Goal: Task Accomplishment & Management: Complete application form

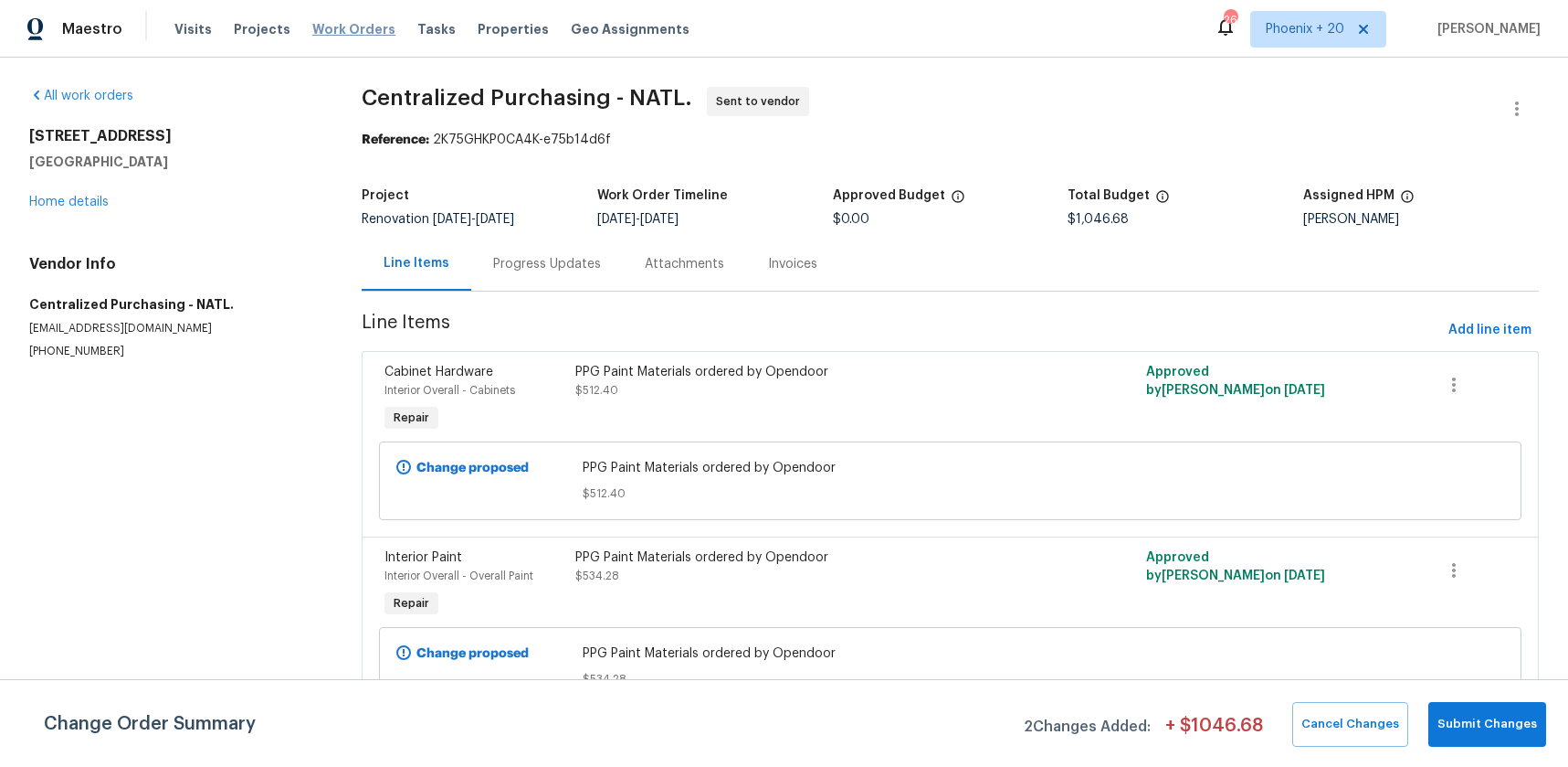
click at [330, 35] on span "Work Orders" at bounding box center [354, 29] width 83 height 18
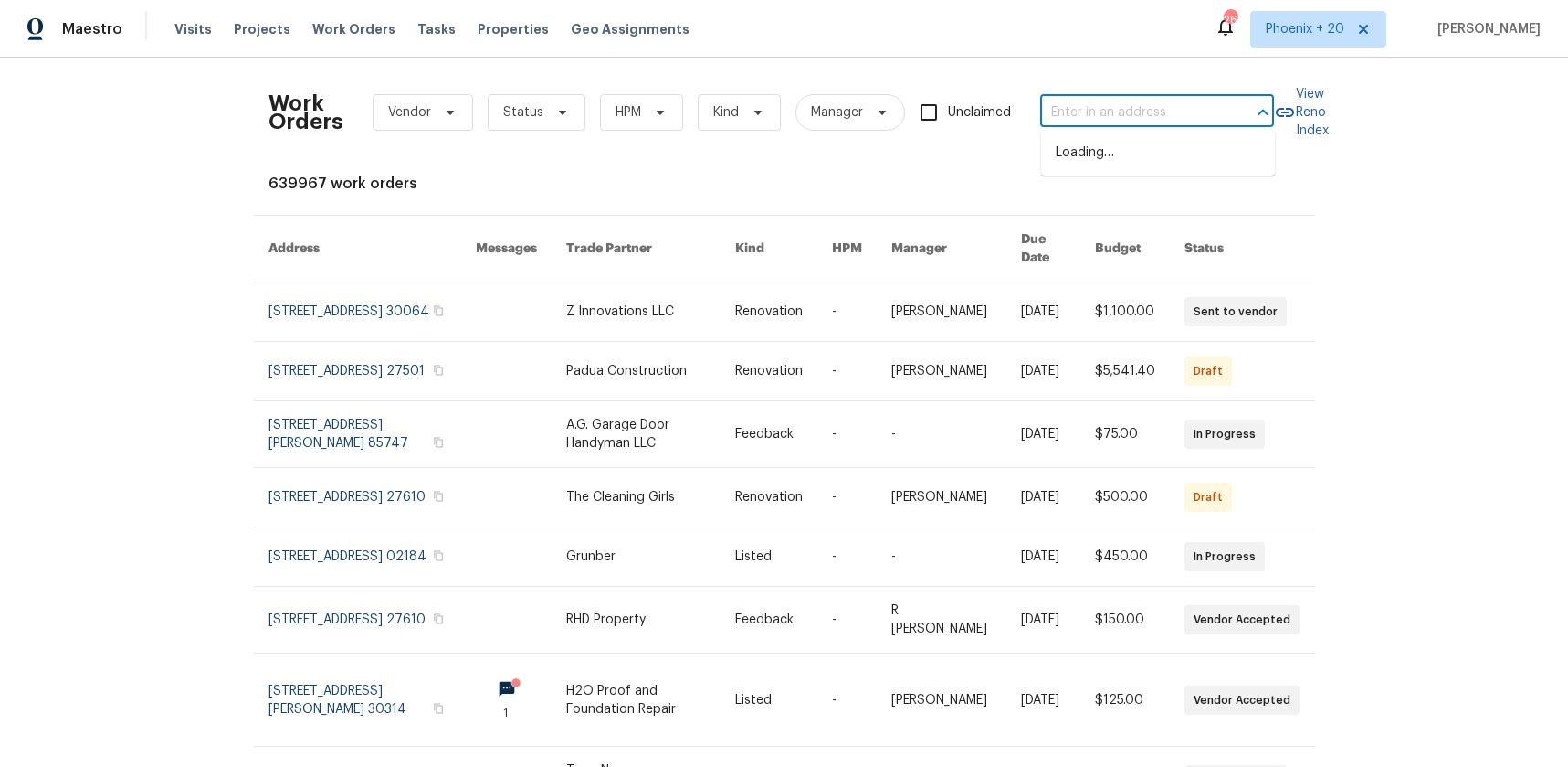
click at [1122, 122] on input "text" at bounding box center [1131, 112] width 183 height 29
paste input "[STREET_ADDRESS][PERSON_NAME]"
type input "[STREET_ADDRESS][PERSON_NAME]"
click at [1123, 154] on li "[STREET_ADDRESS][PERSON_NAME]" at bounding box center [1158, 163] width 233 height 50
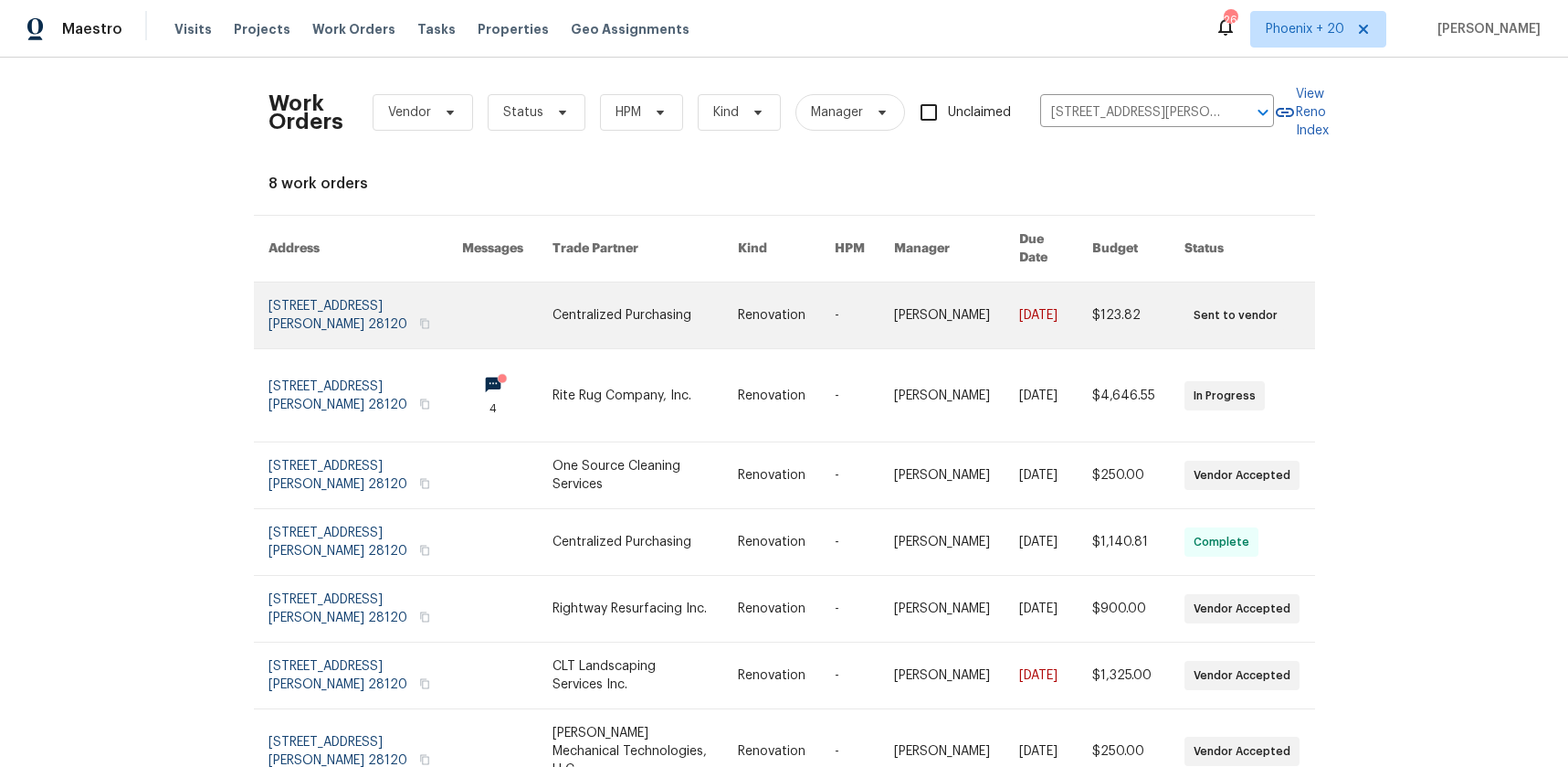
click at [609, 306] on link at bounding box center [645, 315] width 186 height 66
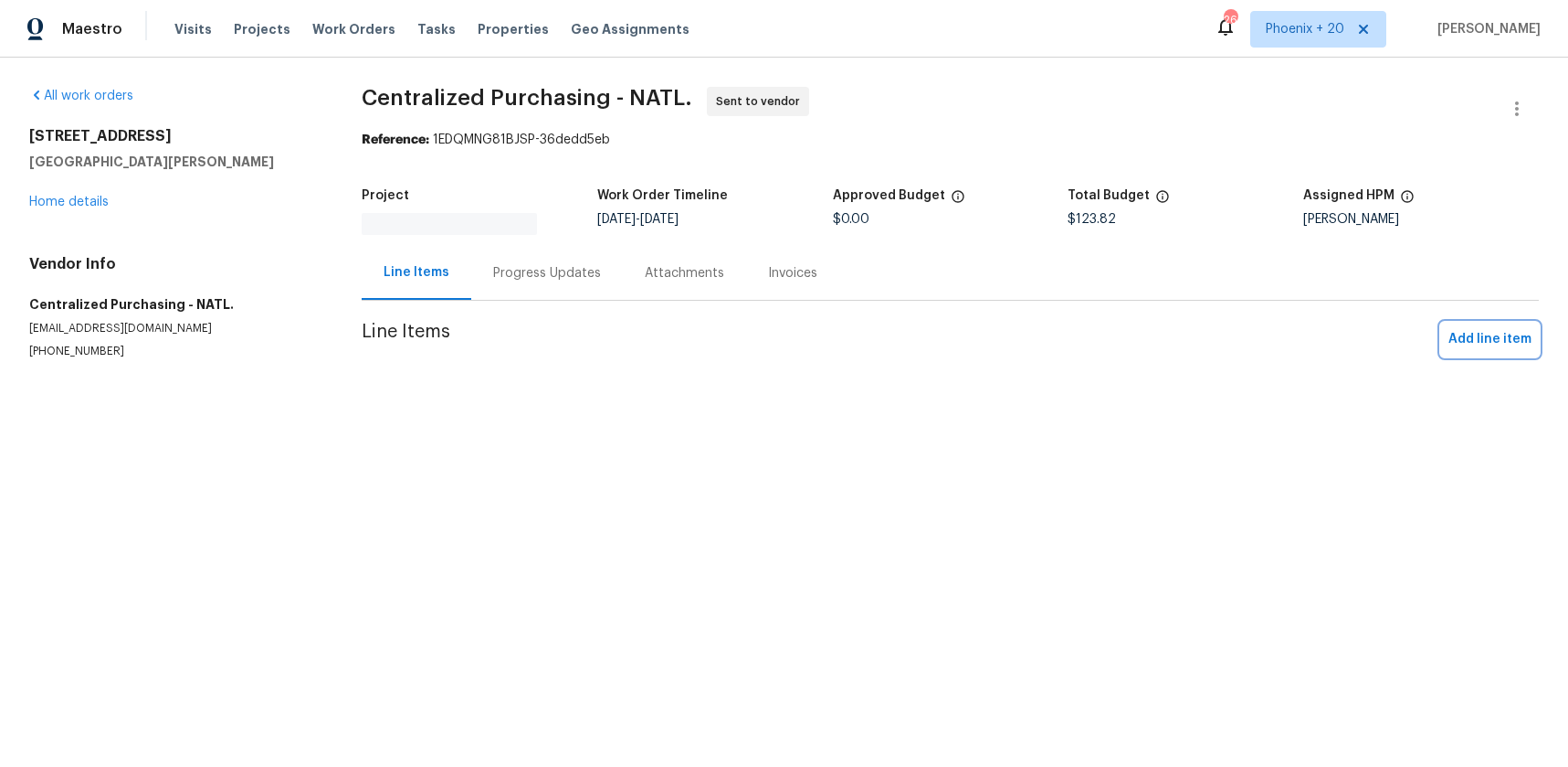
click at [1483, 325] on button "Add line item" at bounding box center [1490, 339] width 97 height 34
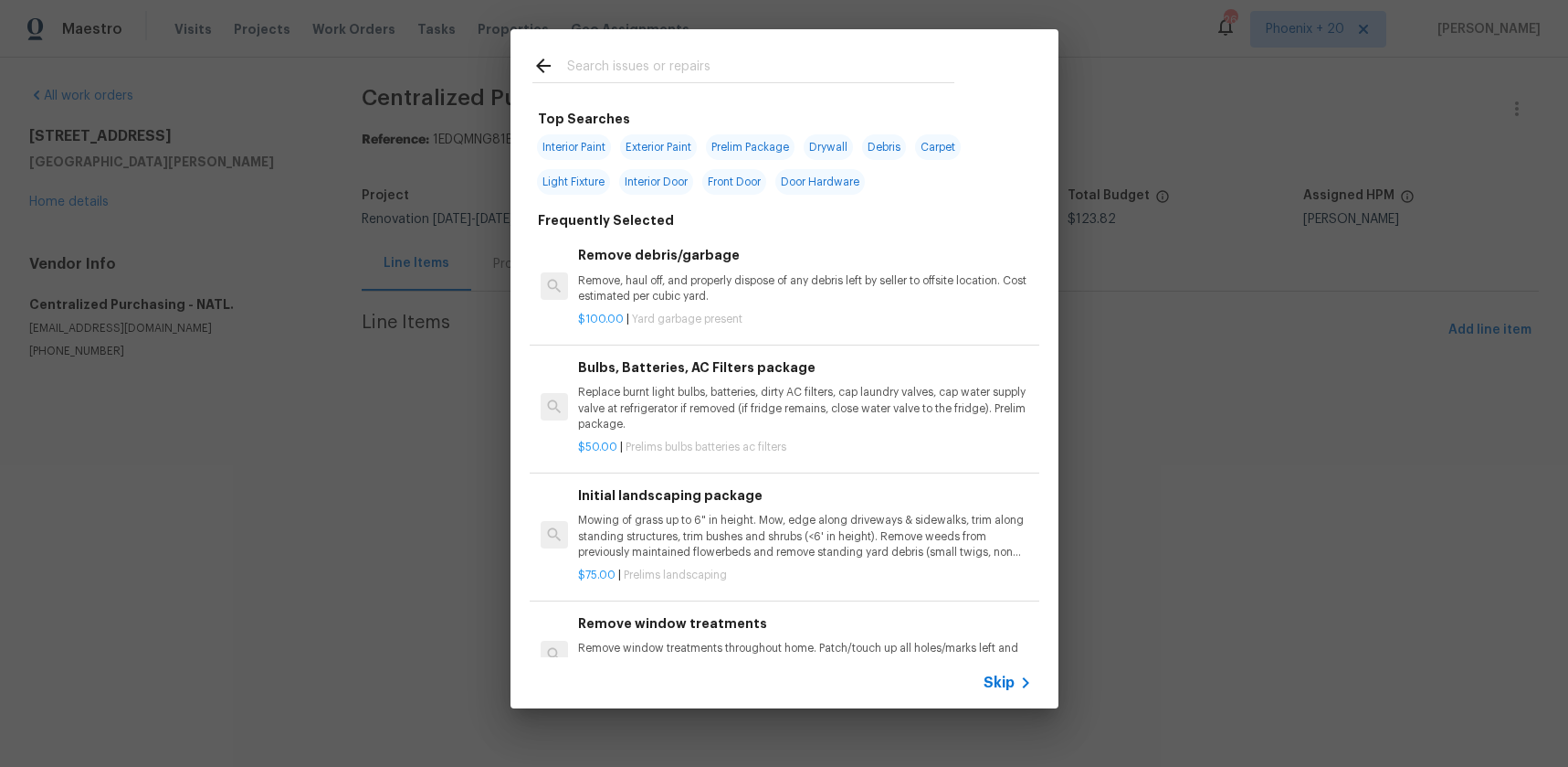
click at [683, 71] on input "text" at bounding box center [760, 69] width 387 height 28
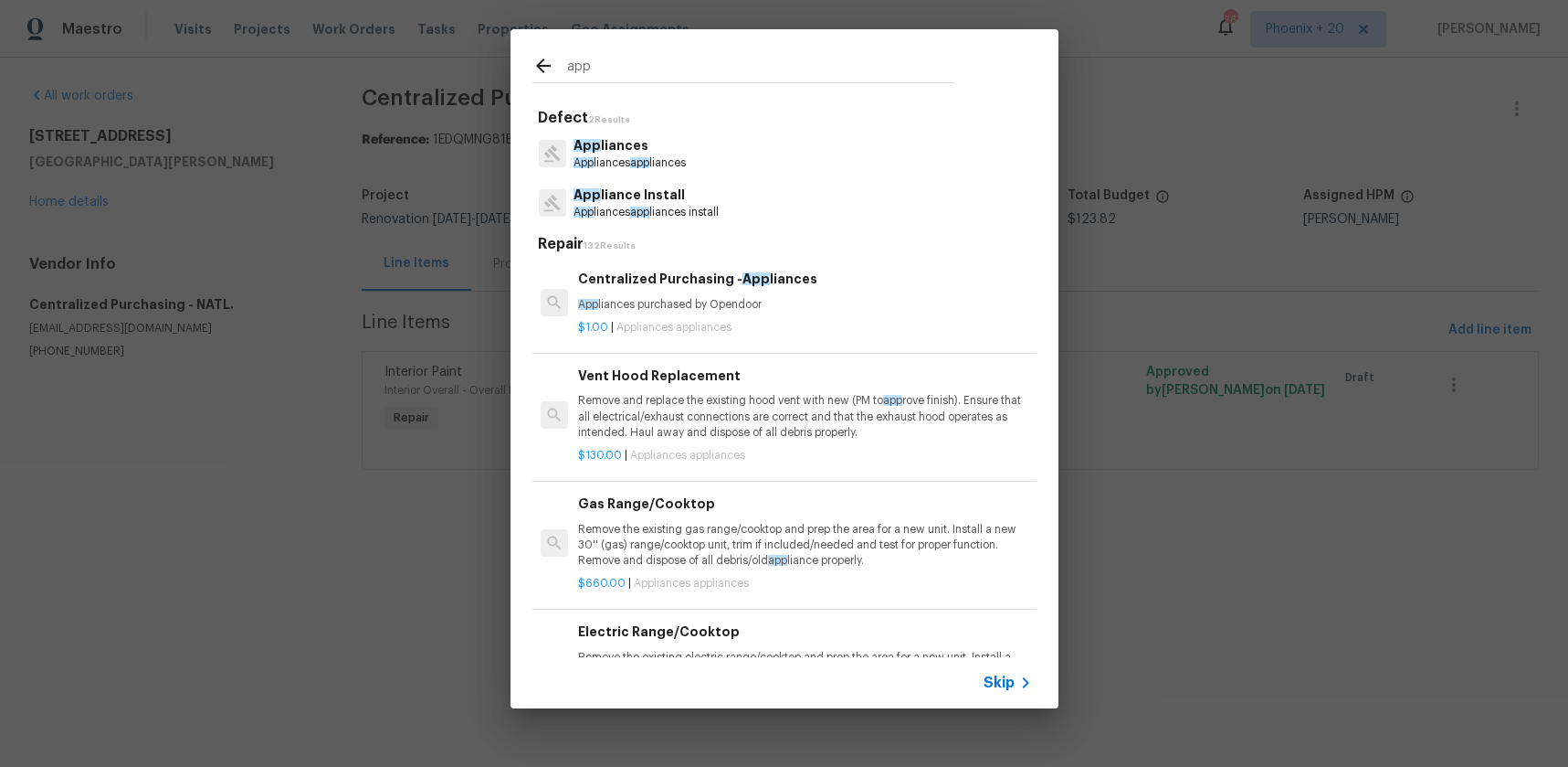
type input "app"
click at [815, 300] on p "App liances purchased by Opendoor" at bounding box center [804, 304] width 453 height 16
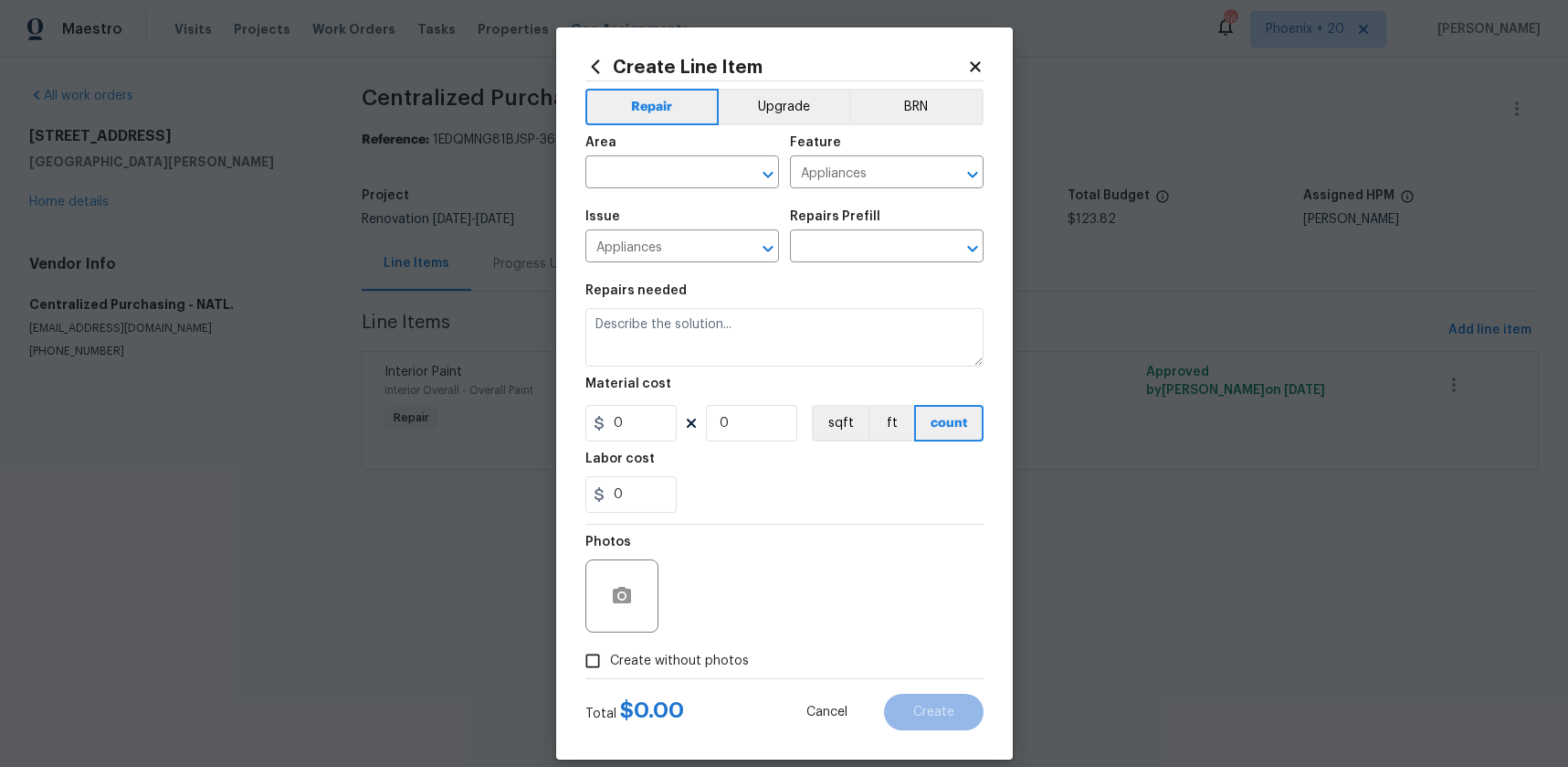
type input "Centralized Purchasing - Appliances $1.00"
type textarea "Appliances purchased by Opendoor"
type input "1"
click at [669, 171] on input "text" at bounding box center [656, 174] width 142 height 29
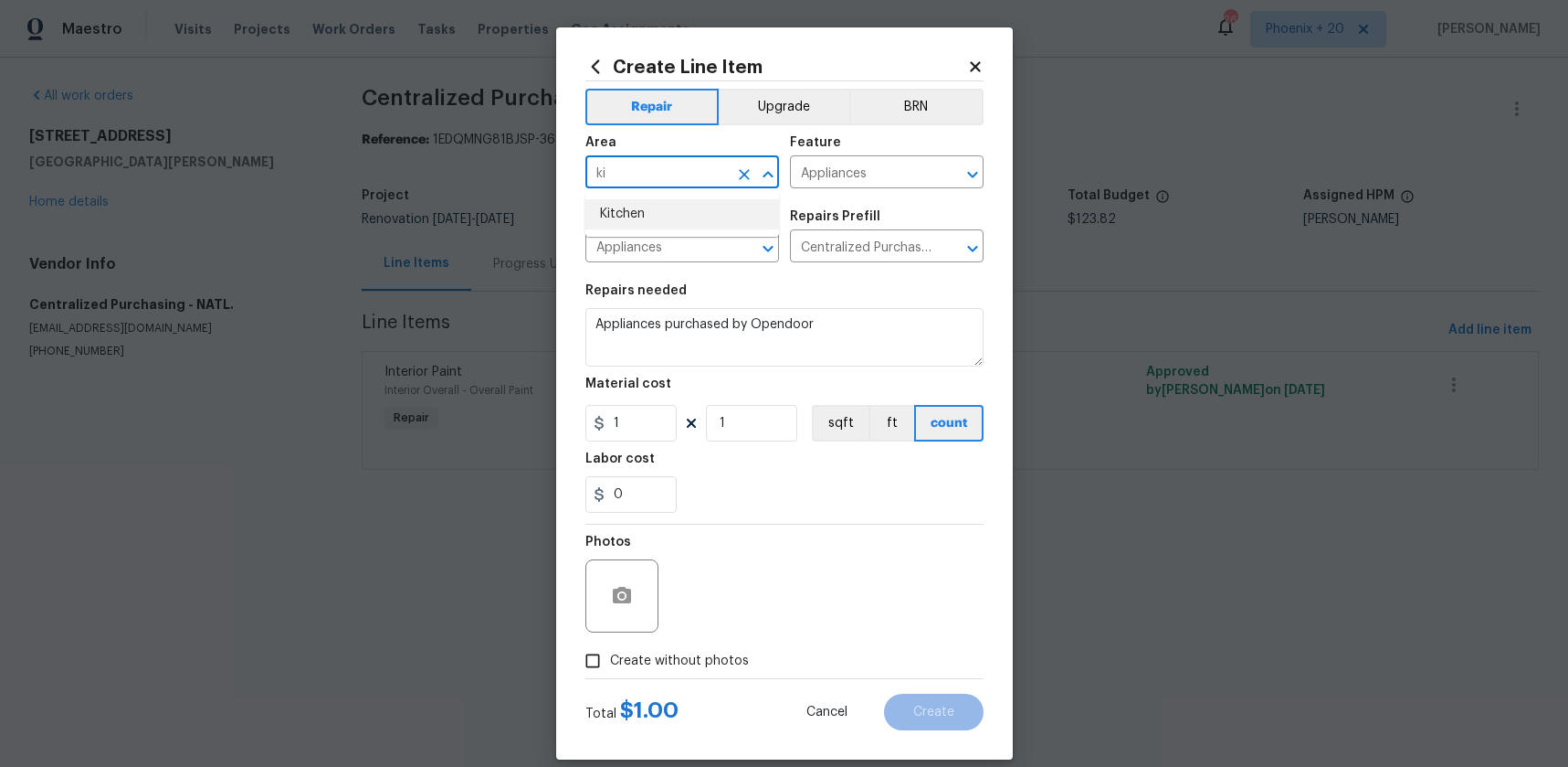
click at [667, 206] on li "Kitchen" at bounding box center [682, 214] width 194 height 30
type input "Kitchen"
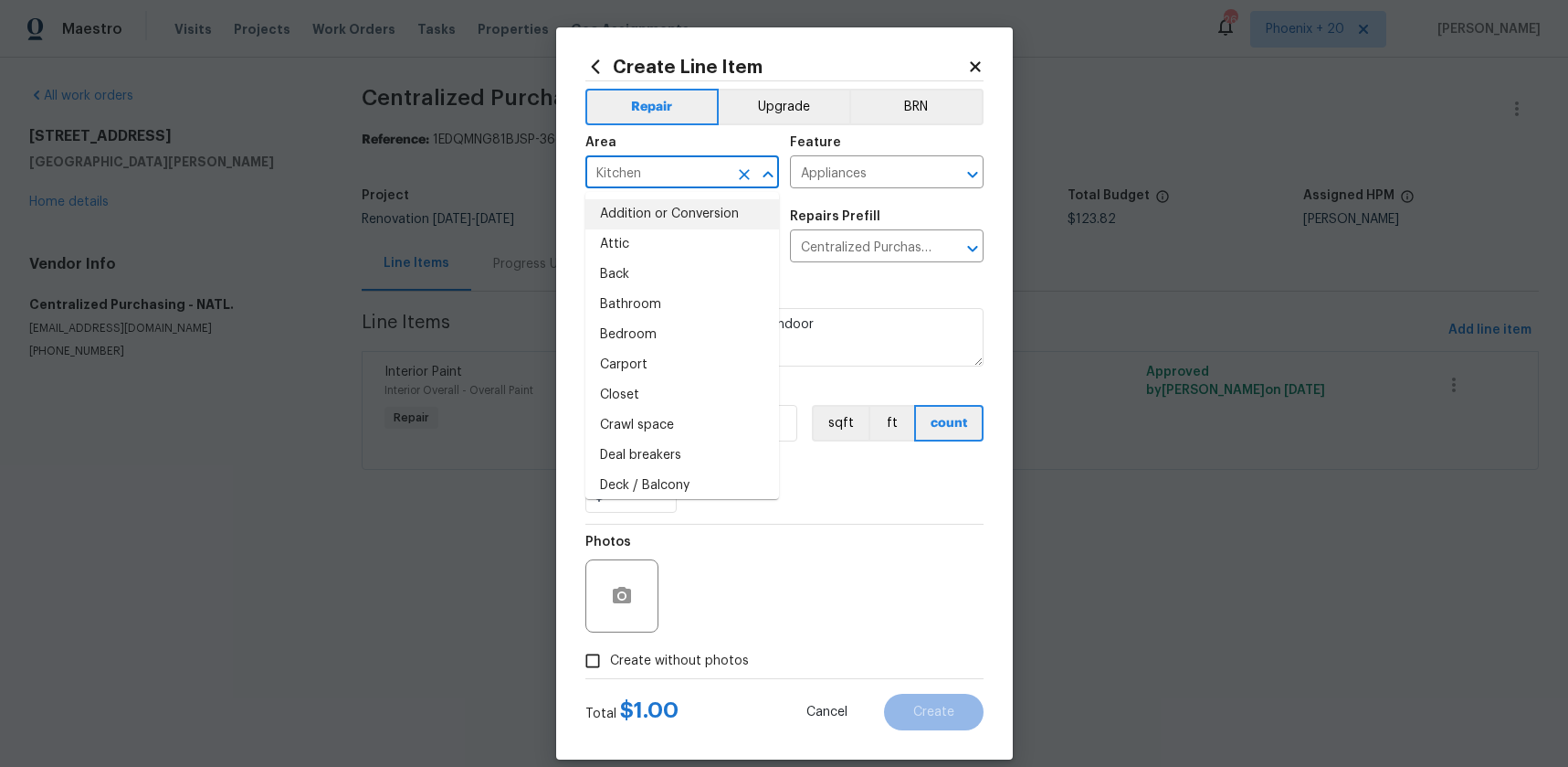
drag, startPoint x: 850, startPoint y: 532, endPoint x: 695, endPoint y: 449, distance: 175.8
click at [839, 527] on div "Photos" at bounding box center [784, 583] width 398 height 119
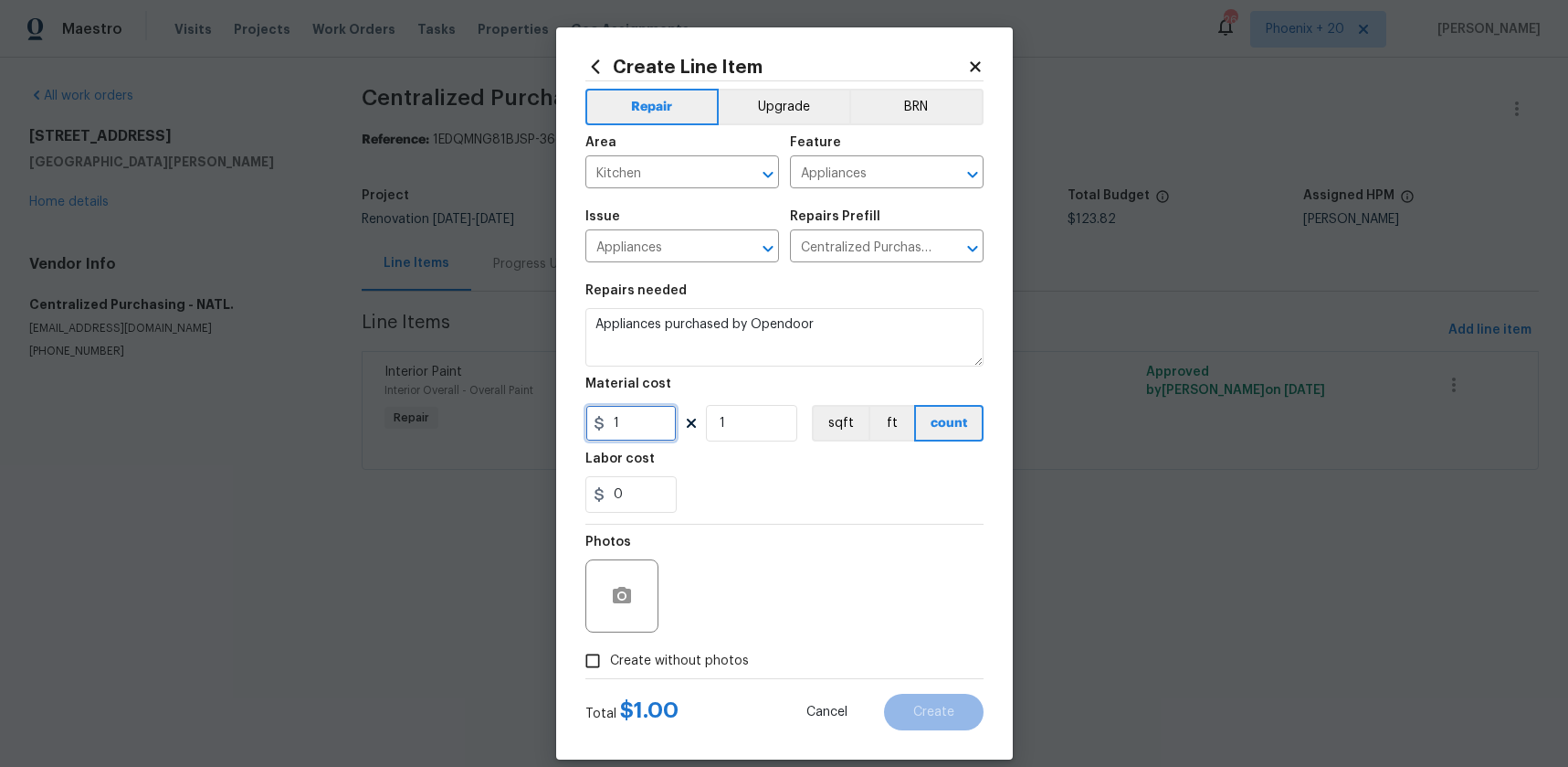
drag, startPoint x: 646, startPoint y: 418, endPoint x: 614, endPoint y: 416, distance: 32.1
click at [614, 416] on input "1" at bounding box center [631, 423] width 91 height 37
type input "919.22"
click at [691, 661] on span "Create without photos" at bounding box center [679, 661] width 139 height 19
click at [610, 661] on input "Create without photos" at bounding box center [593, 661] width 35 height 35
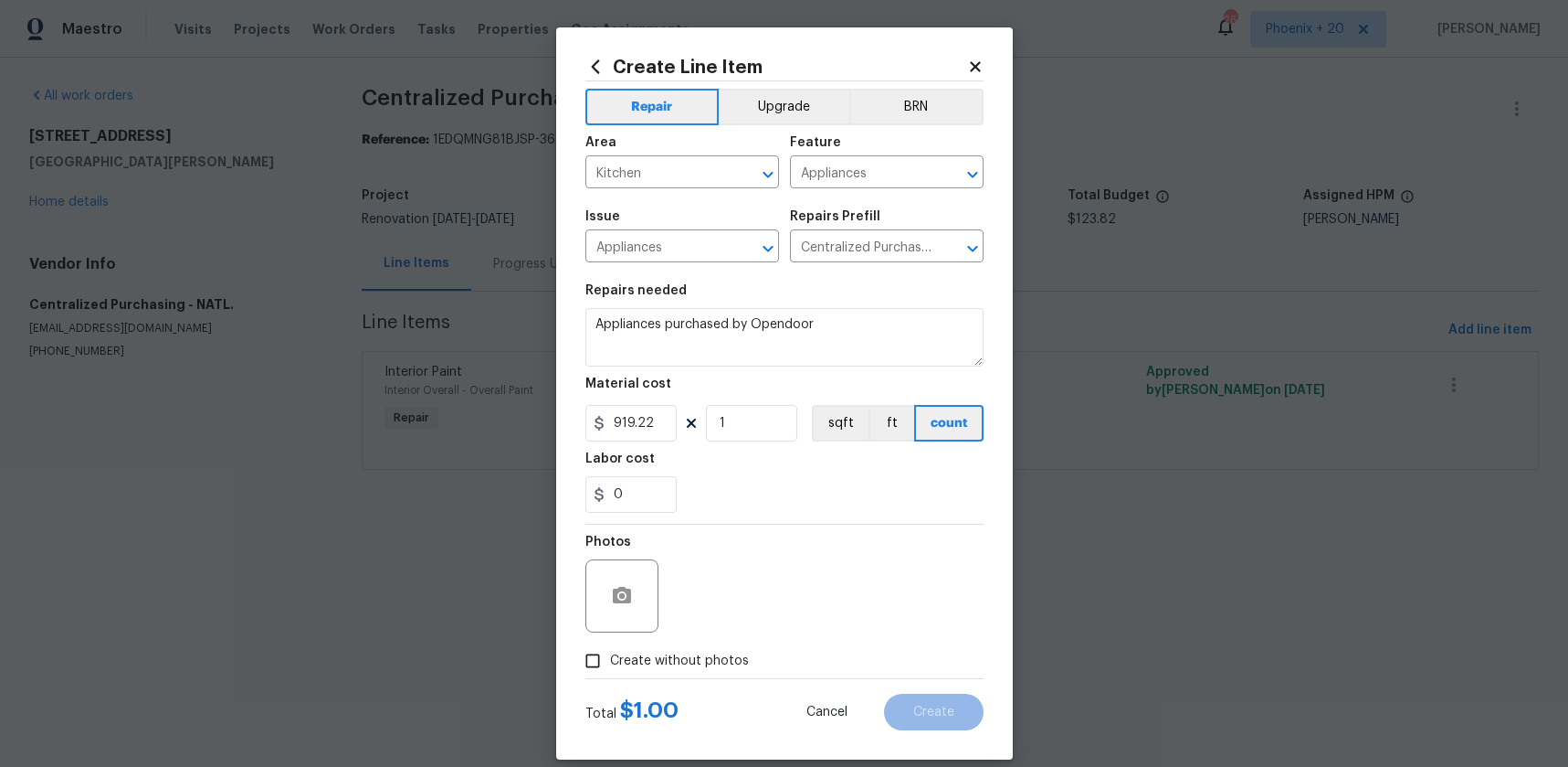
checkbox input "true"
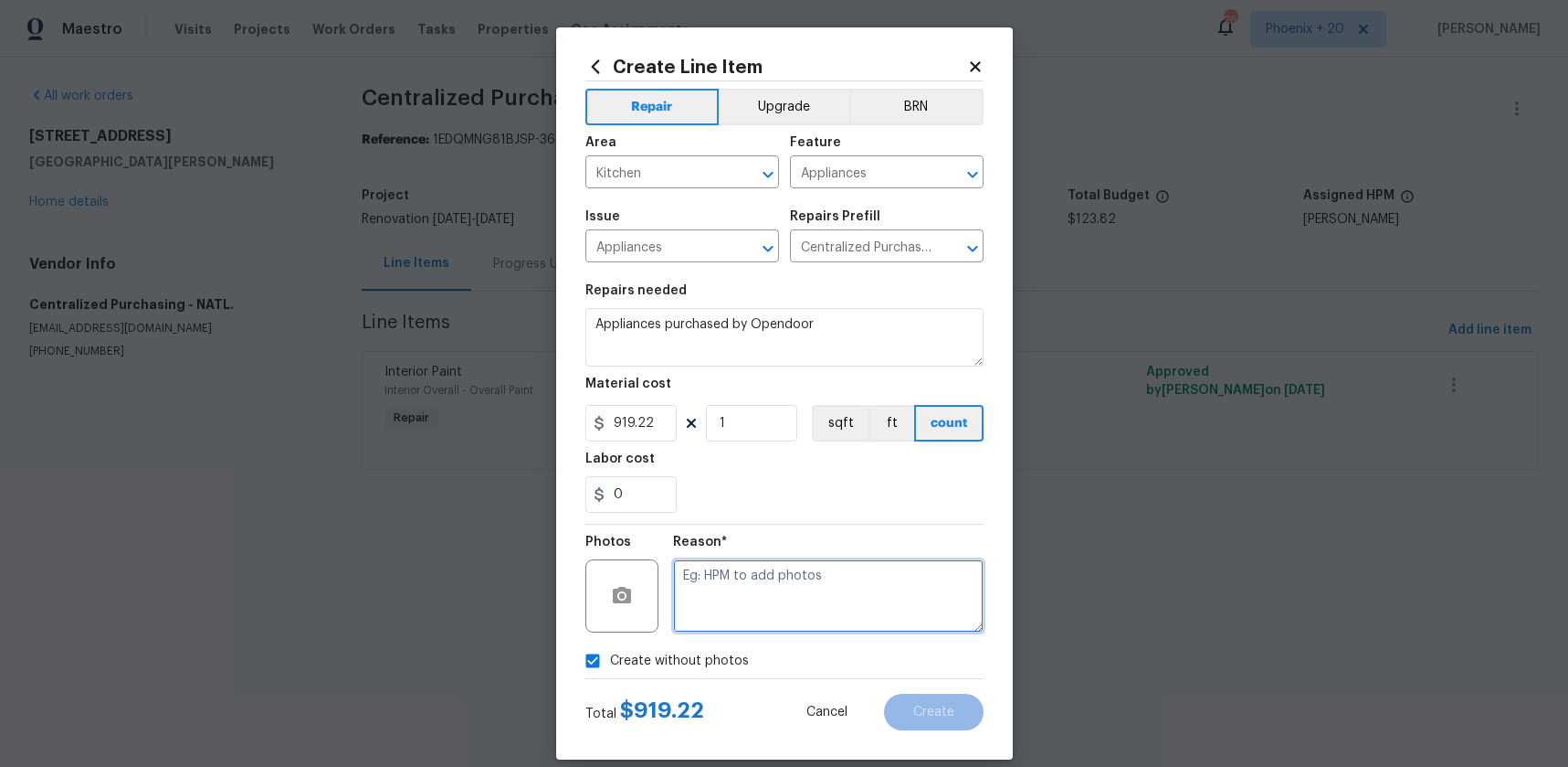
click at [707, 626] on textarea at bounding box center [828, 596] width 311 height 74
type textarea "NA"
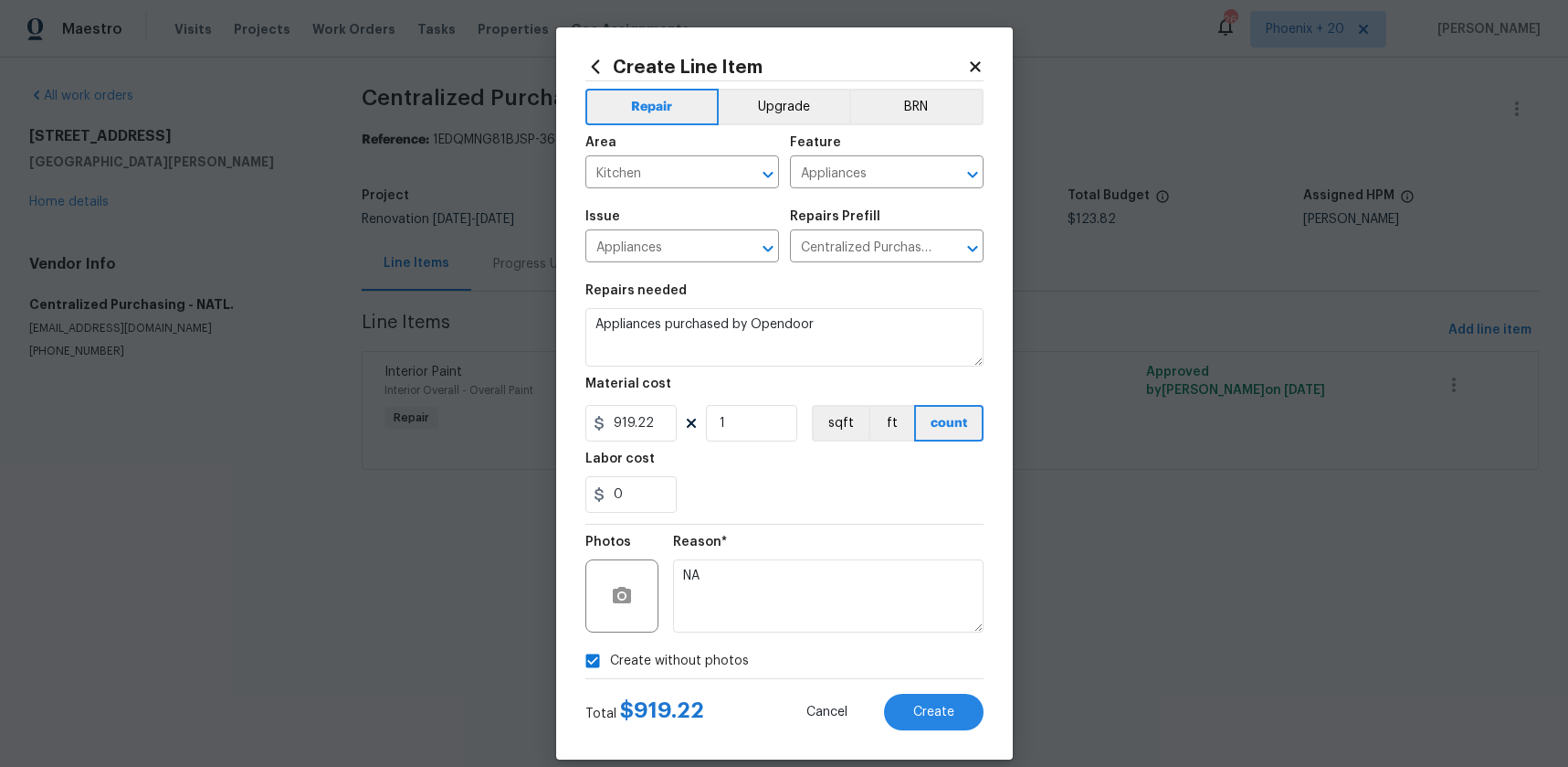
drag, startPoint x: 785, startPoint y: 526, endPoint x: 784, endPoint y: 535, distance: 9.1
click at [785, 526] on div "Reason* NA" at bounding box center [828, 583] width 311 height 119
click at [906, 700] on button "Create" at bounding box center [934, 712] width 99 height 37
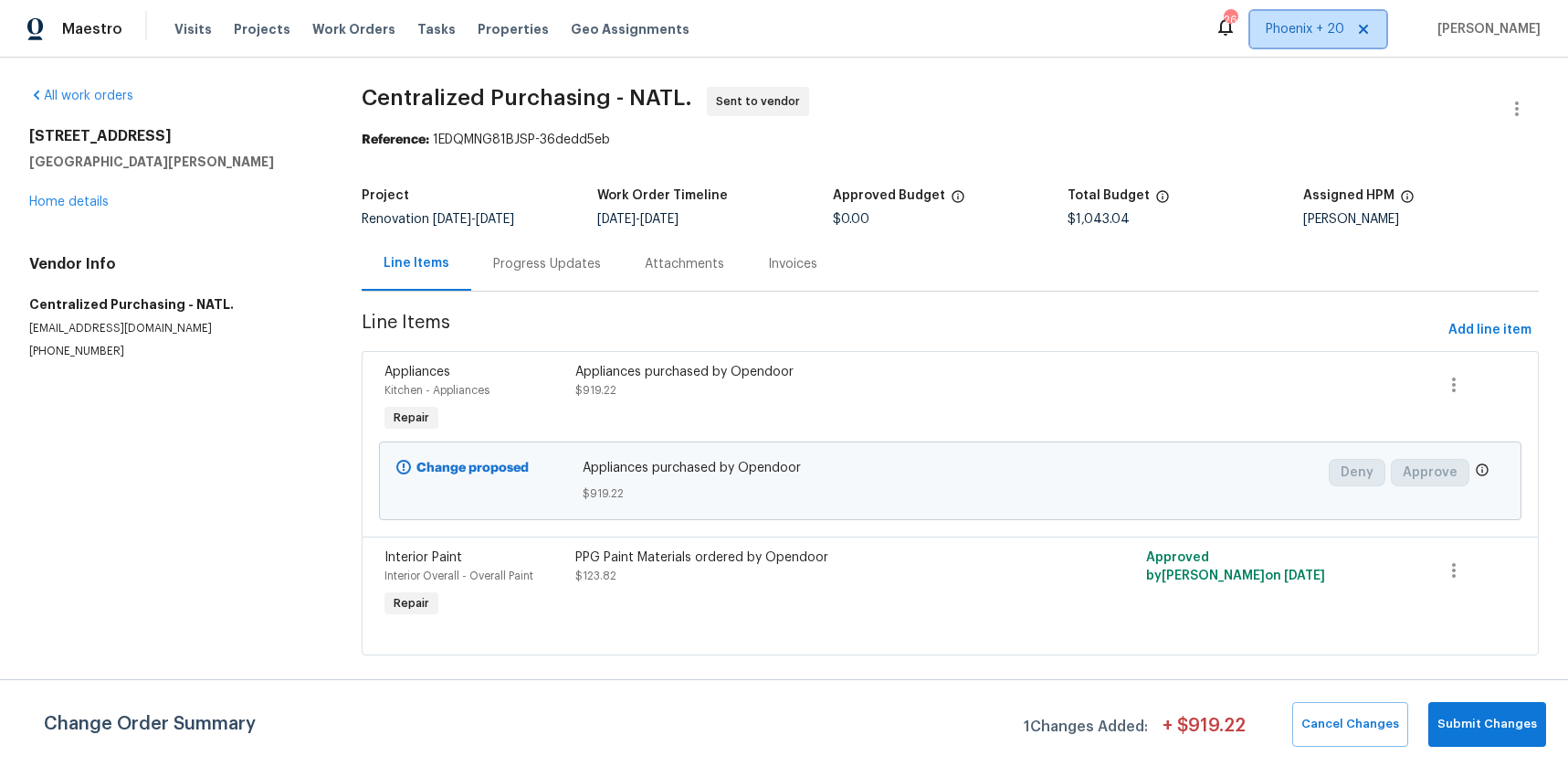
click at [1290, 37] on span "Phoenix + 20" at bounding box center [1304, 29] width 78 height 18
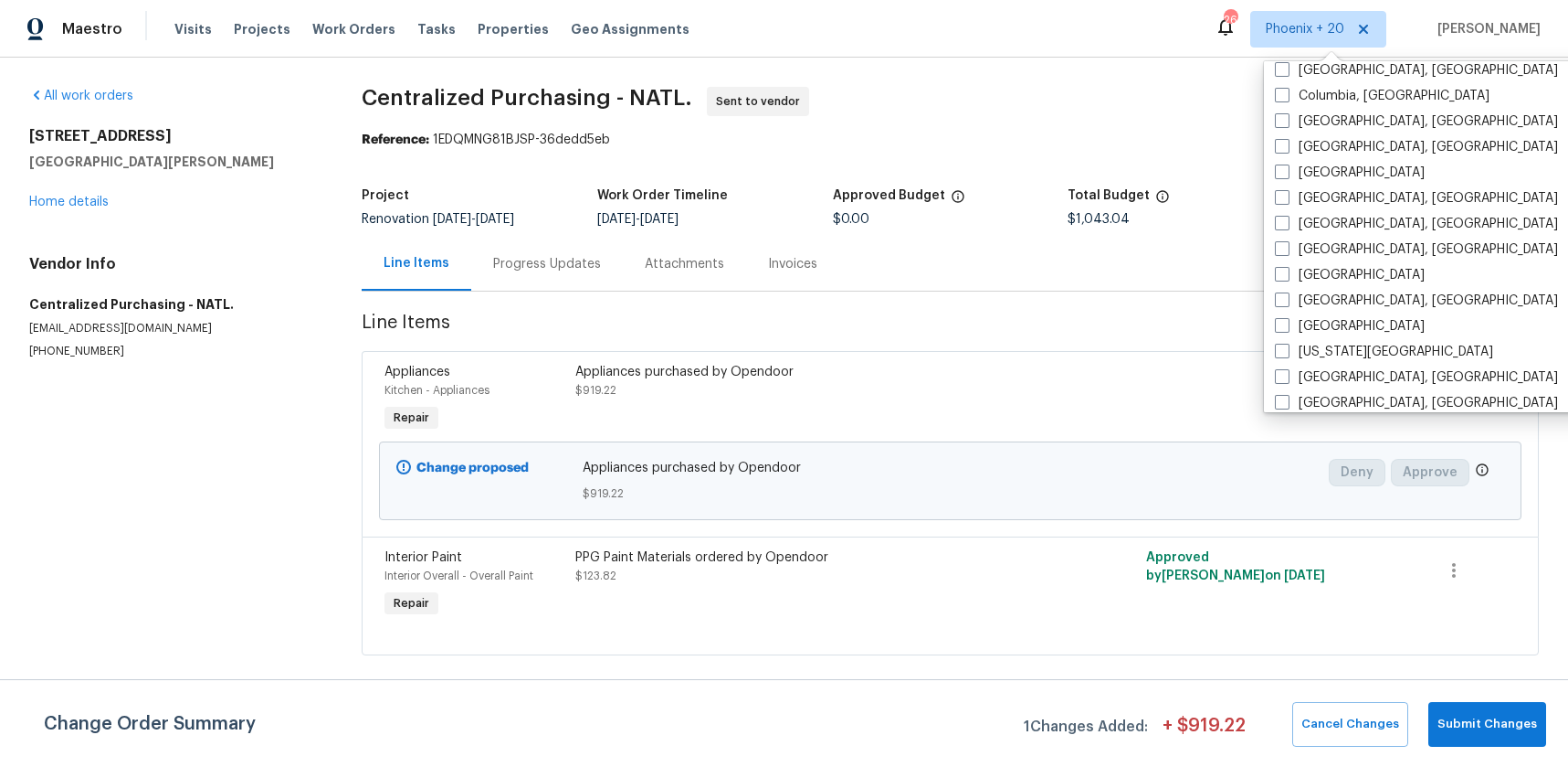
scroll to position [807, 0]
click at [1356, 243] on label "[GEOGRAPHIC_DATA], [GEOGRAPHIC_DATA]" at bounding box center [1416, 247] width 283 height 18
click at [1287, 243] on input "[GEOGRAPHIC_DATA], [GEOGRAPHIC_DATA]" at bounding box center [1280, 244] width 12 height 12
checkbox input "true"
click at [330, 31] on span "Work Orders" at bounding box center [354, 29] width 83 height 18
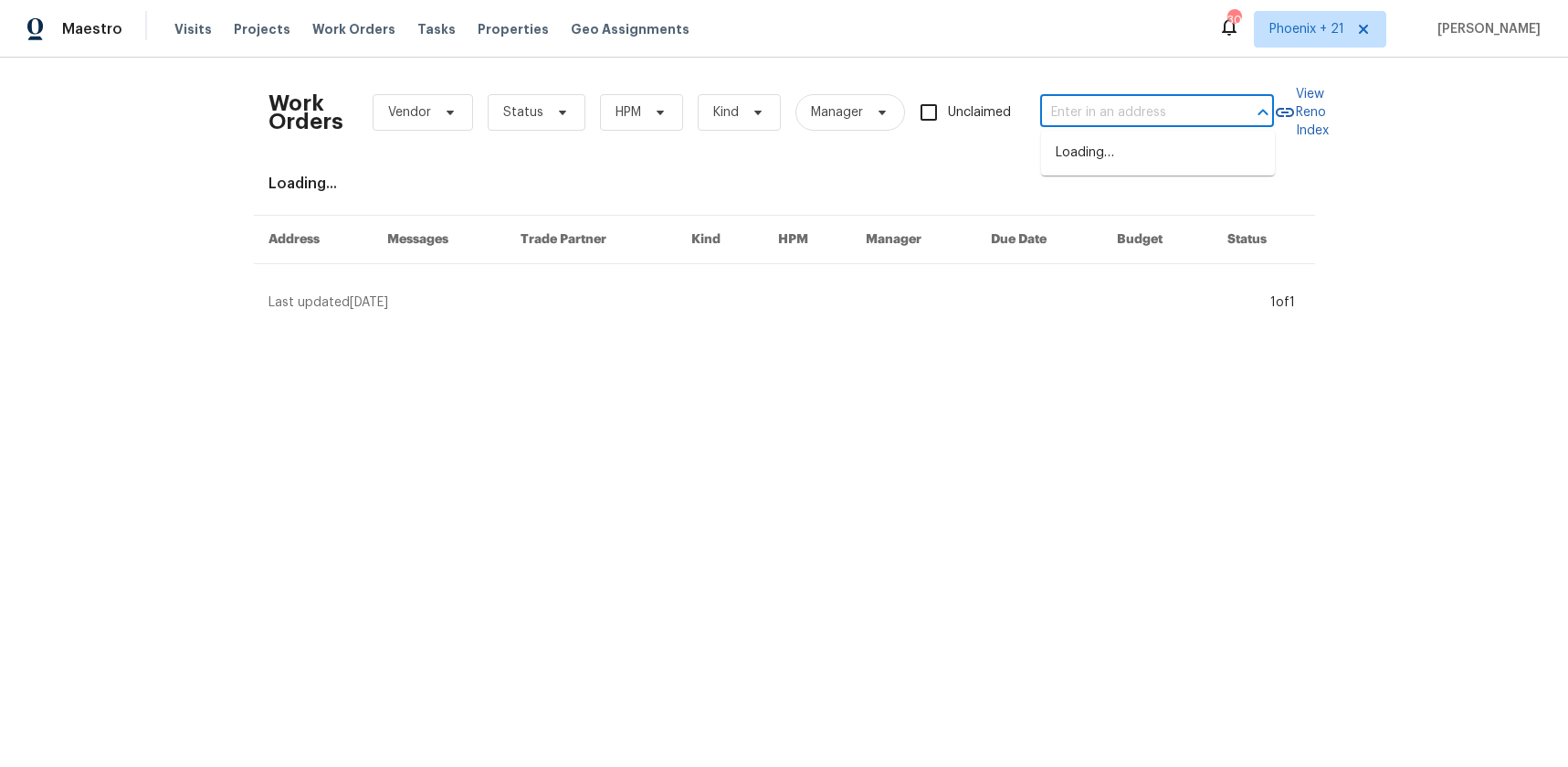
click at [1071, 98] on input "text" at bounding box center [1131, 112] width 183 height 29
paste input "[STREET_ADDRESS][PERSON_NAME]"
type input "[STREET_ADDRESS][PERSON_NAME]"
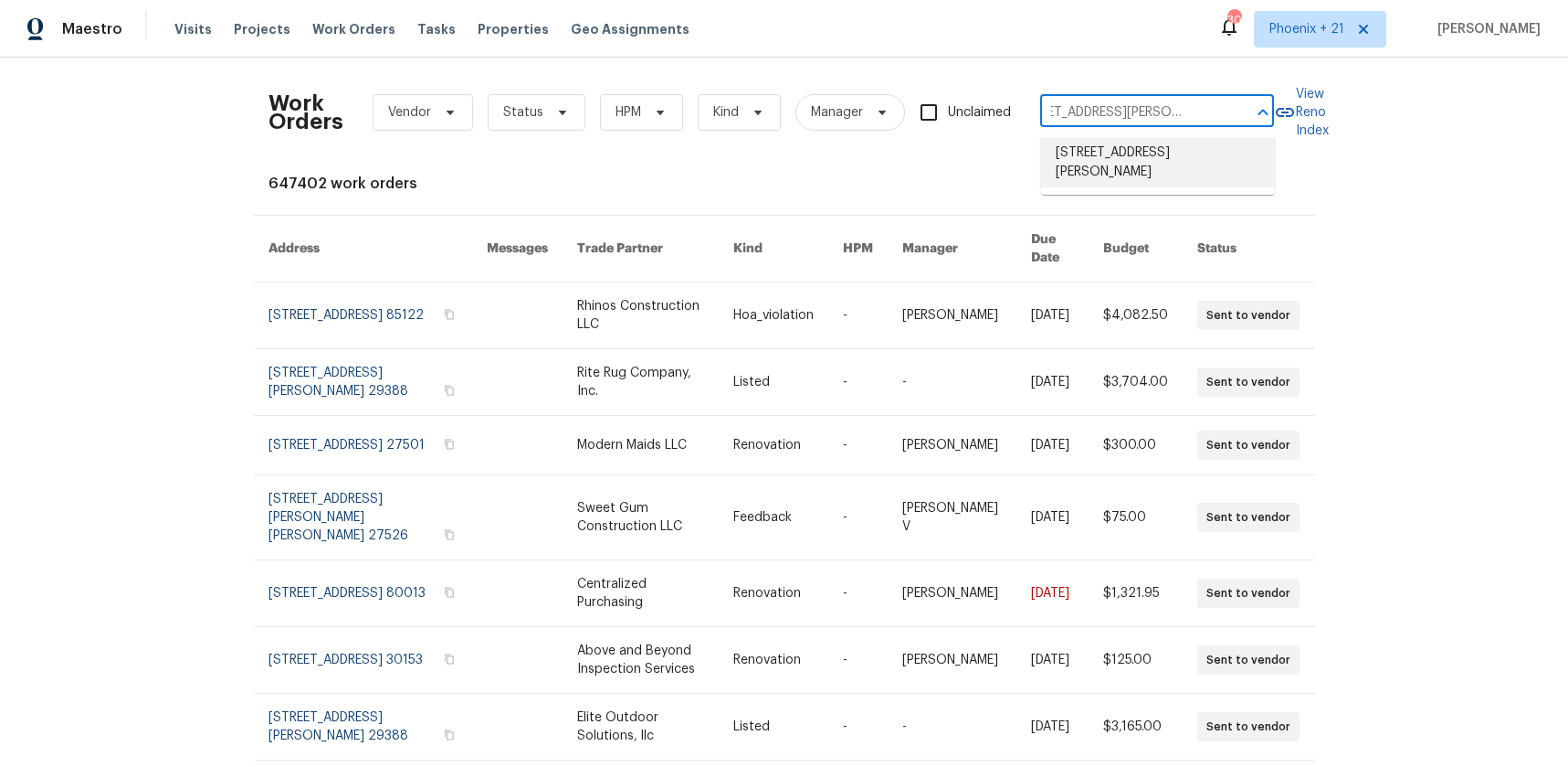
click at [1118, 153] on li "[STREET_ADDRESS][PERSON_NAME]" at bounding box center [1158, 163] width 233 height 50
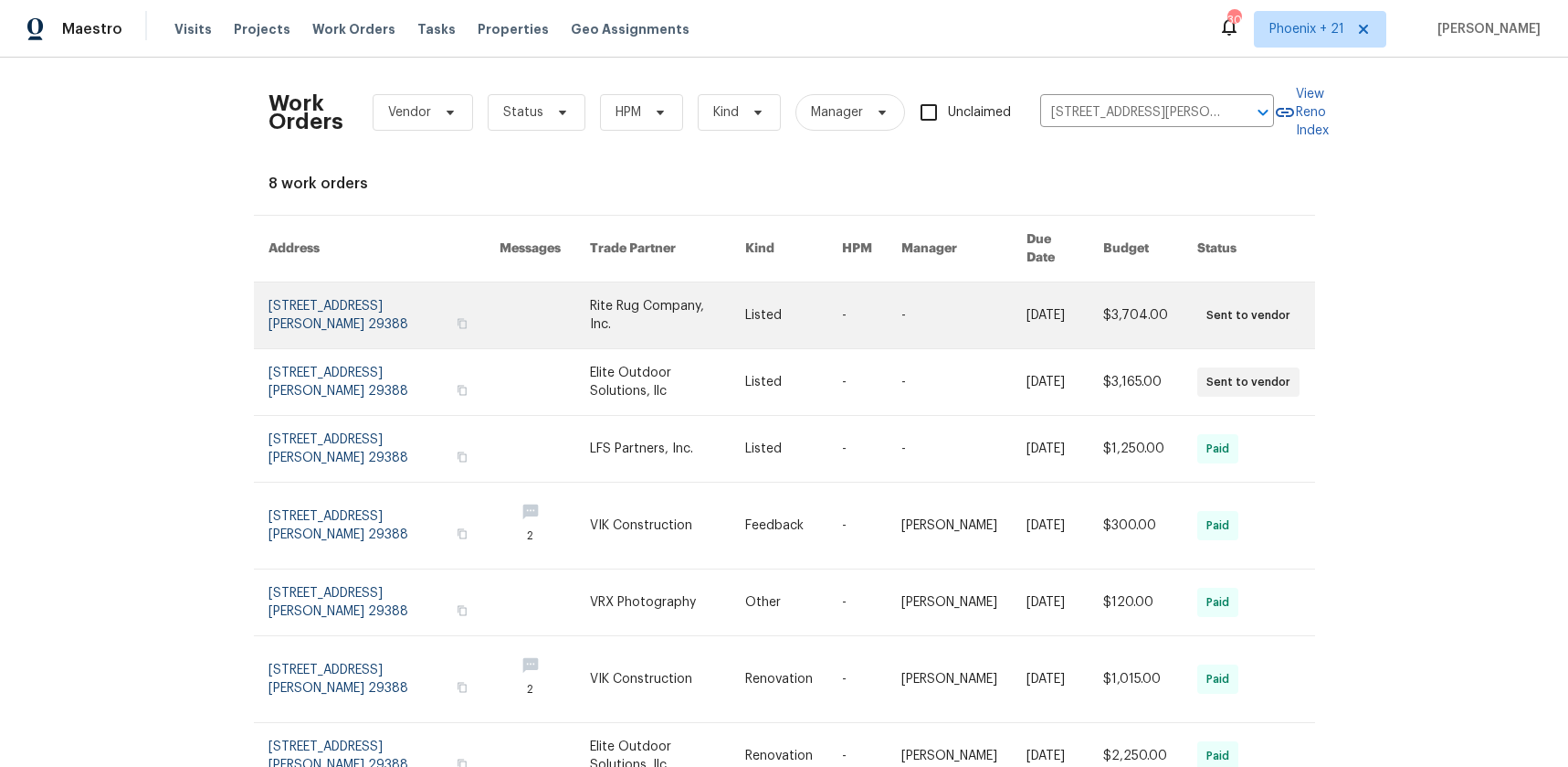
click at [602, 295] on link at bounding box center [667, 315] width 155 height 66
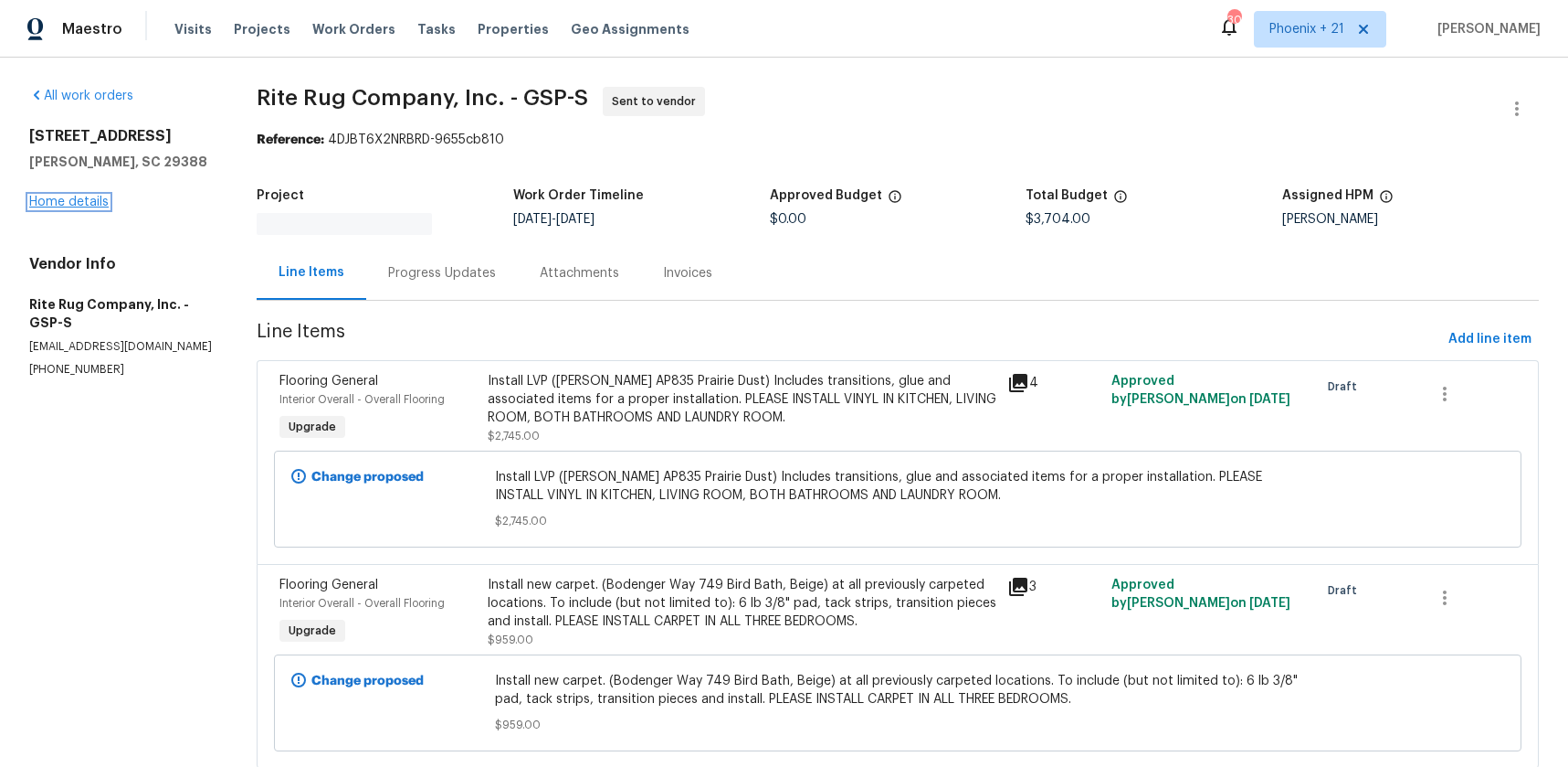
click at [95, 200] on link "Home details" at bounding box center [69, 202] width 79 height 13
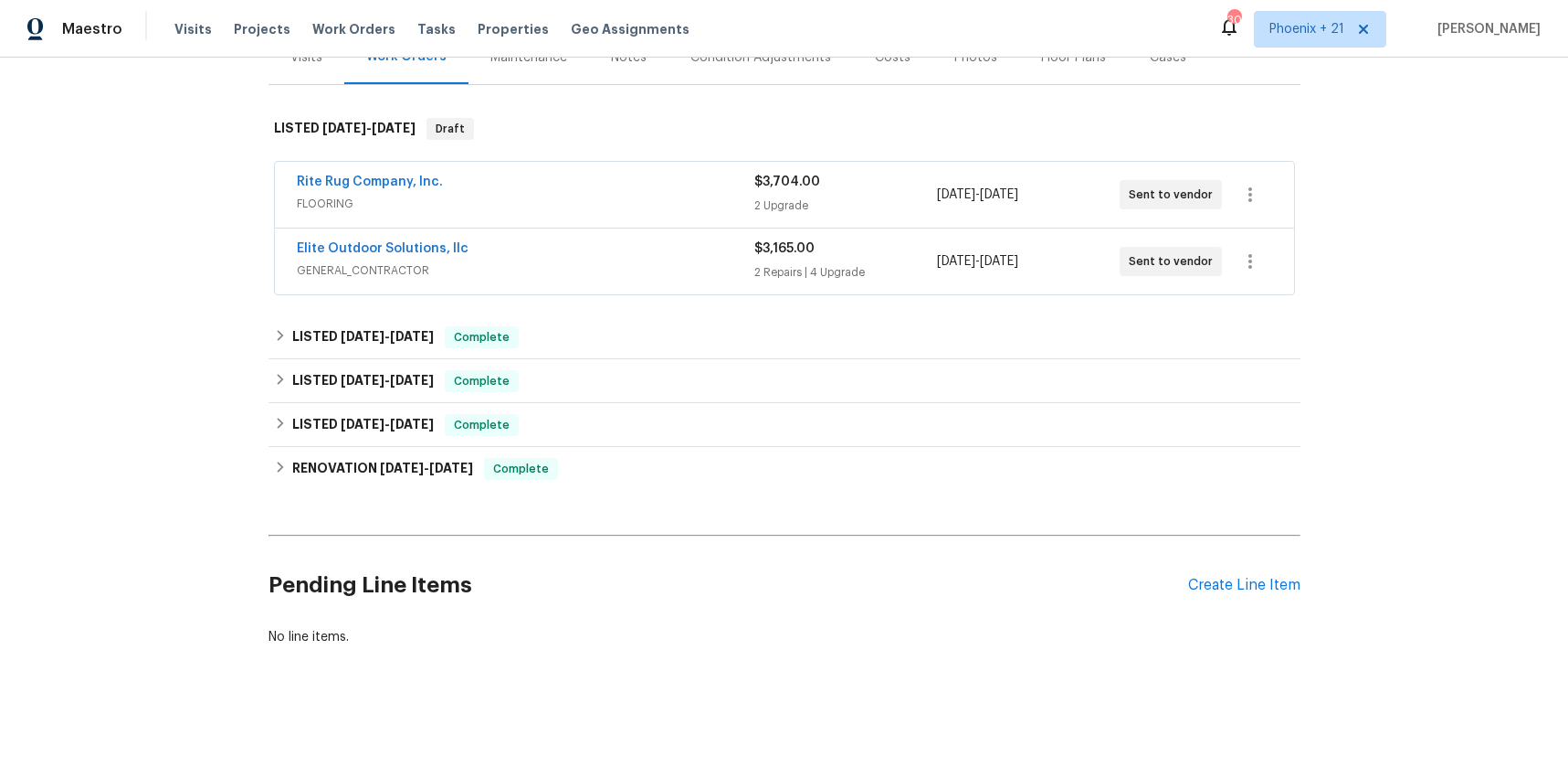
scroll to position [250, 0]
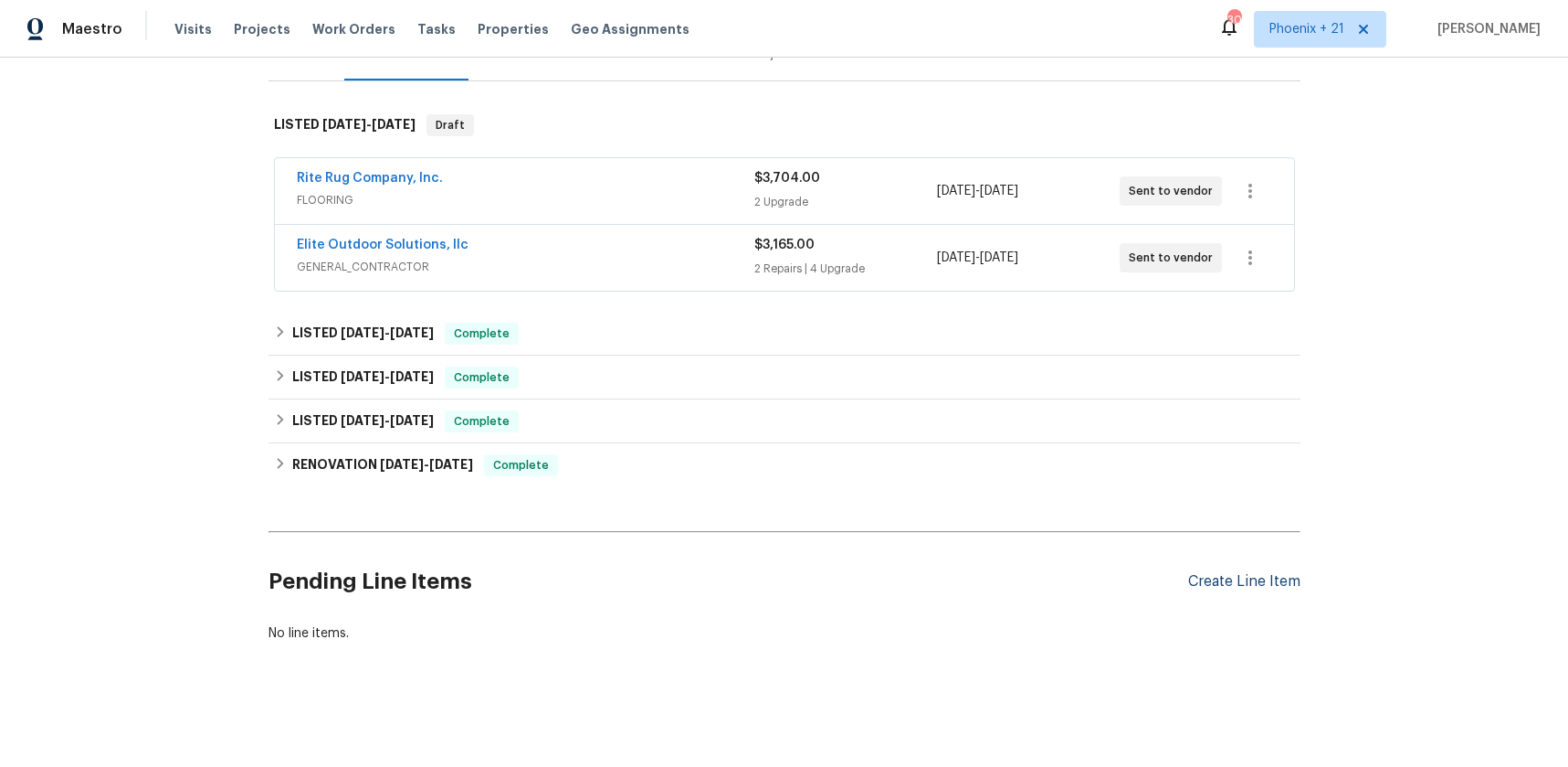
click at [1262, 577] on div "Create Line Item" at bounding box center [1244, 581] width 112 height 17
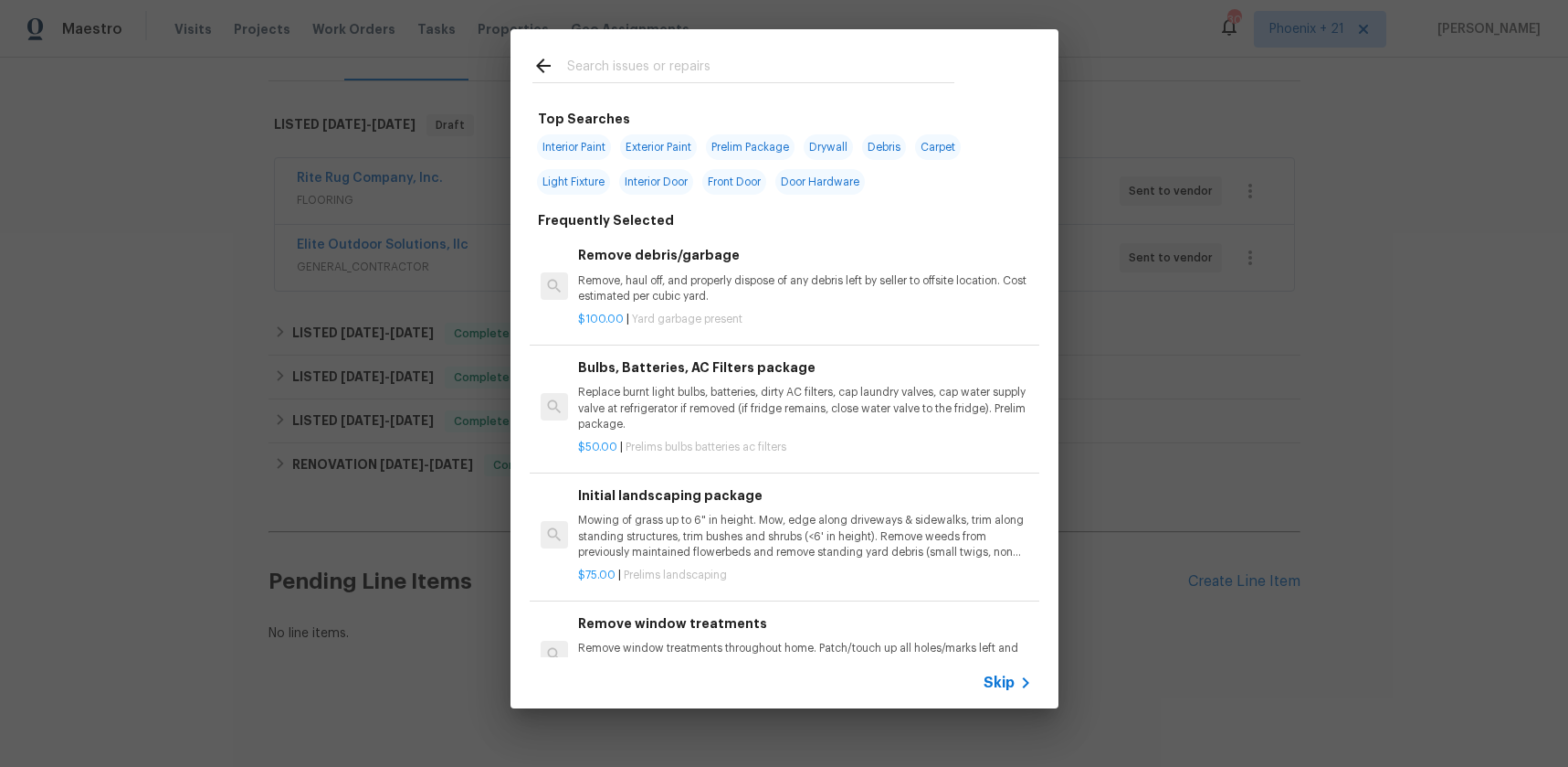
click at [834, 74] on input "text" at bounding box center [760, 69] width 387 height 28
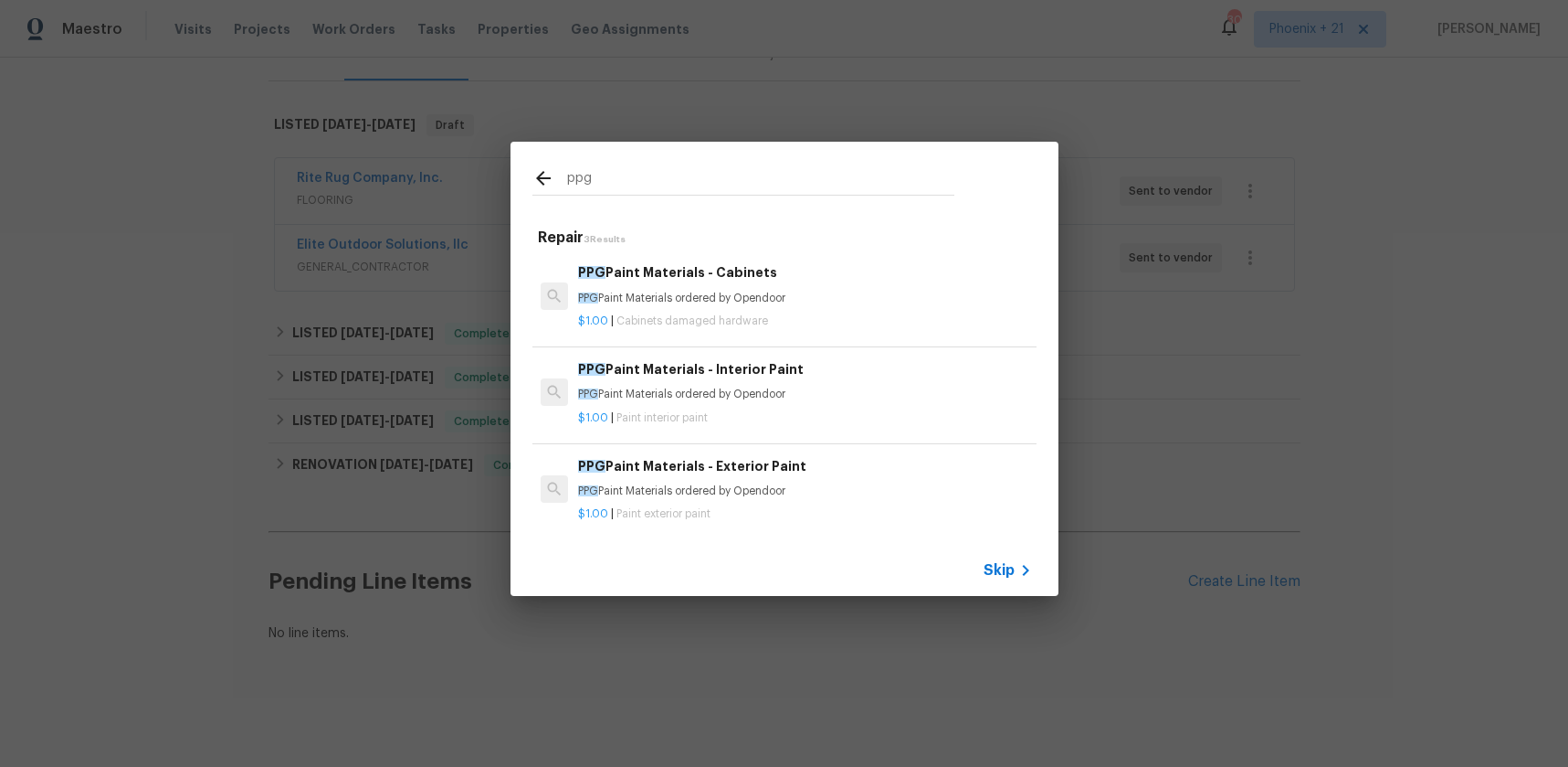
type input "ppg"
click at [840, 393] on p "PPG Paint Materials ordered by Opendoor" at bounding box center [804, 394] width 453 height 16
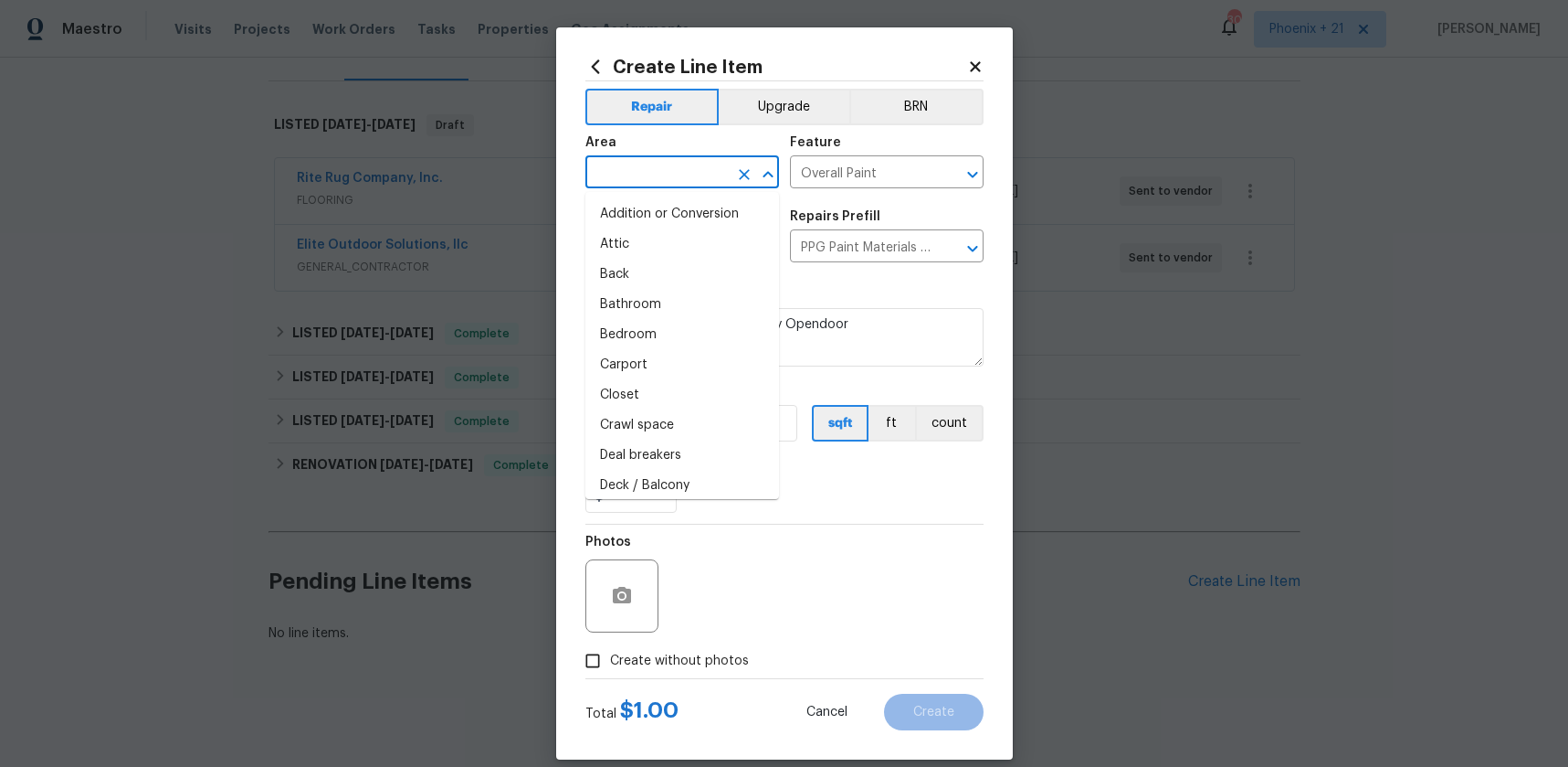
click at [694, 178] on input "text" at bounding box center [656, 174] width 142 height 29
click at [602, 72] on icon at bounding box center [596, 67] width 20 height 20
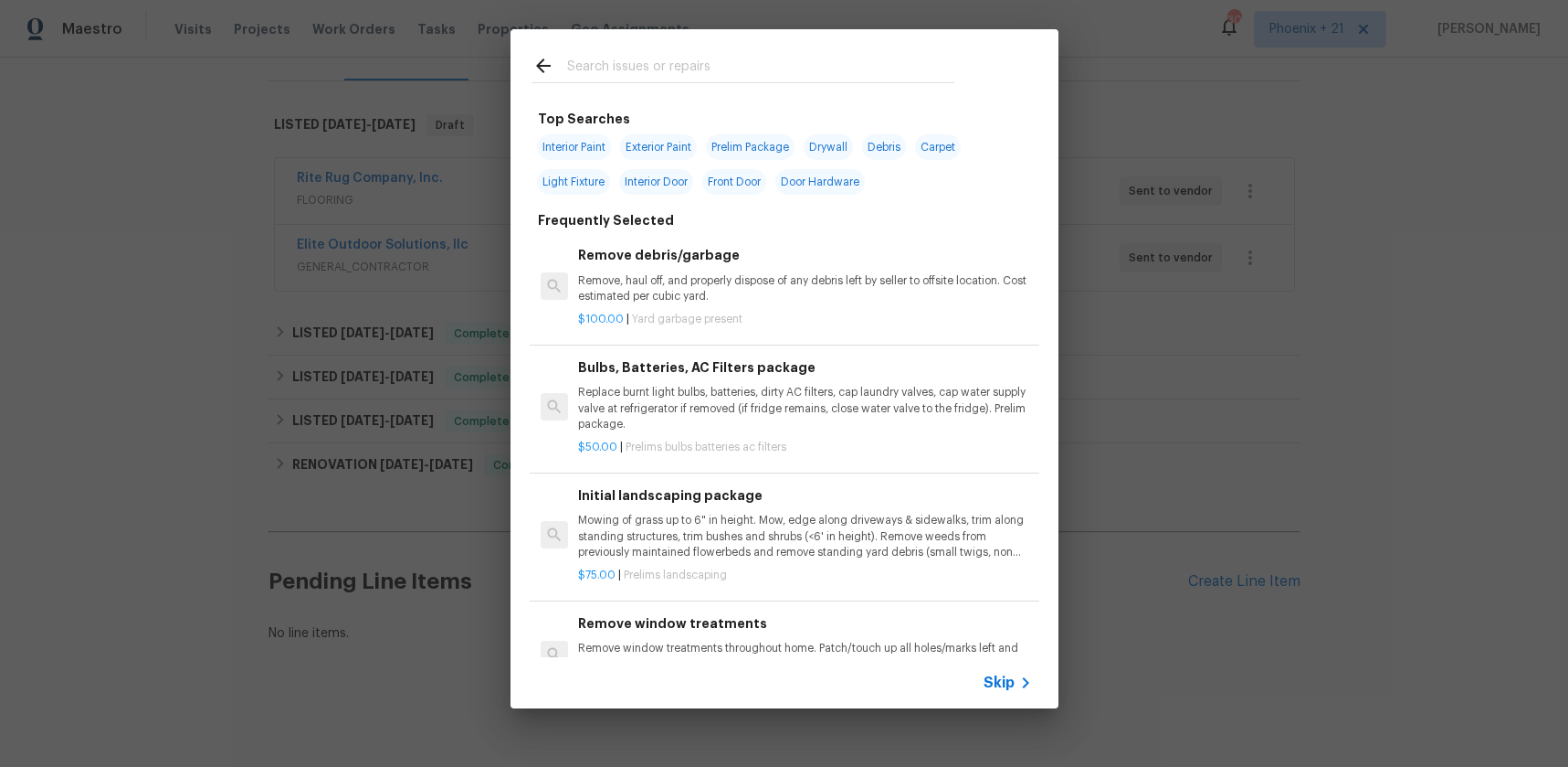
drag, startPoint x: 677, startPoint y: 117, endPoint x: 673, endPoint y: 86, distance: 31.3
click at [678, 117] on div "Top Searches Interior Paint Exterior Paint Prelim Package Drywall Debris Carpet…" at bounding box center [784, 761] width 505 height 1307
click at [673, 79] on input "text" at bounding box center [760, 69] width 387 height 28
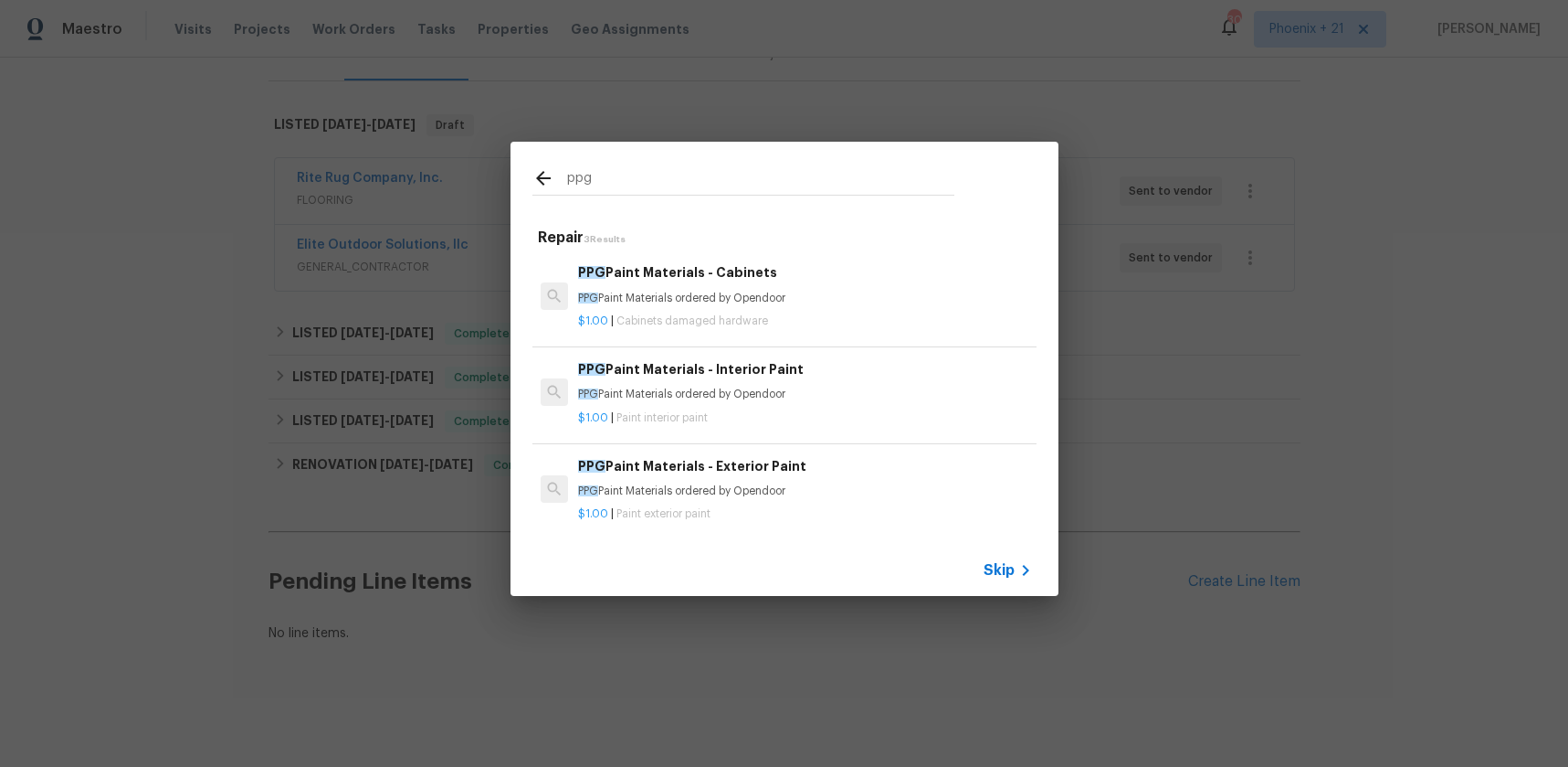
type input "ppg"
click at [810, 327] on p "$1.00 | Cabinets damaged hardware" at bounding box center [804, 321] width 453 height 16
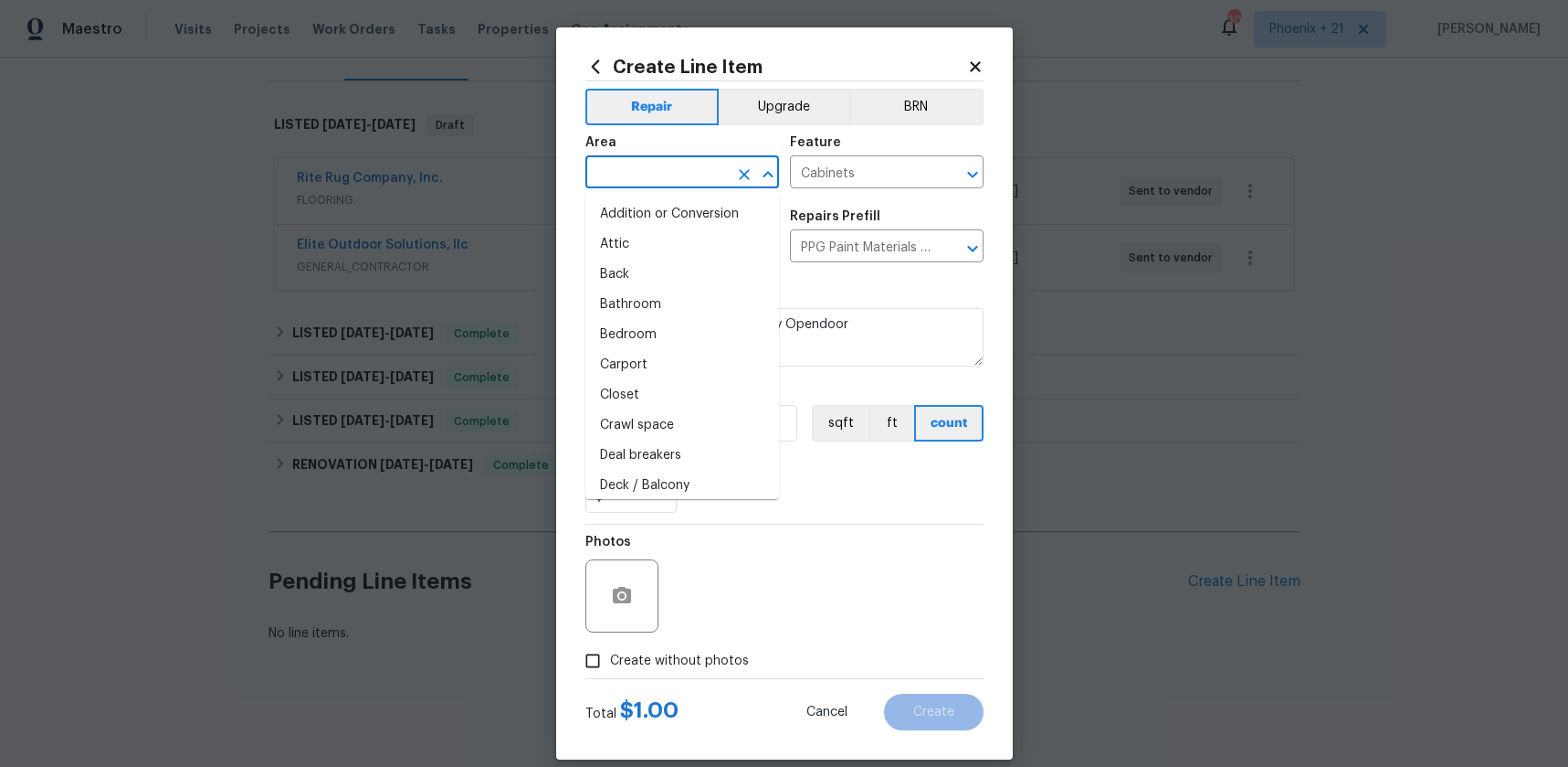
click at [690, 168] on input "text" at bounding box center [656, 174] width 142 height 29
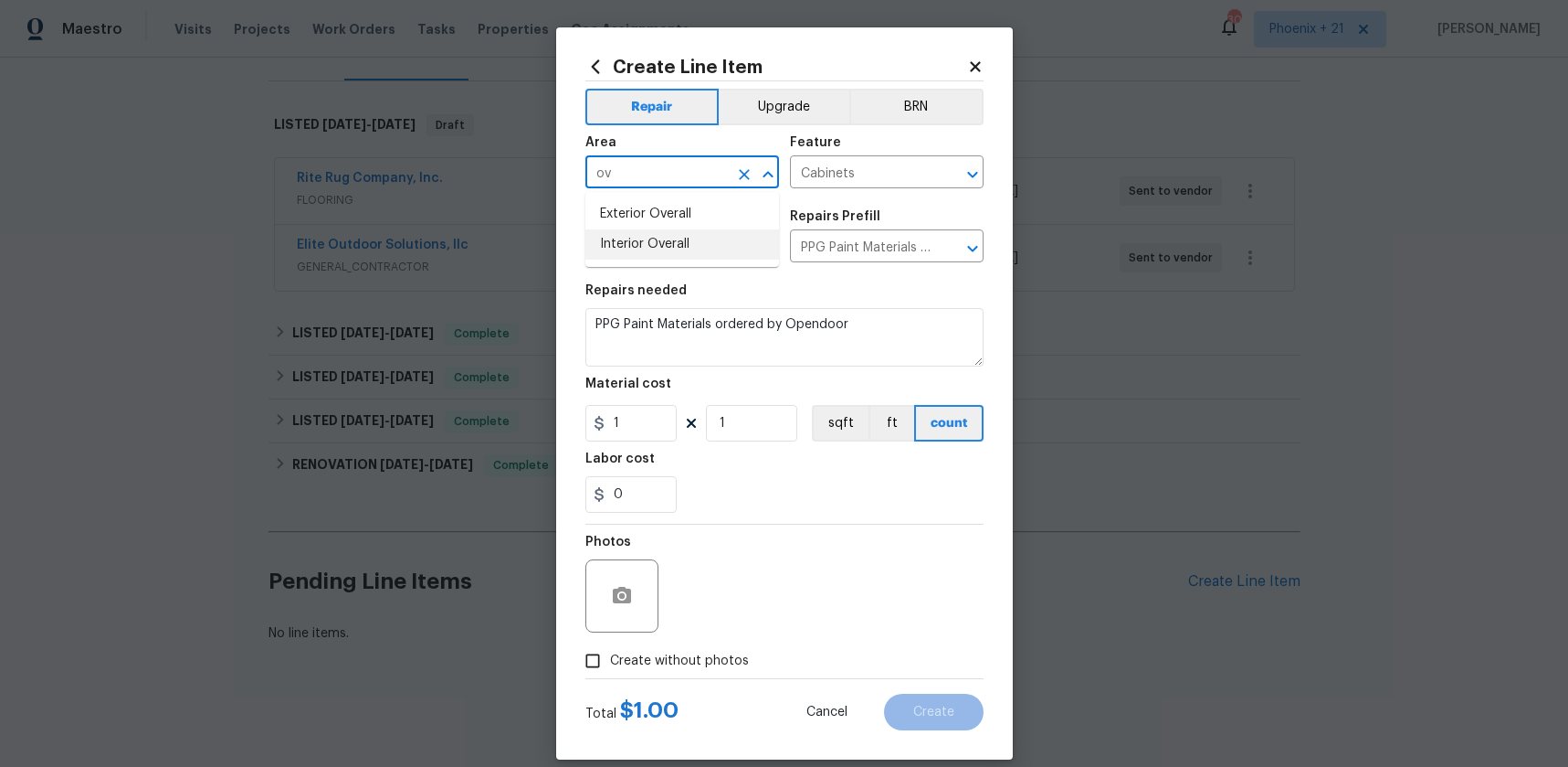
click at [695, 261] on ul "Exterior Overall Interior Overall" at bounding box center [682, 229] width 194 height 74
click at [692, 248] on li "Interior Overall" at bounding box center [682, 244] width 194 height 30
type input "Interior Overall"
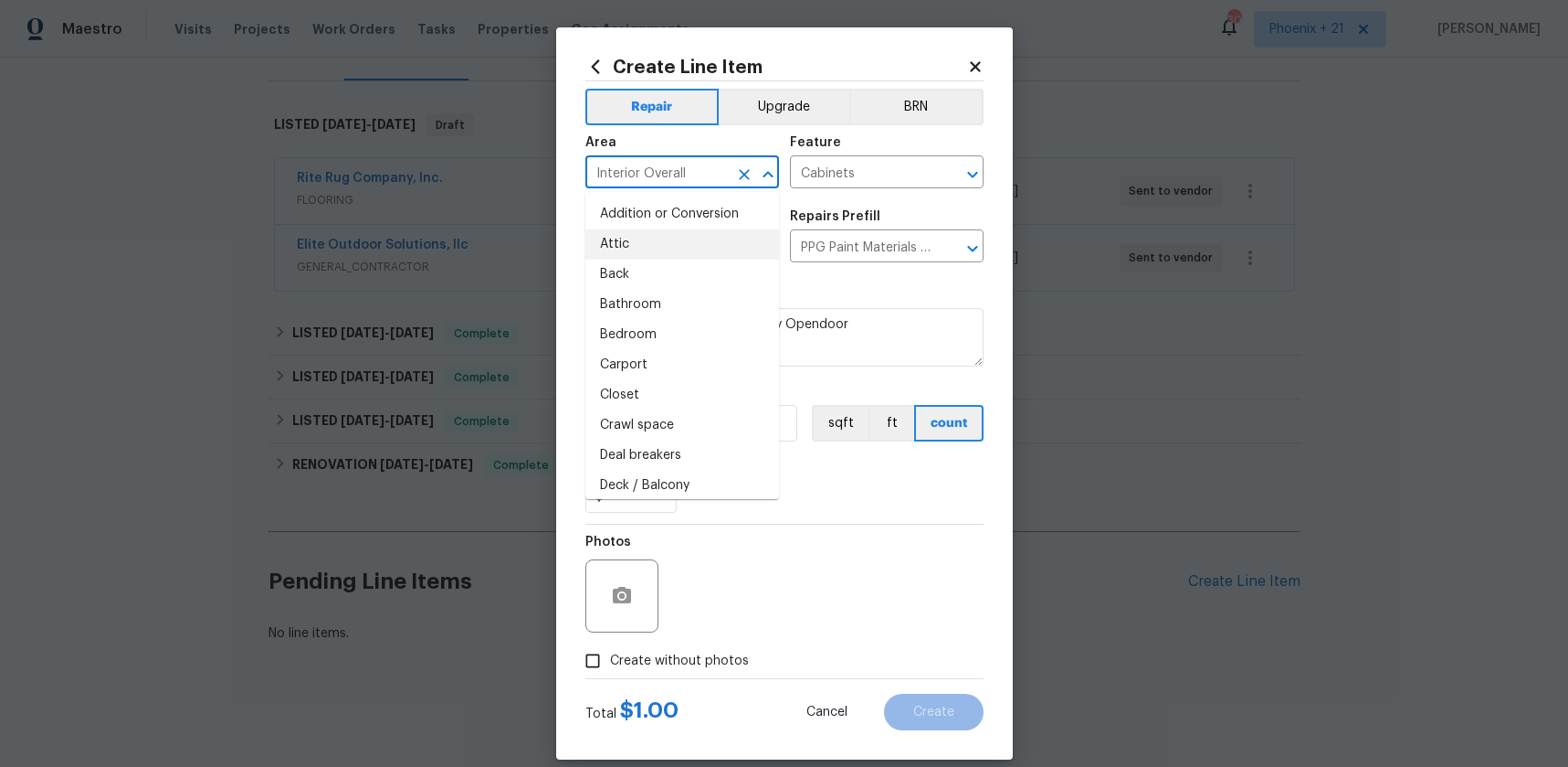
drag, startPoint x: 818, startPoint y: 499, endPoint x: 770, endPoint y: 480, distance: 51.6
click at [809, 495] on div "0" at bounding box center [784, 495] width 398 height 37
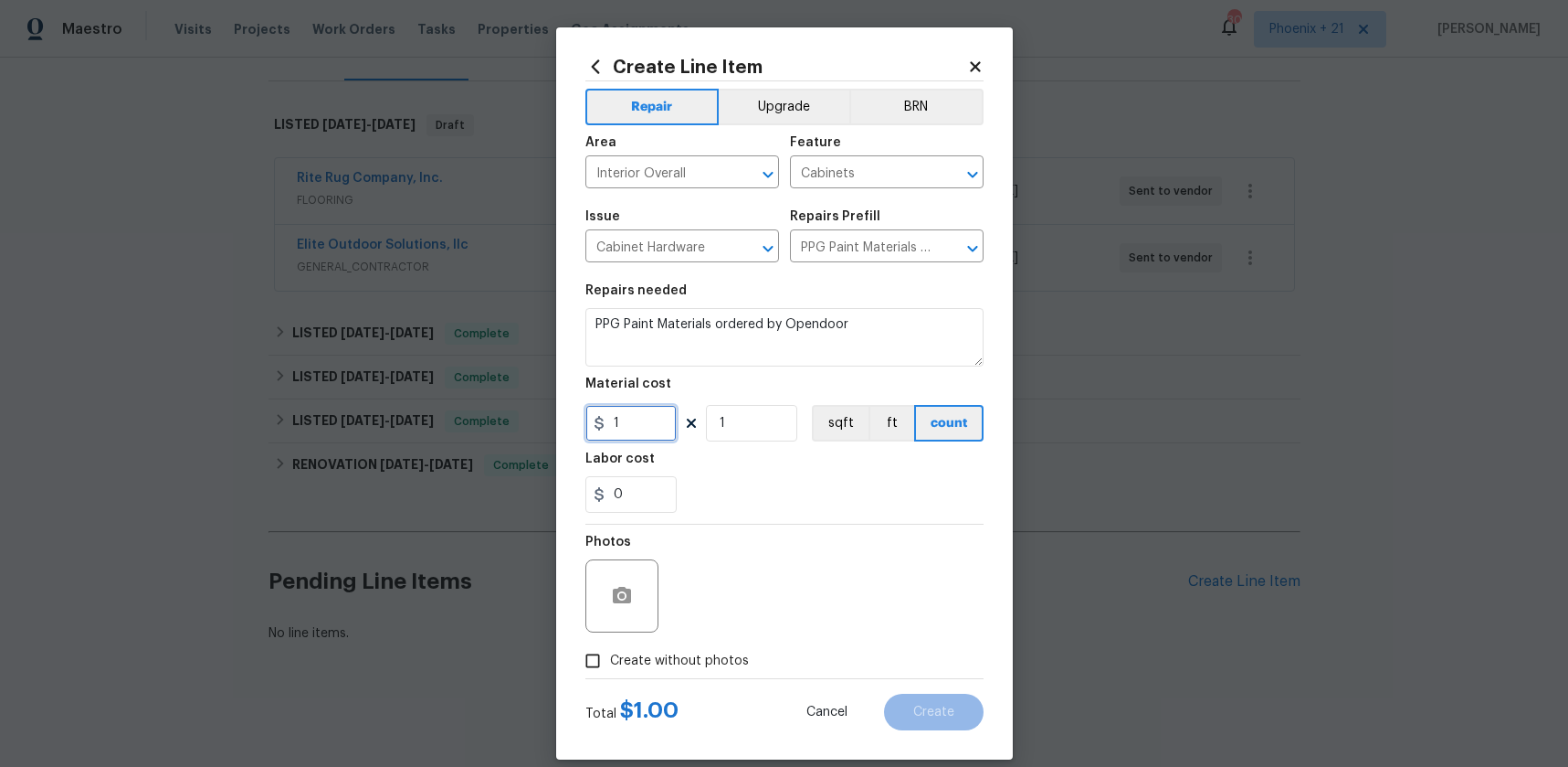
drag, startPoint x: 636, startPoint y: 423, endPoint x: 602, endPoint y: 422, distance: 34.0
click at [602, 422] on div "1" at bounding box center [631, 423] width 91 height 37
type input "729.79"
click at [670, 639] on div "Photos" at bounding box center [784, 583] width 398 height 119
drag, startPoint x: 711, startPoint y: 659, endPoint x: 713, endPoint y: 650, distance: 9.2
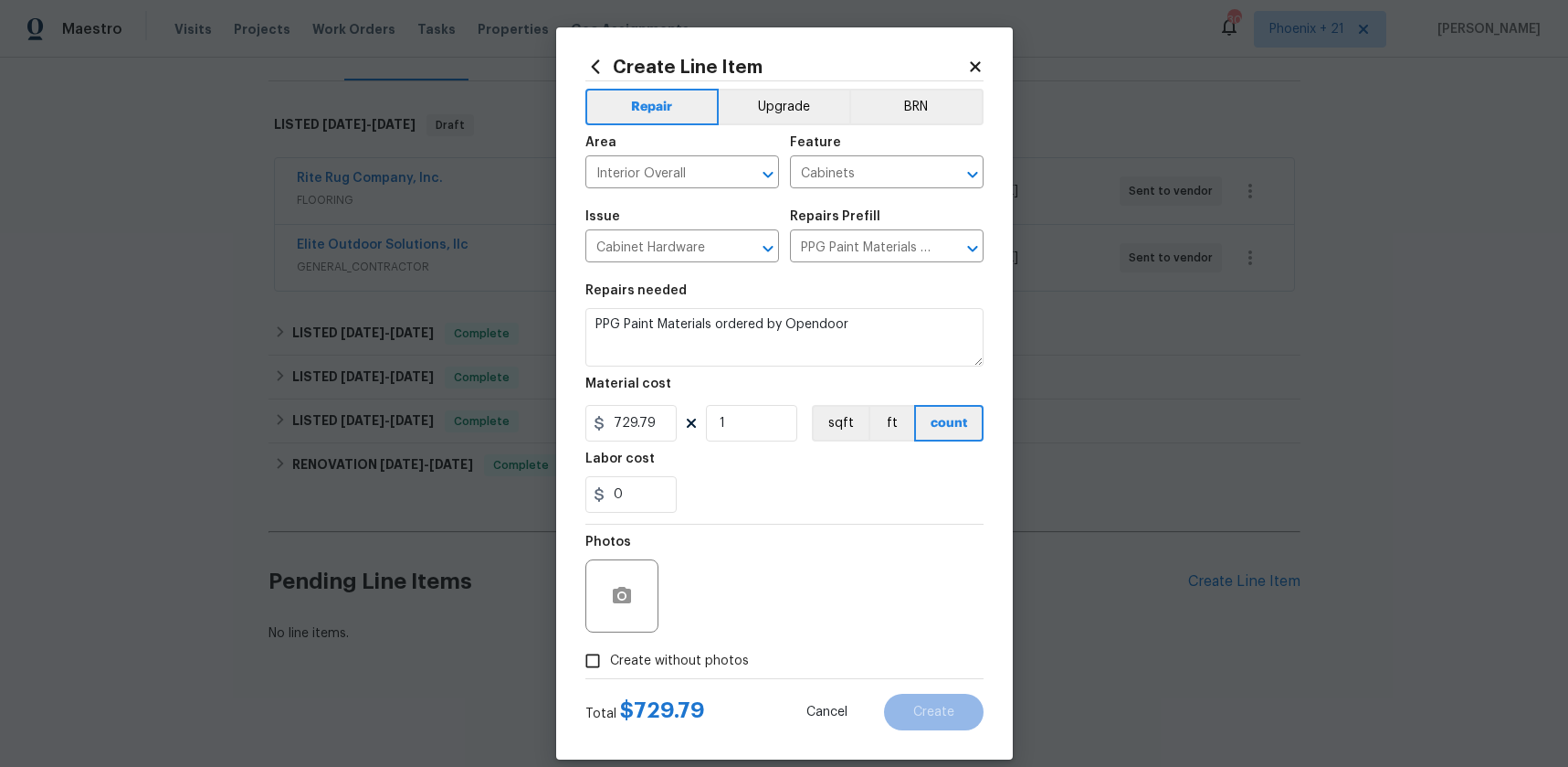
click at [711, 659] on span "Create without photos" at bounding box center [679, 661] width 139 height 19
click at [610, 659] on input "Create without photos" at bounding box center [593, 661] width 35 height 35
checkbox input "true"
click at [734, 609] on textarea at bounding box center [828, 596] width 311 height 74
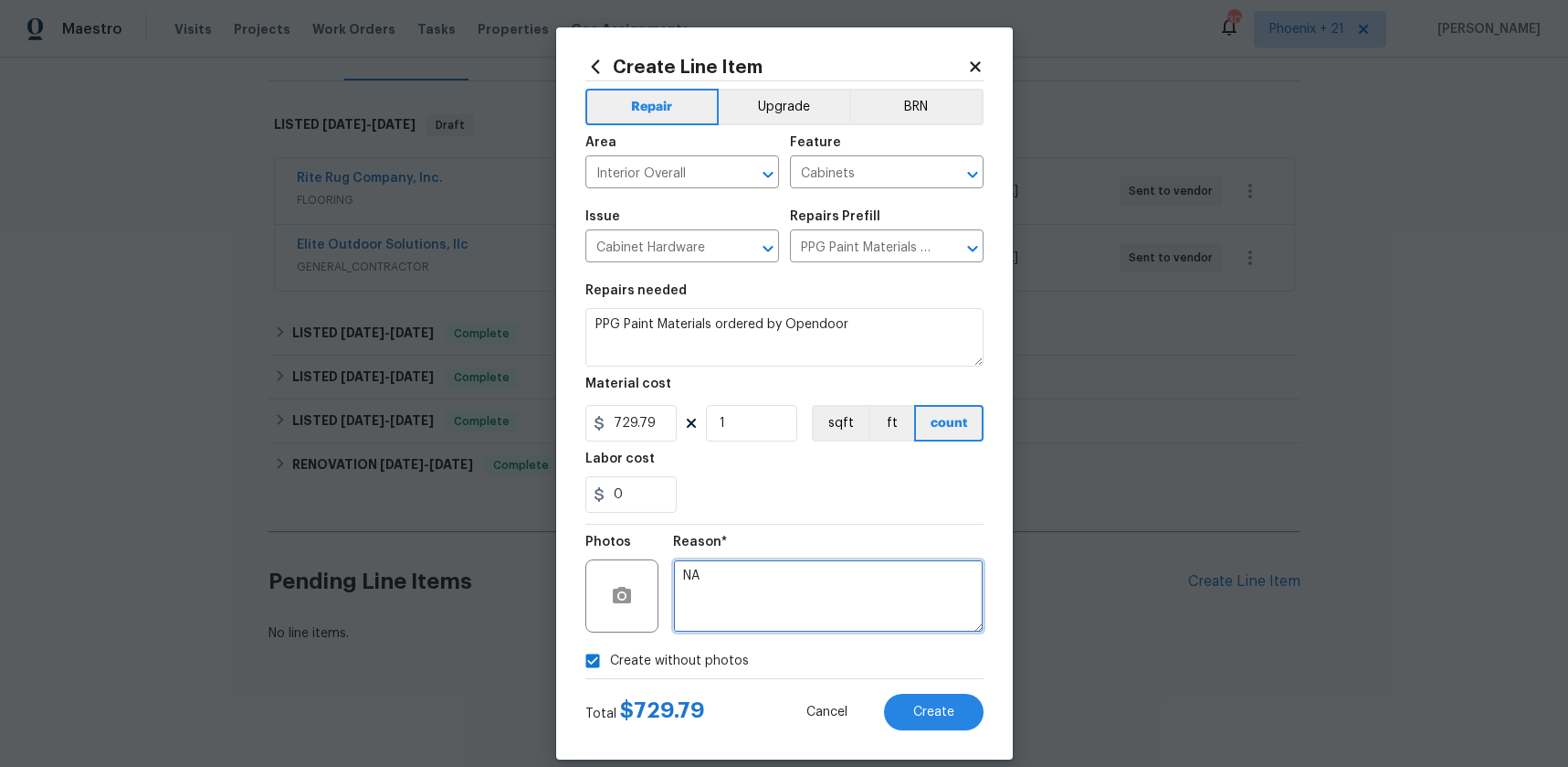
type textarea "NA"
drag, startPoint x: 819, startPoint y: 505, endPoint x: 947, endPoint y: 692, distance: 226.6
click at [819, 505] on div "0" at bounding box center [784, 495] width 398 height 37
click at [951, 705] on span "Create" at bounding box center [934, 712] width 41 height 14
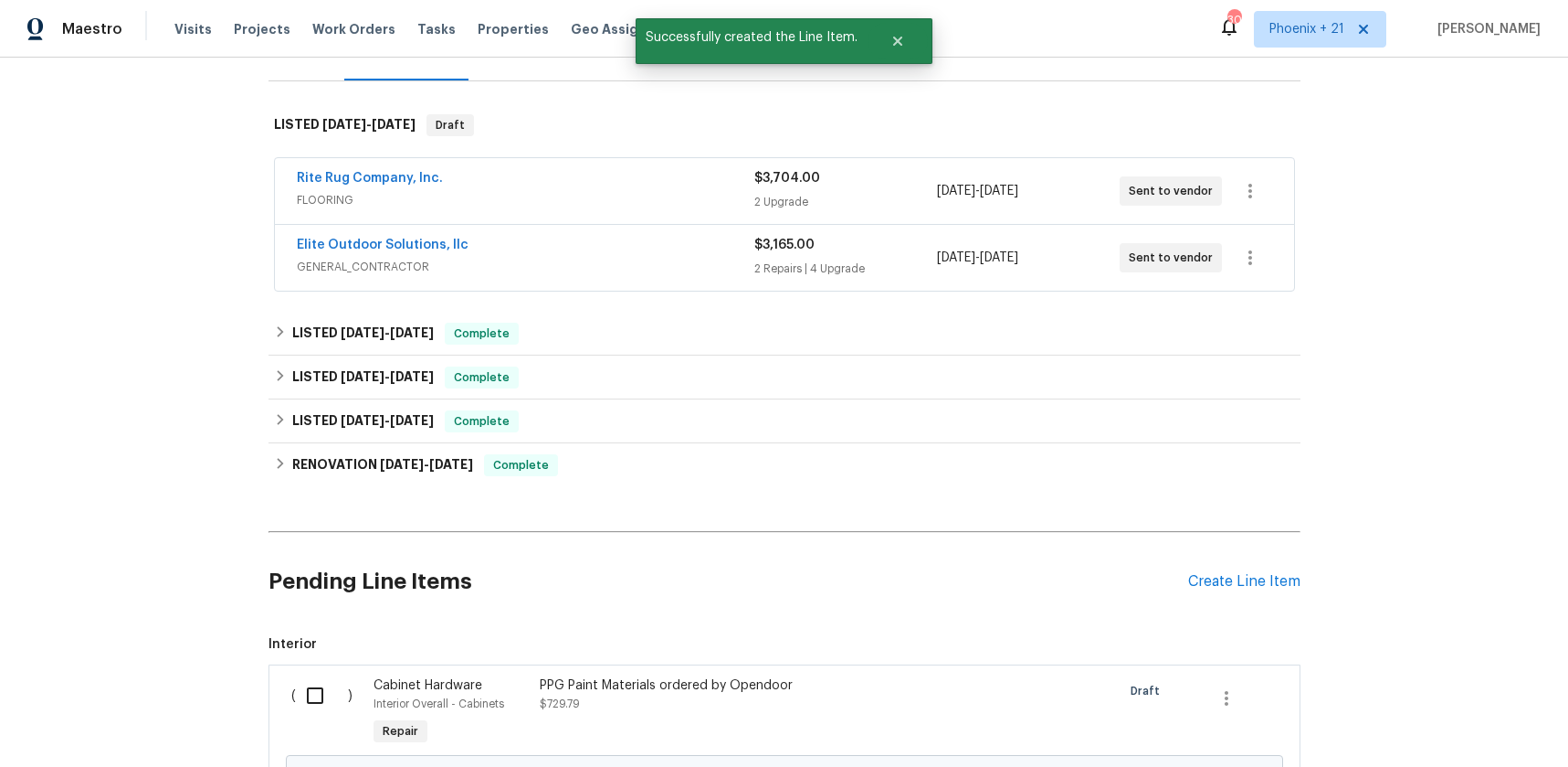
click at [314, 683] on input "checkbox" at bounding box center [322, 695] width 52 height 39
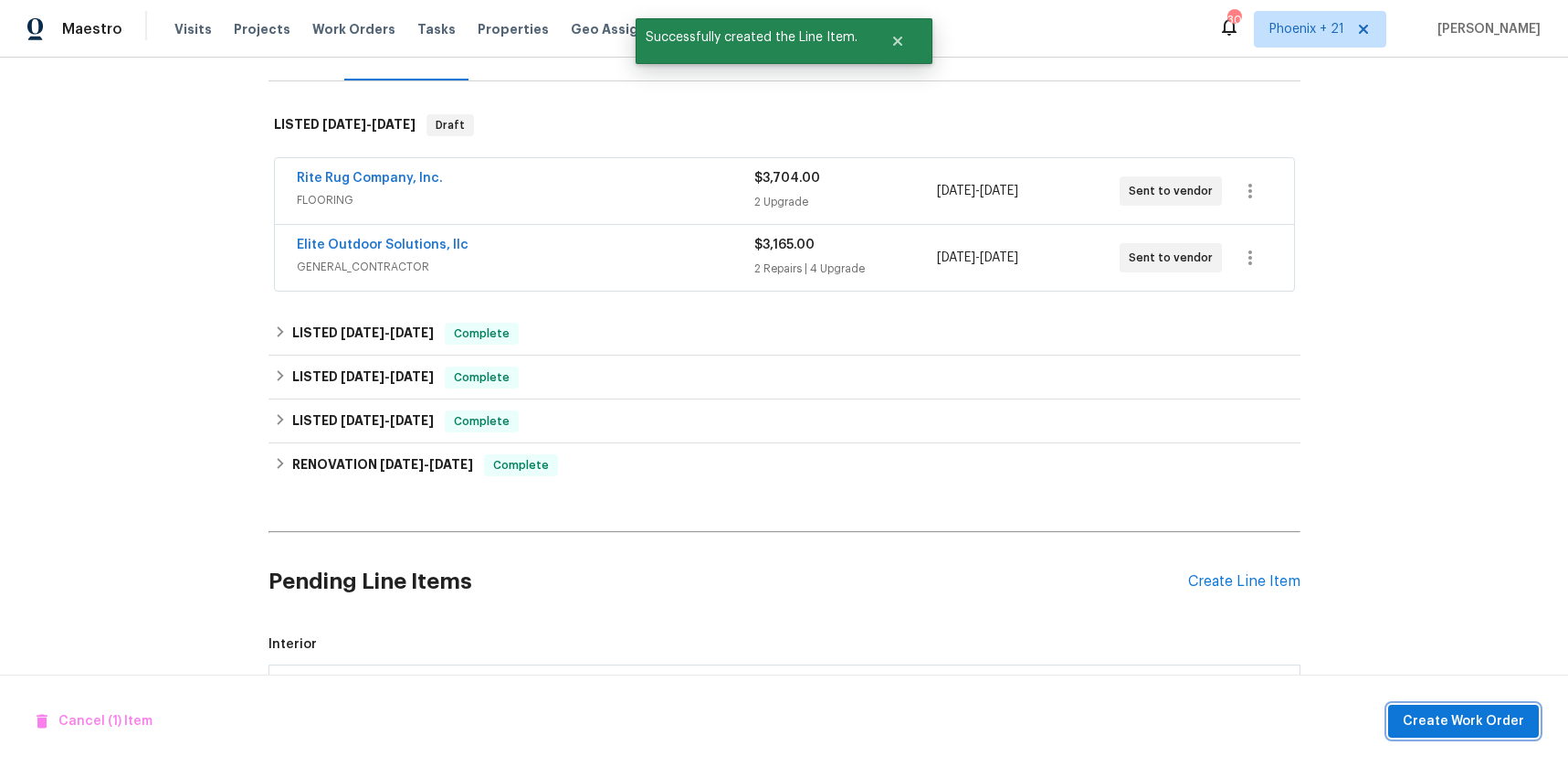
click at [1437, 729] on span "Create Work Order" at bounding box center [1463, 721] width 121 height 23
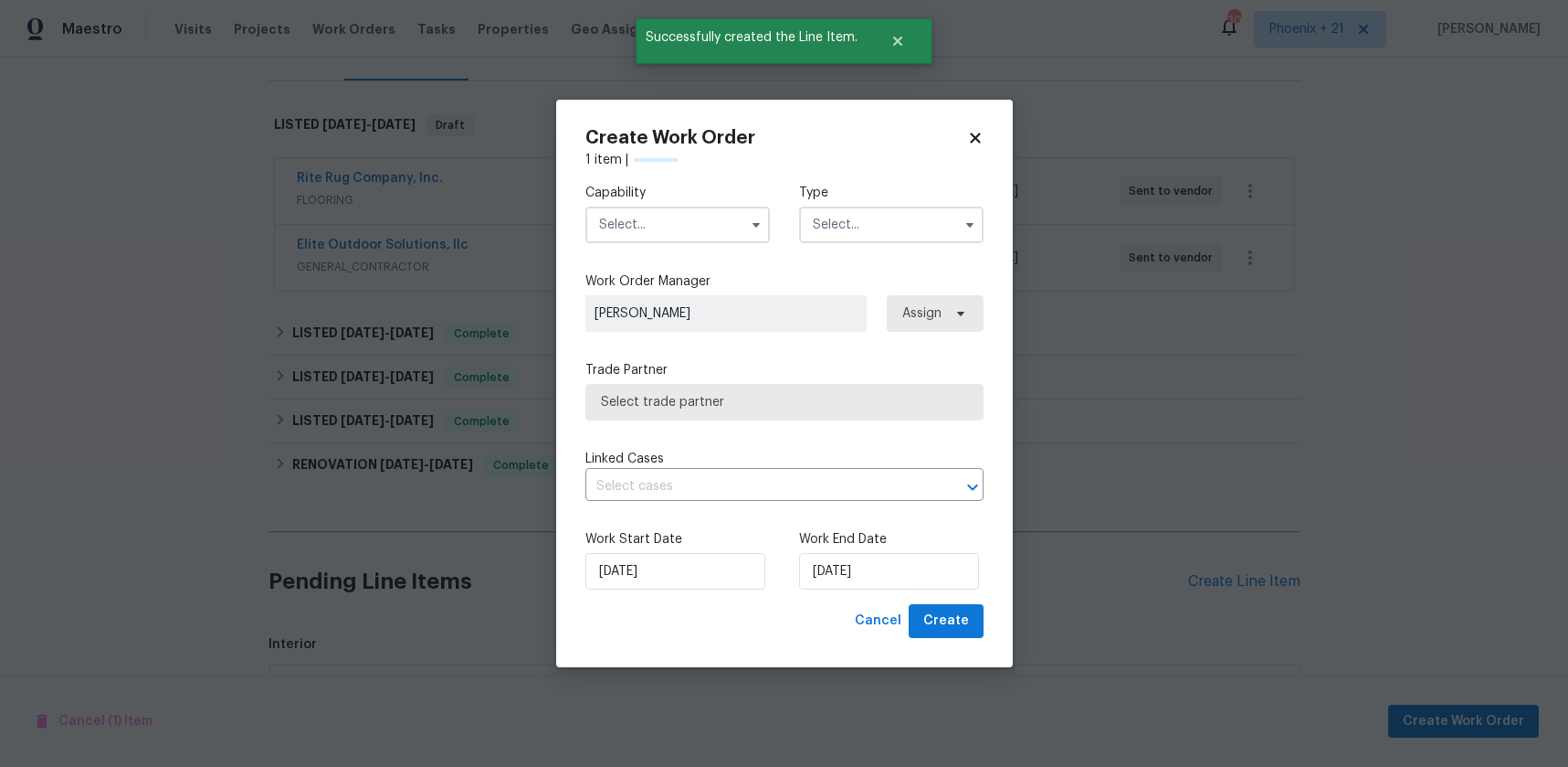
checkbox input "false"
click at [619, 214] on input "text" at bounding box center [677, 225] width 185 height 37
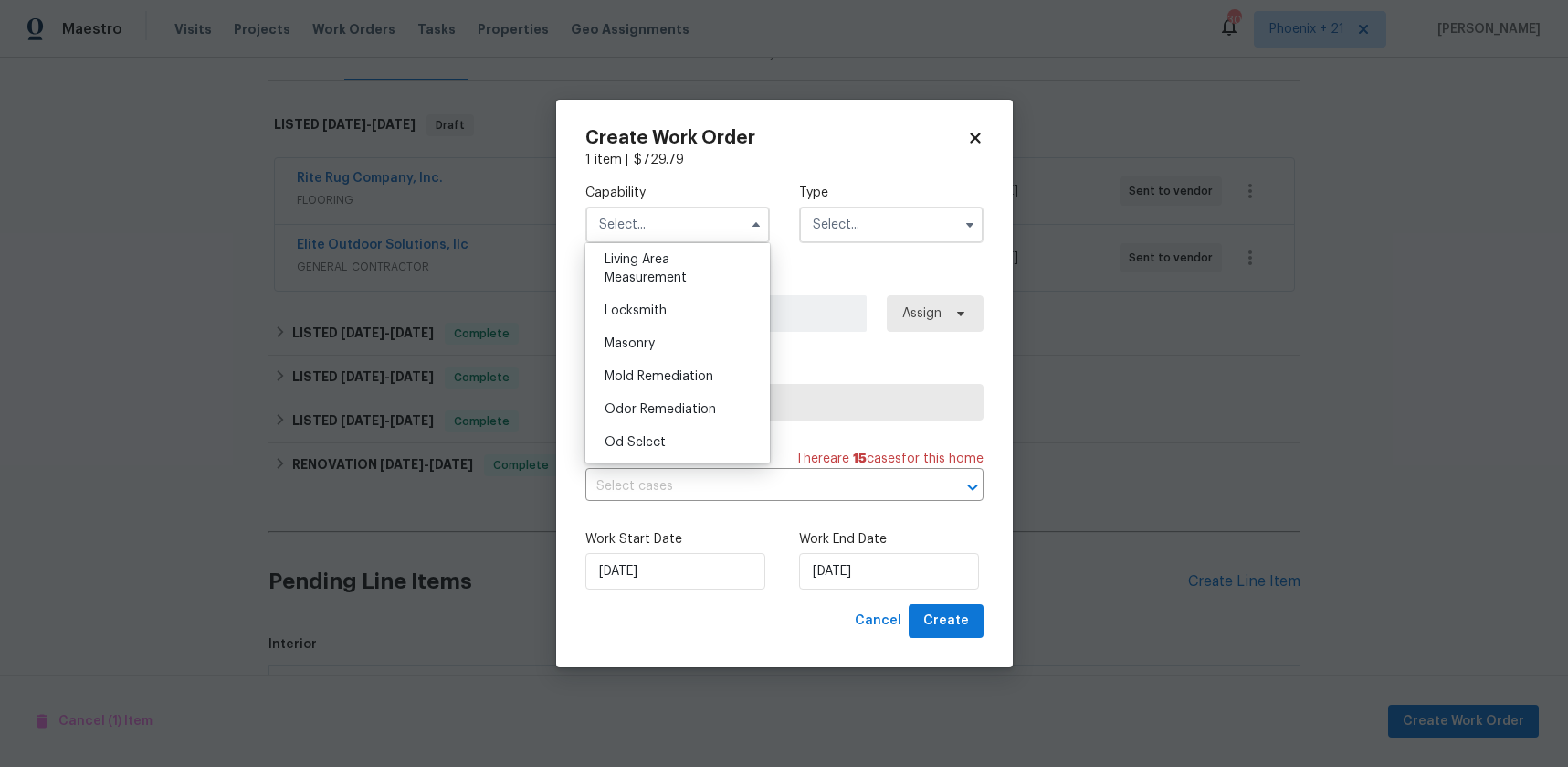
scroll to position [1374, 0]
click at [662, 434] on div "Painting" at bounding box center [677, 426] width 176 height 33
type input "Painting"
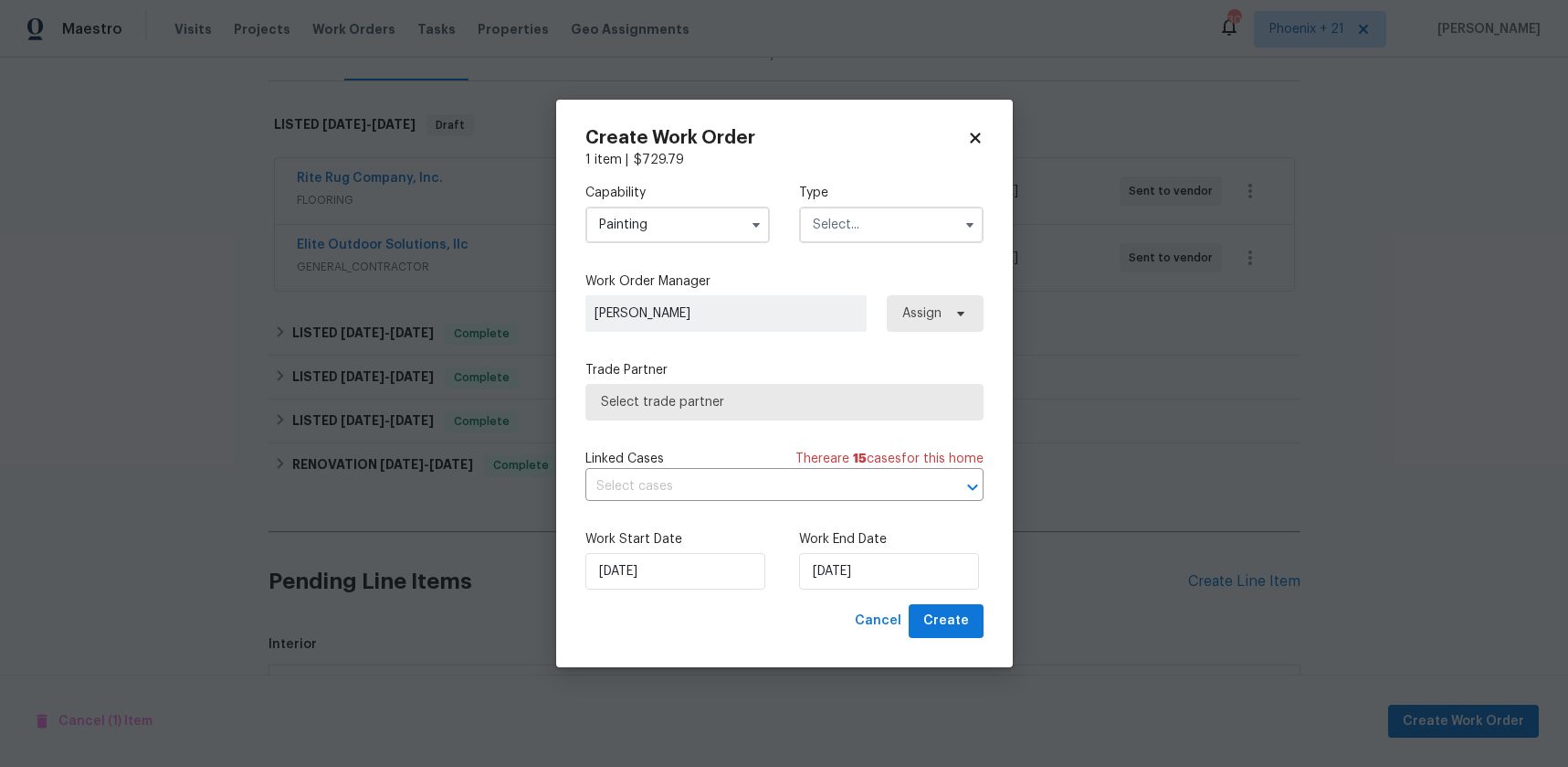
drag, startPoint x: 882, startPoint y: 216, endPoint x: 883, endPoint y: 233, distance: 17.0
click at [882, 217] on input "text" at bounding box center [892, 225] width 185 height 37
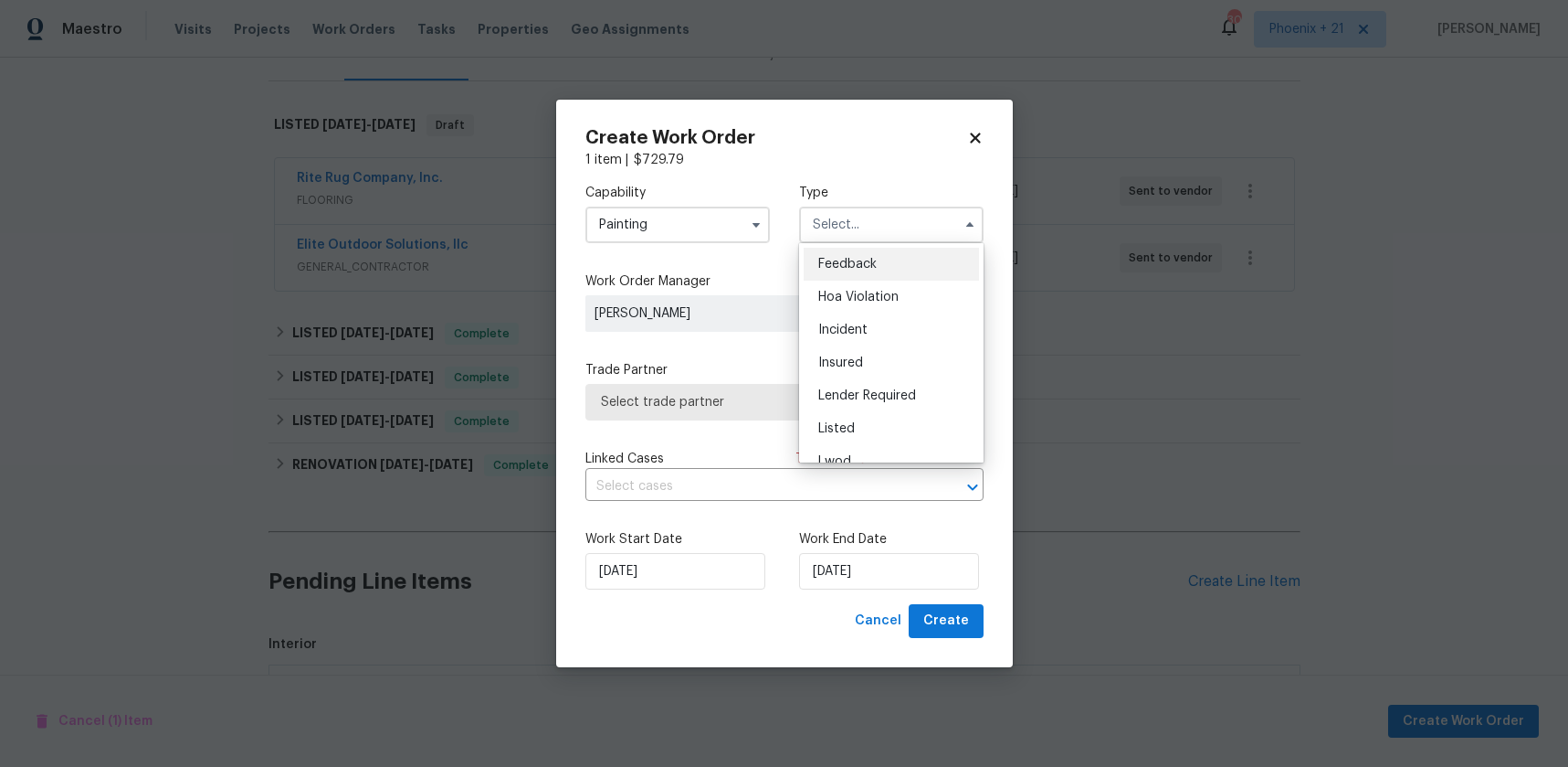
click at [915, 418] on div "Listed" at bounding box center [892, 429] width 176 height 33
type input "Listed"
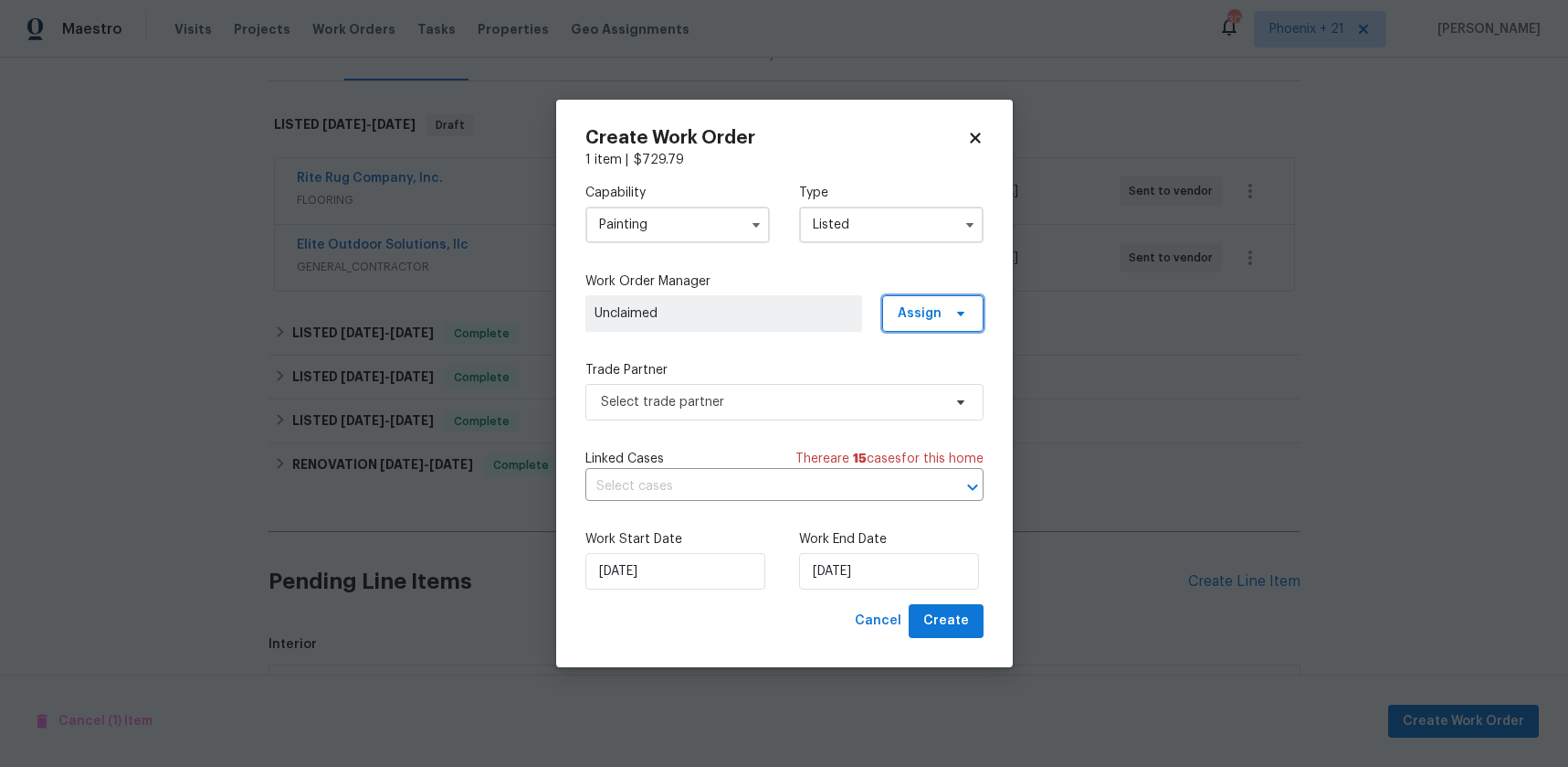
click at [939, 326] on span "Assign" at bounding box center [933, 314] width 101 height 37
click at [879, 620] on span "Cancel" at bounding box center [878, 621] width 47 height 23
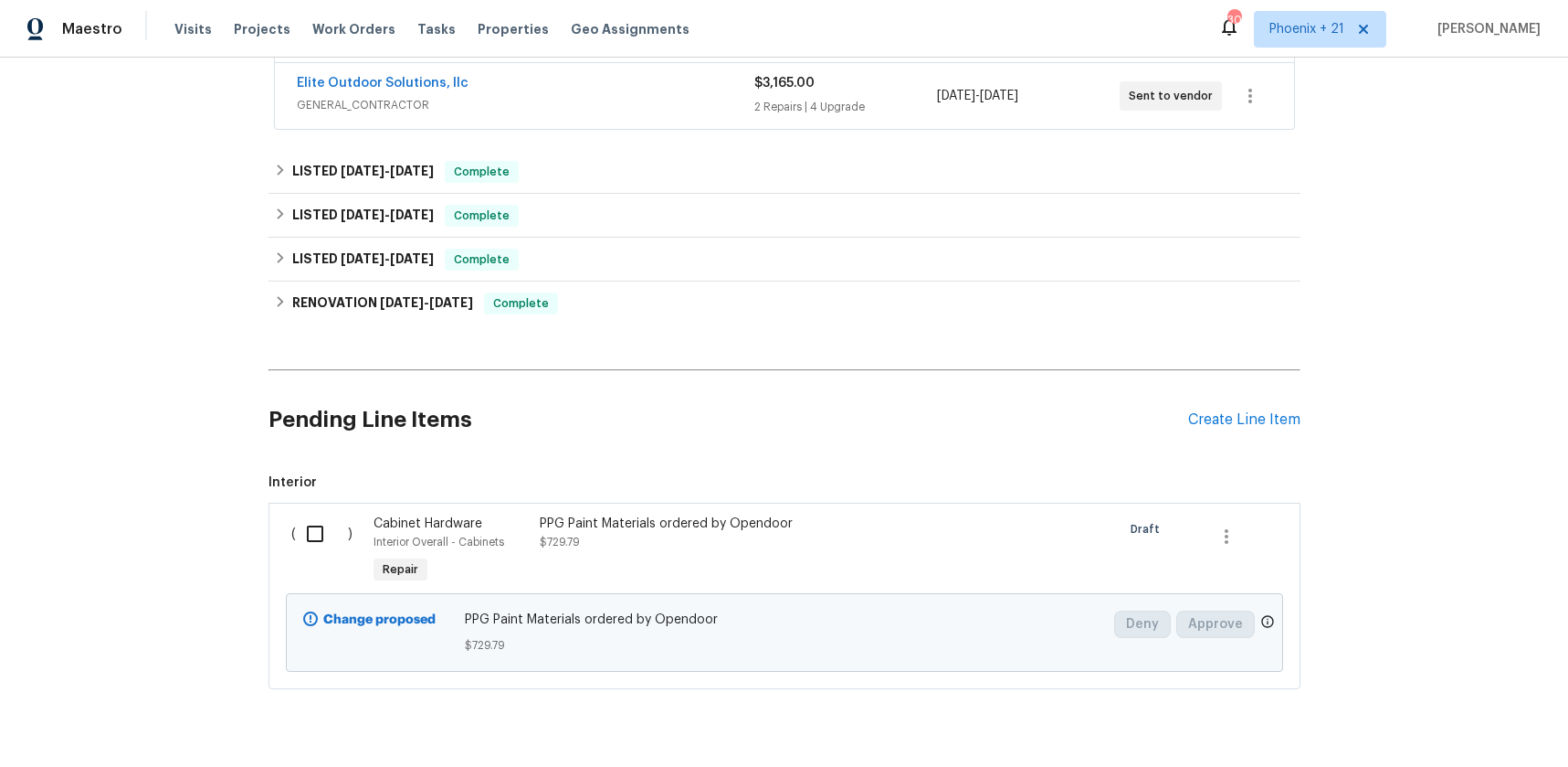
scroll to position [459, 0]
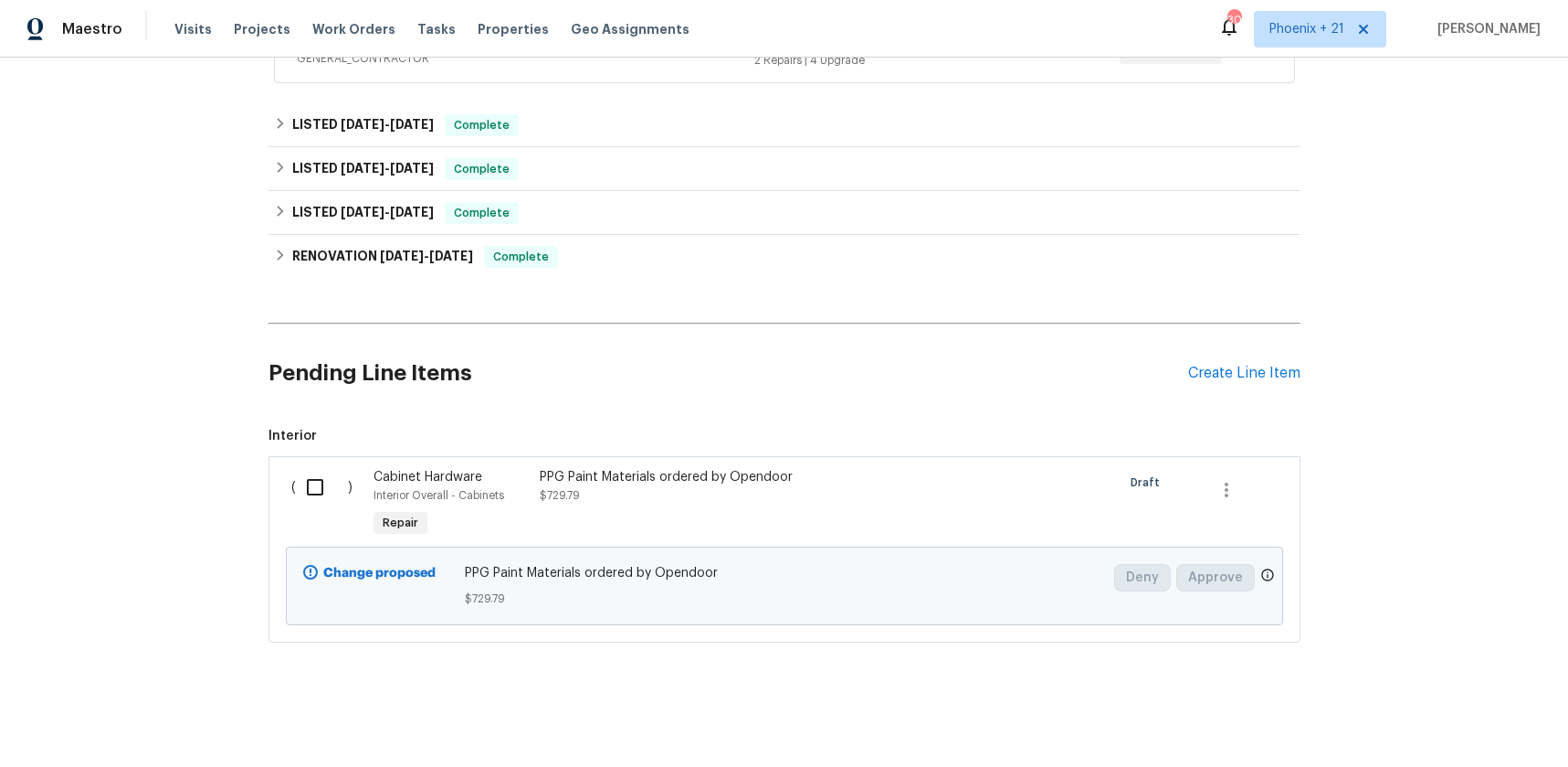
click at [776, 526] on div "PPG Paint Materials ordered by Opendoor $729.79" at bounding box center [700, 504] width 333 height 84
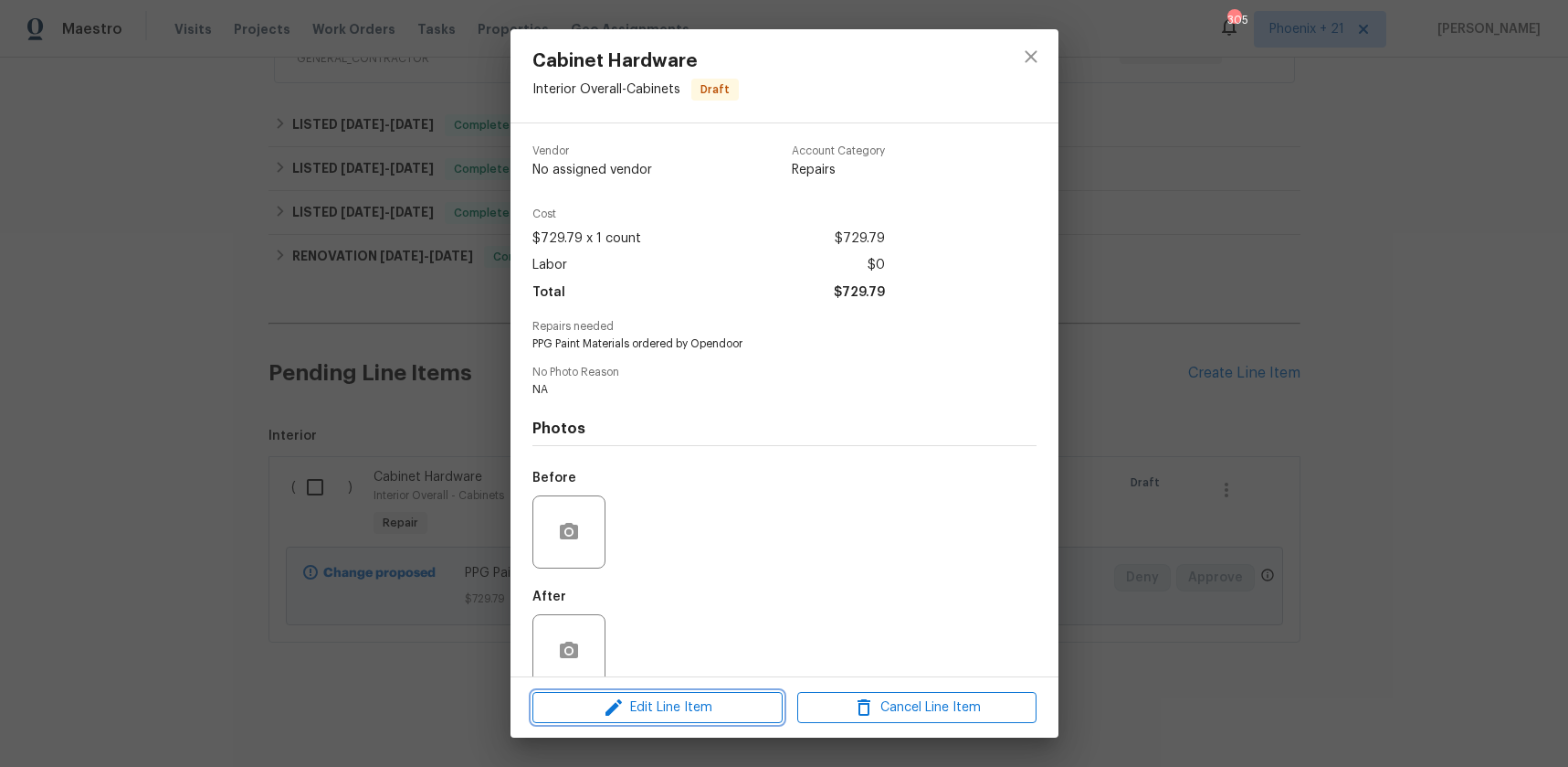
click at [722, 715] on span "Edit Line Item" at bounding box center [657, 707] width 239 height 23
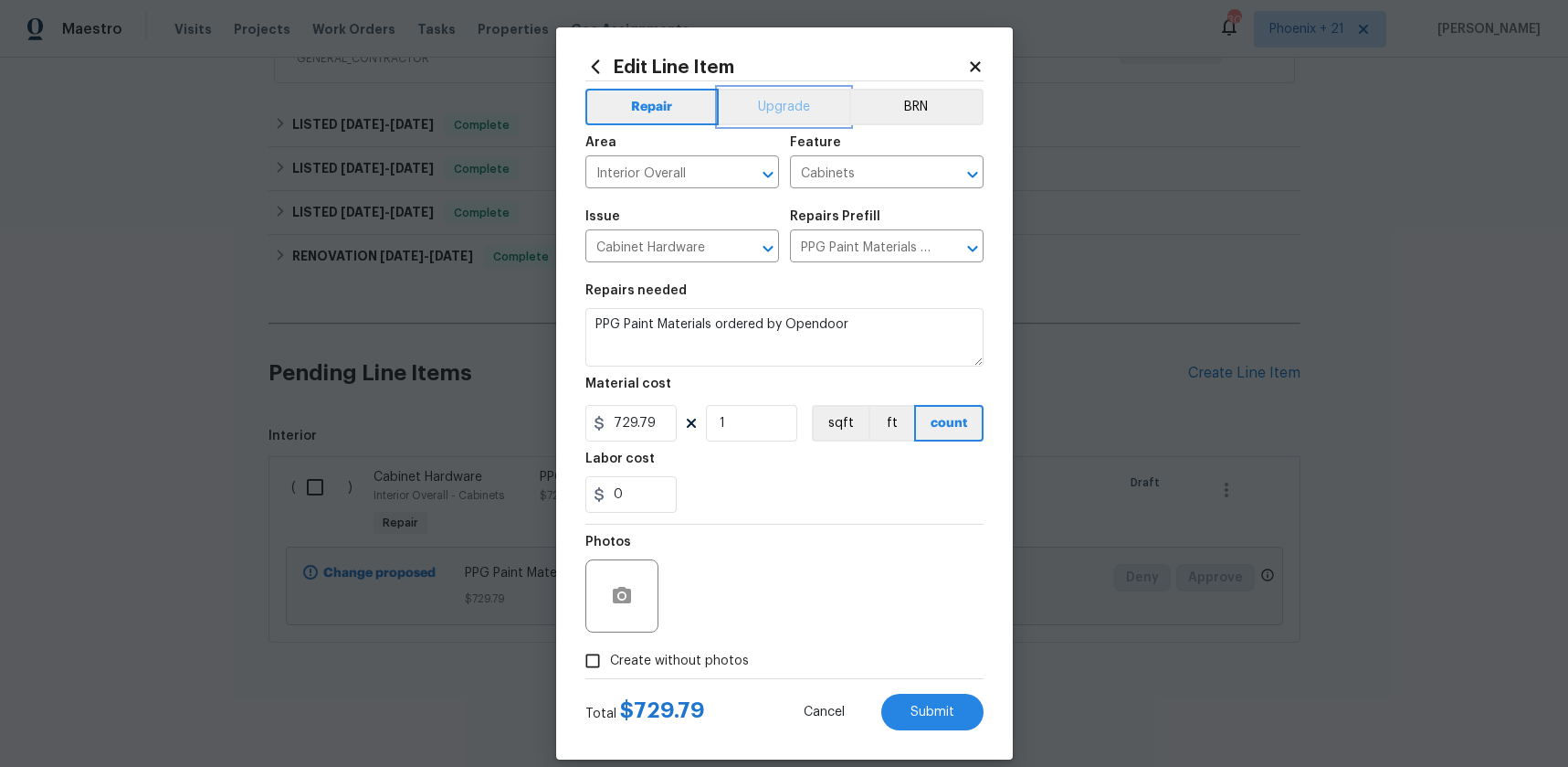
click at [766, 92] on button "Upgrade" at bounding box center [784, 107] width 131 height 37
click at [946, 715] on span "Submit" at bounding box center [933, 712] width 44 height 14
click at [622, 664] on span "Create without photos" at bounding box center [679, 661] width 139 height 19
click at [610, 664] on input "Create without photos" at bounding box center [593, 661] width 35 height 35
checkbox input "true"
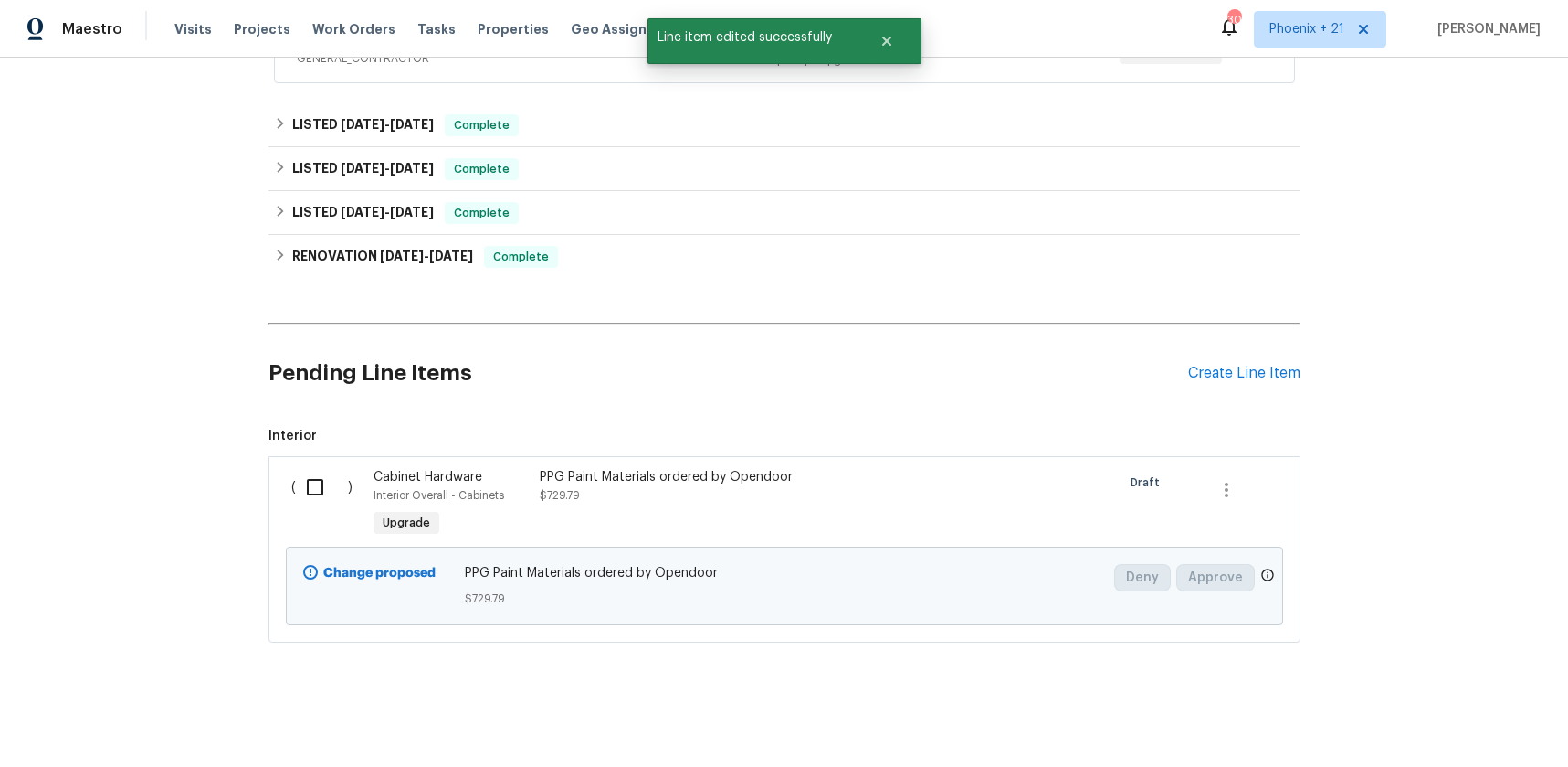
click at [655, 495] on div "PPG Paint Materials ordered by Opendoor $729.79" at bounding box center [700, 487] width 322 height 37
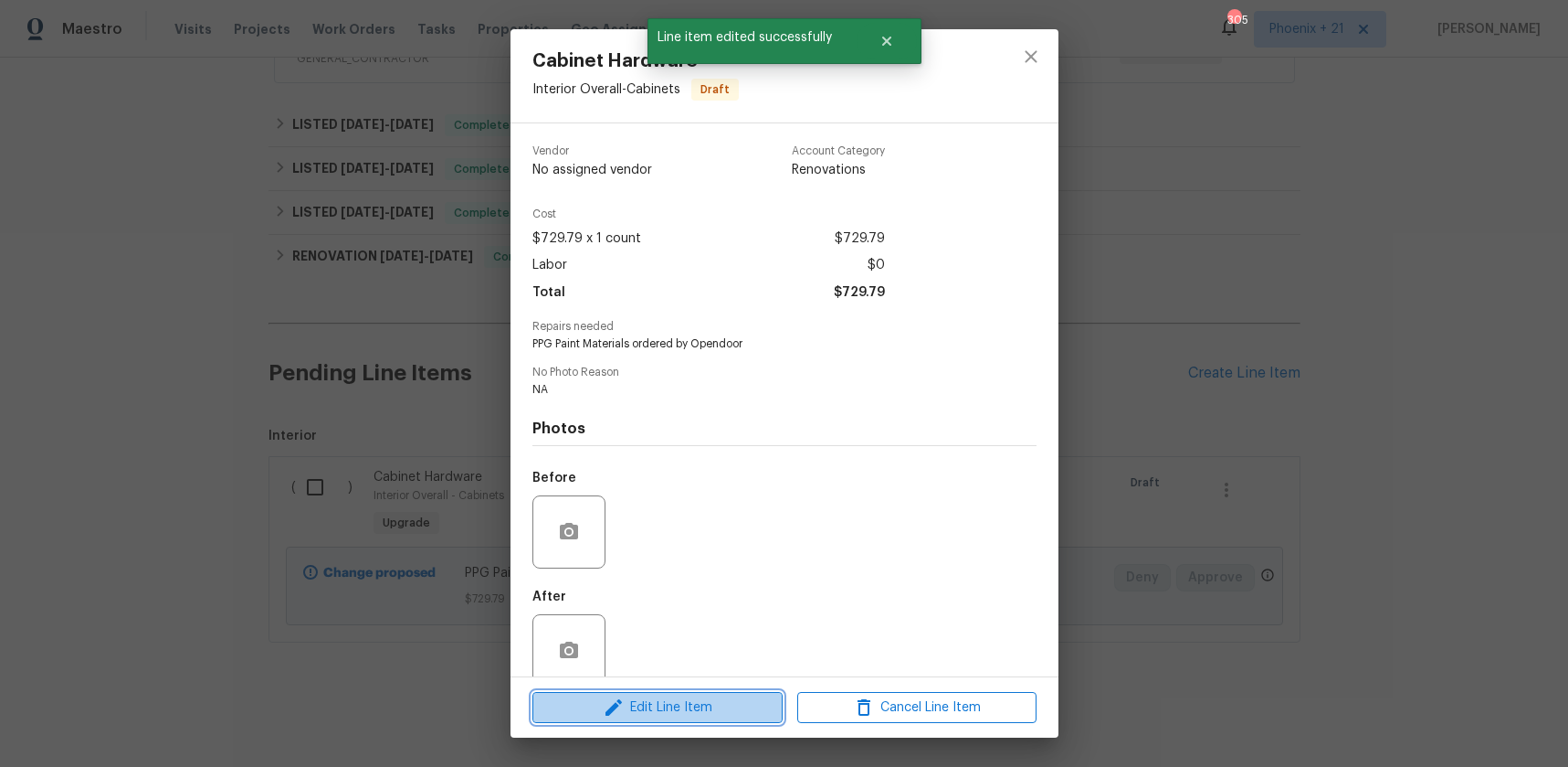
click at [665, 707] on span "Edit Line Item" at bounding box center [657, 707] width 239 height 23
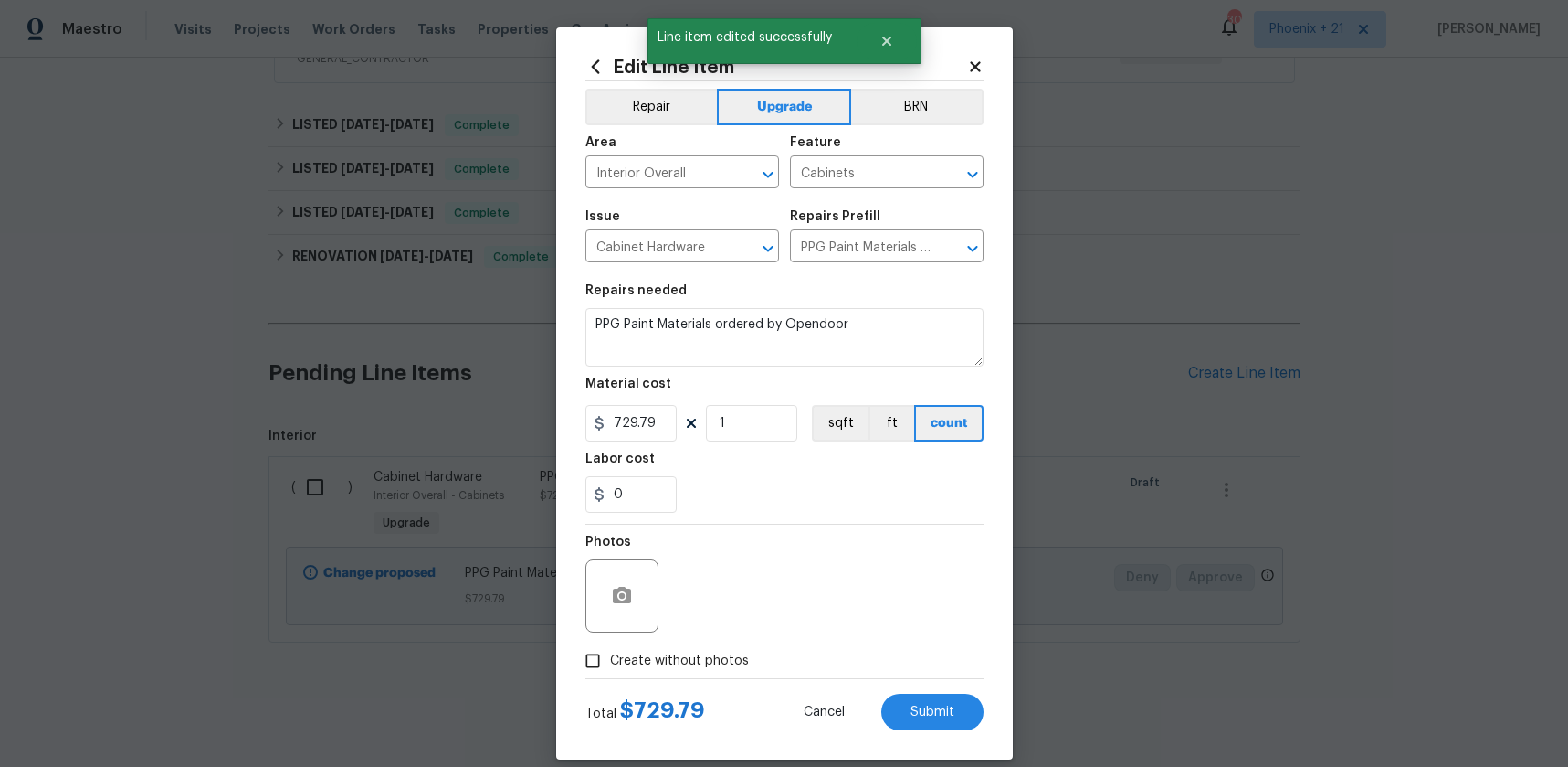
click at [686, 655] on span "Create without photos" at bounding box center [679, 661] width 139 height 19
click at [610, 655] on input "Create without photos" at bounding box center [593, 661] width 35 height 35
checkbox input "true"
click at [954, 705] on span "Submit" at bounding box center [933, 712] width 44 height 14
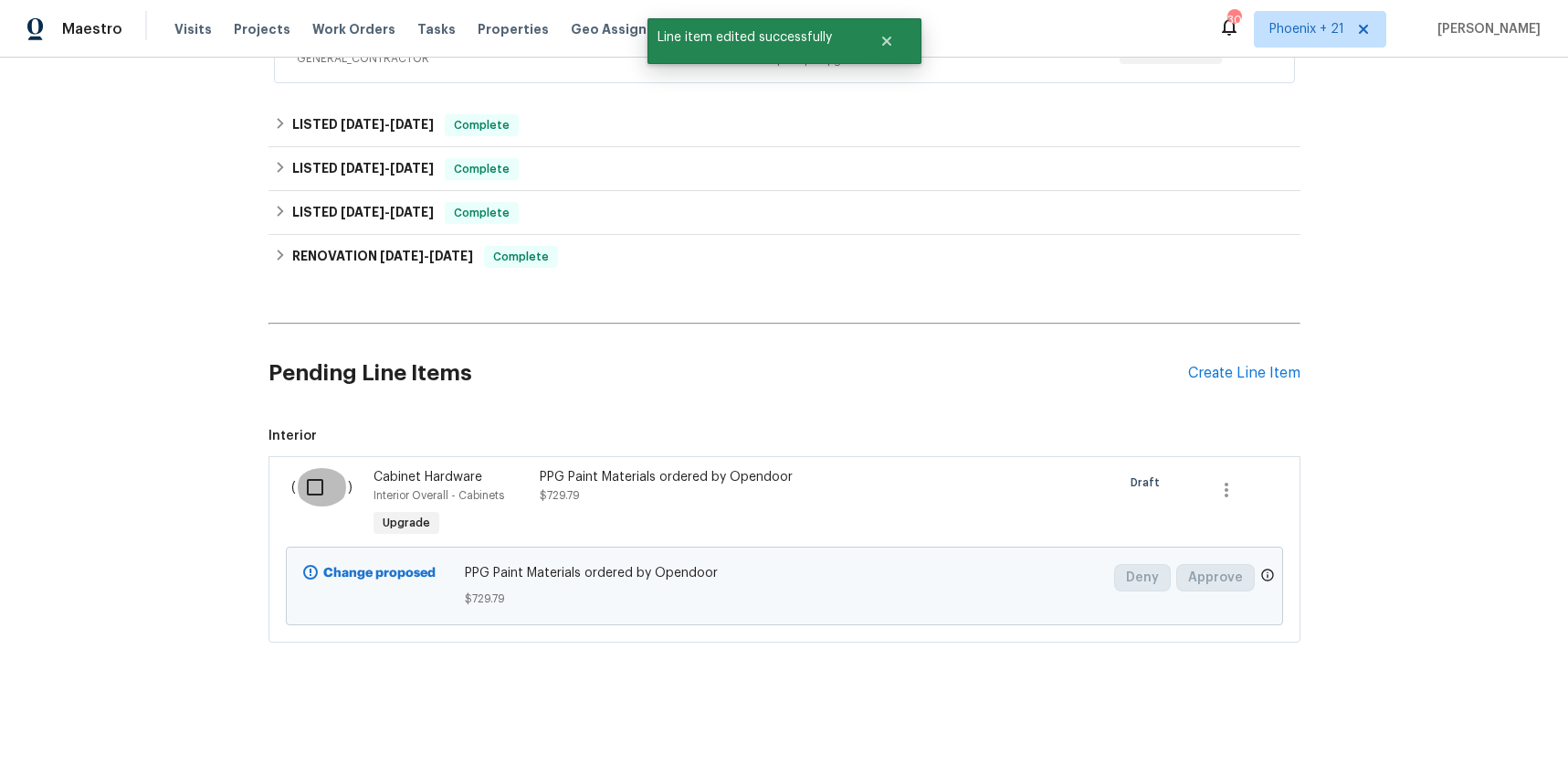
click at [308, 497] on input "checkbox" at bounding box center [322, 487] width 52 height 39
checkbox input "true"
click at [1475, 717] on span "Create Work Order" at bounding box center [1463, 721] width 121 height 23
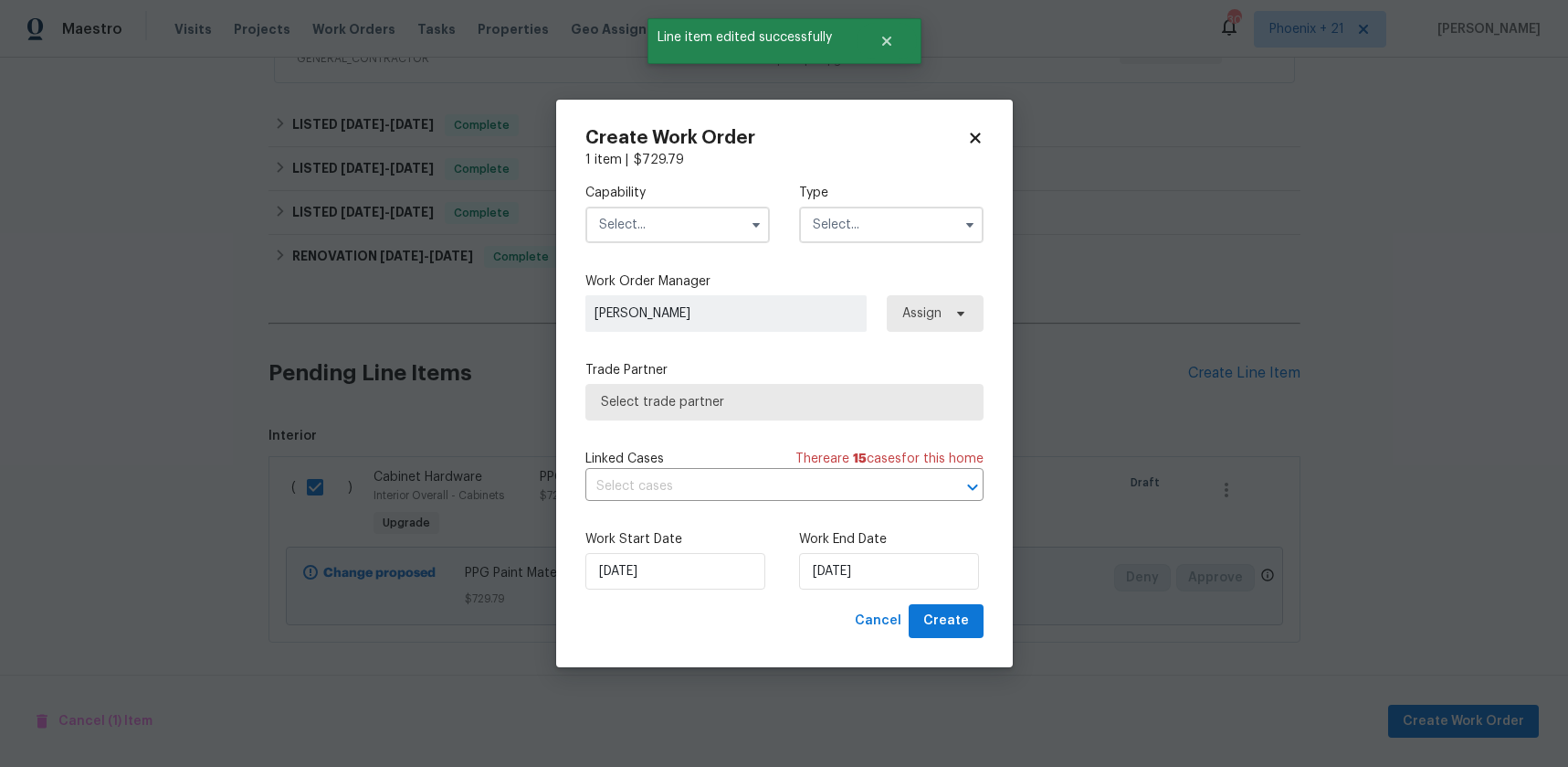
click at [706, 224] on input "text" at bounding box center [677, 225] width 185 height 37
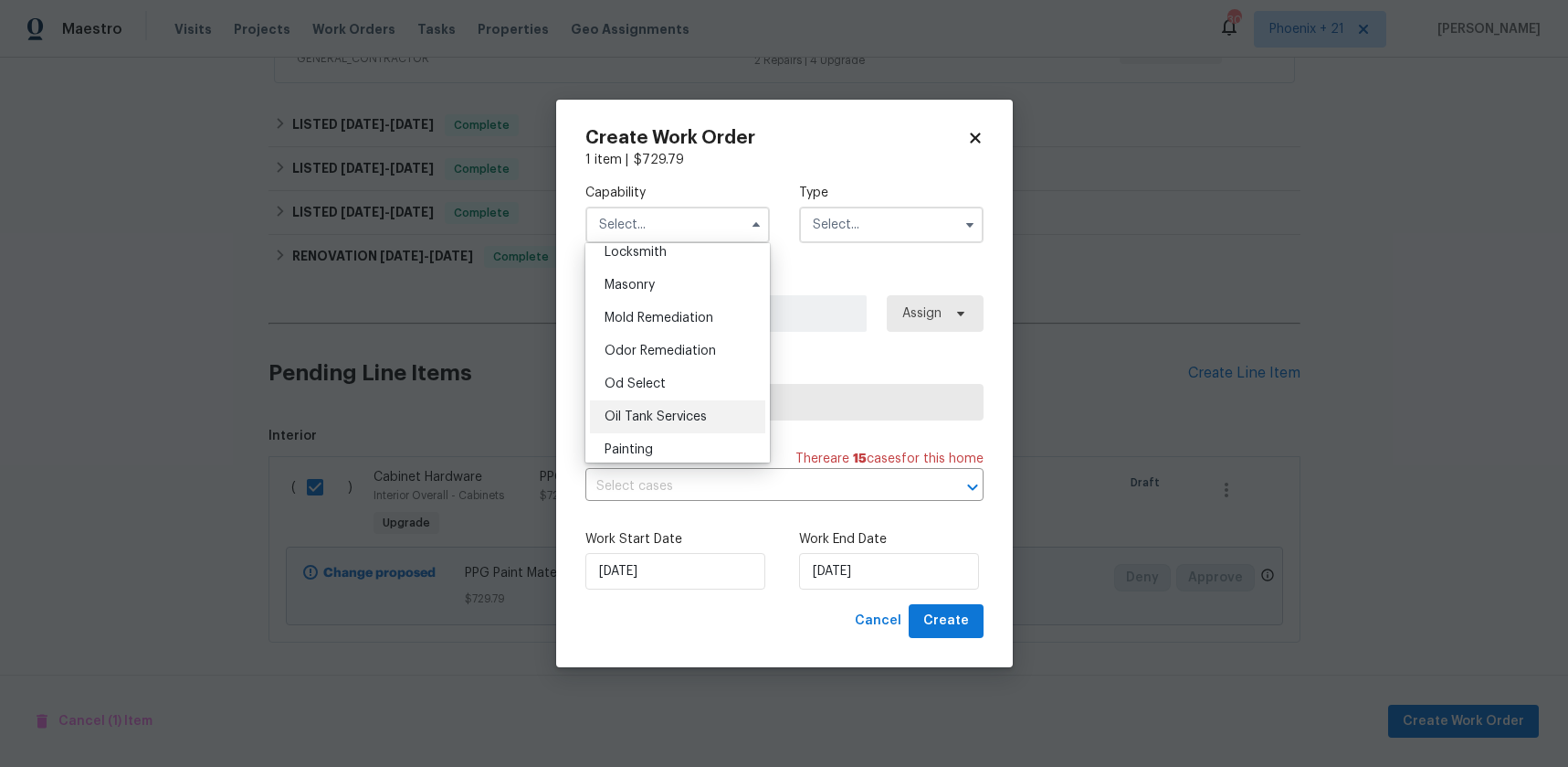
scroll to position [1364, 0]
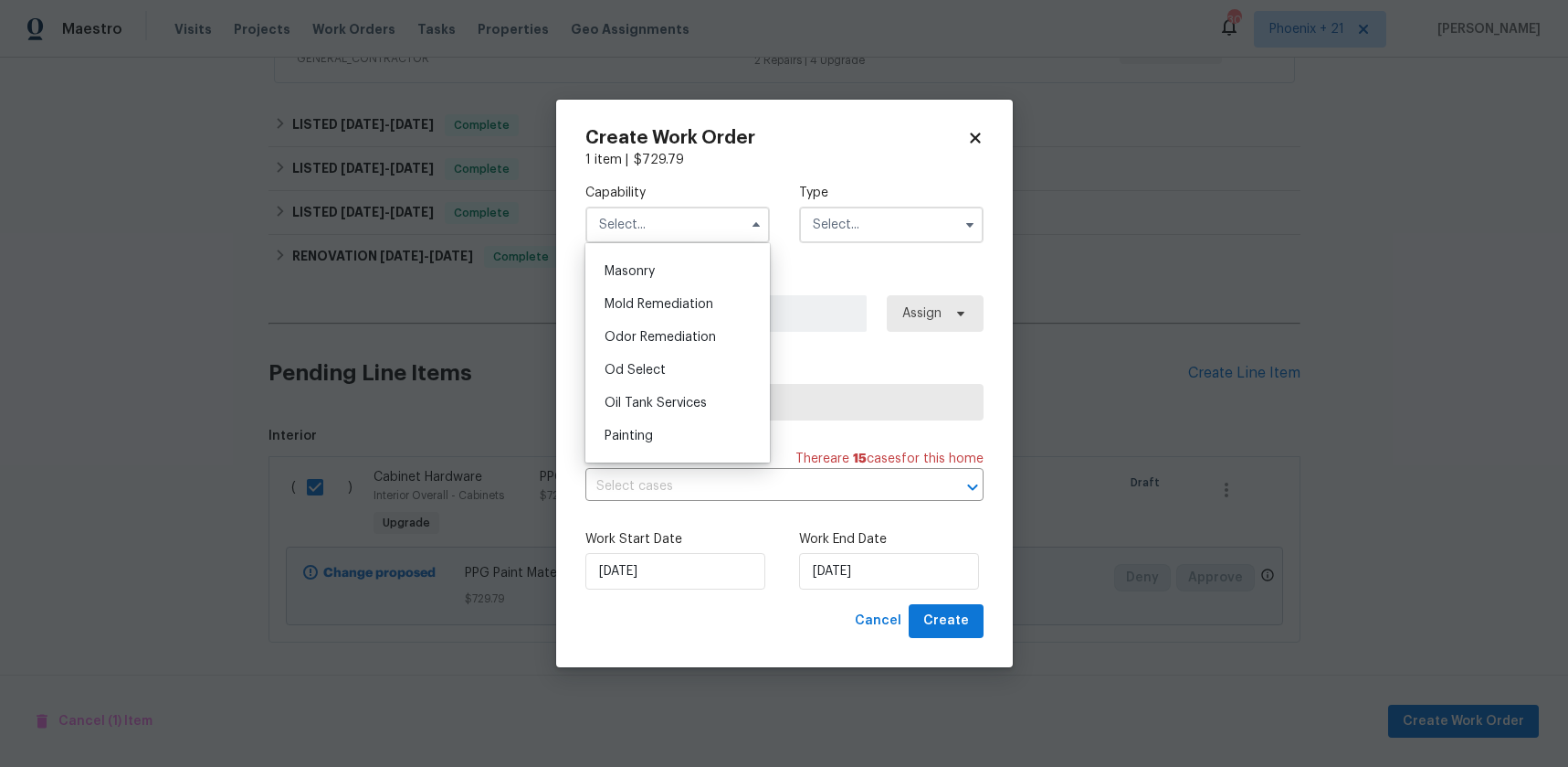
click at [679, 429] on div "Painting" at bounding box center [677, 436] width 176 height 33
type input "Painting"
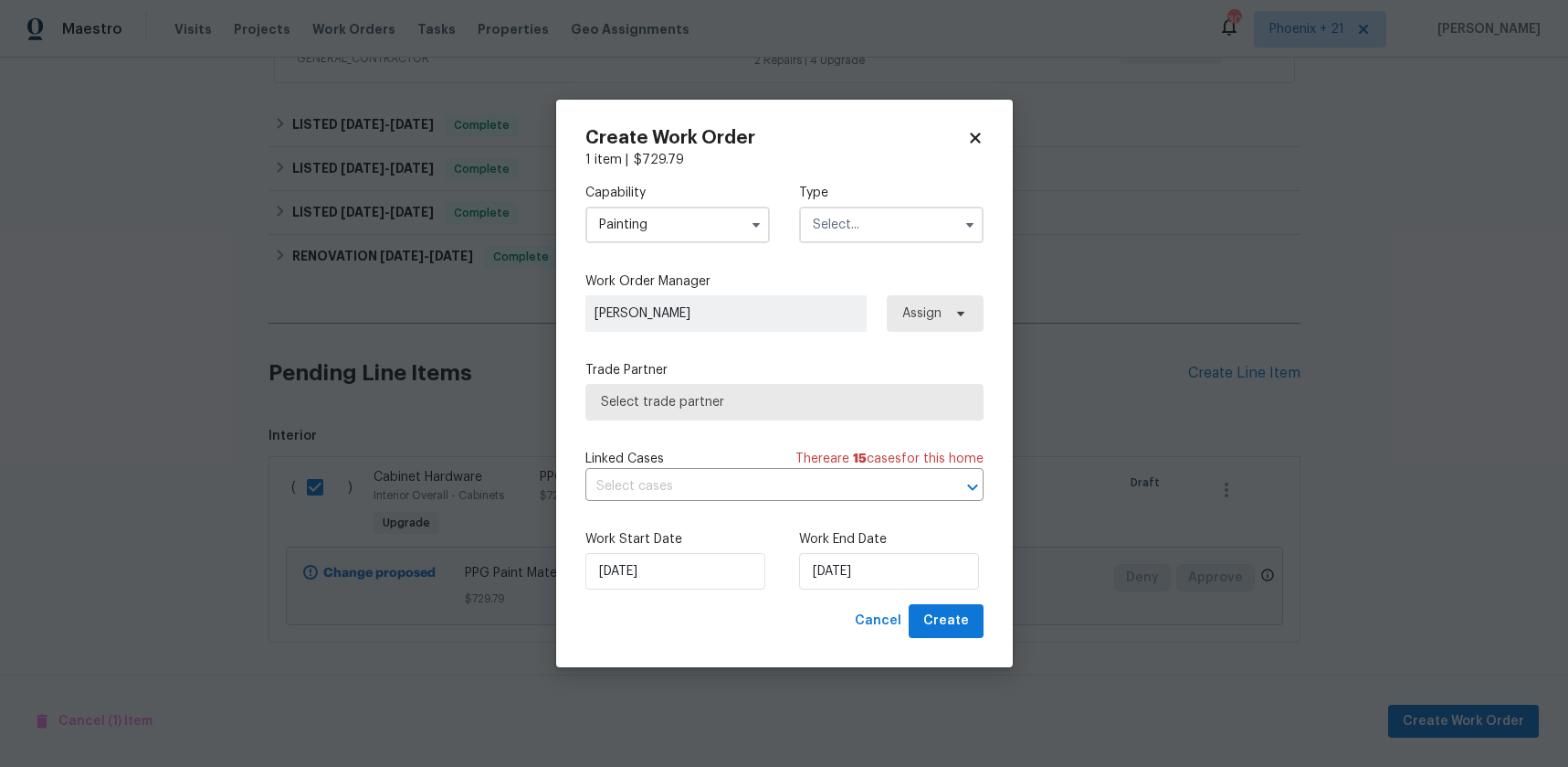
click at [897, 216] on input "text" at bounding box center [892, 225] width 185 height 37
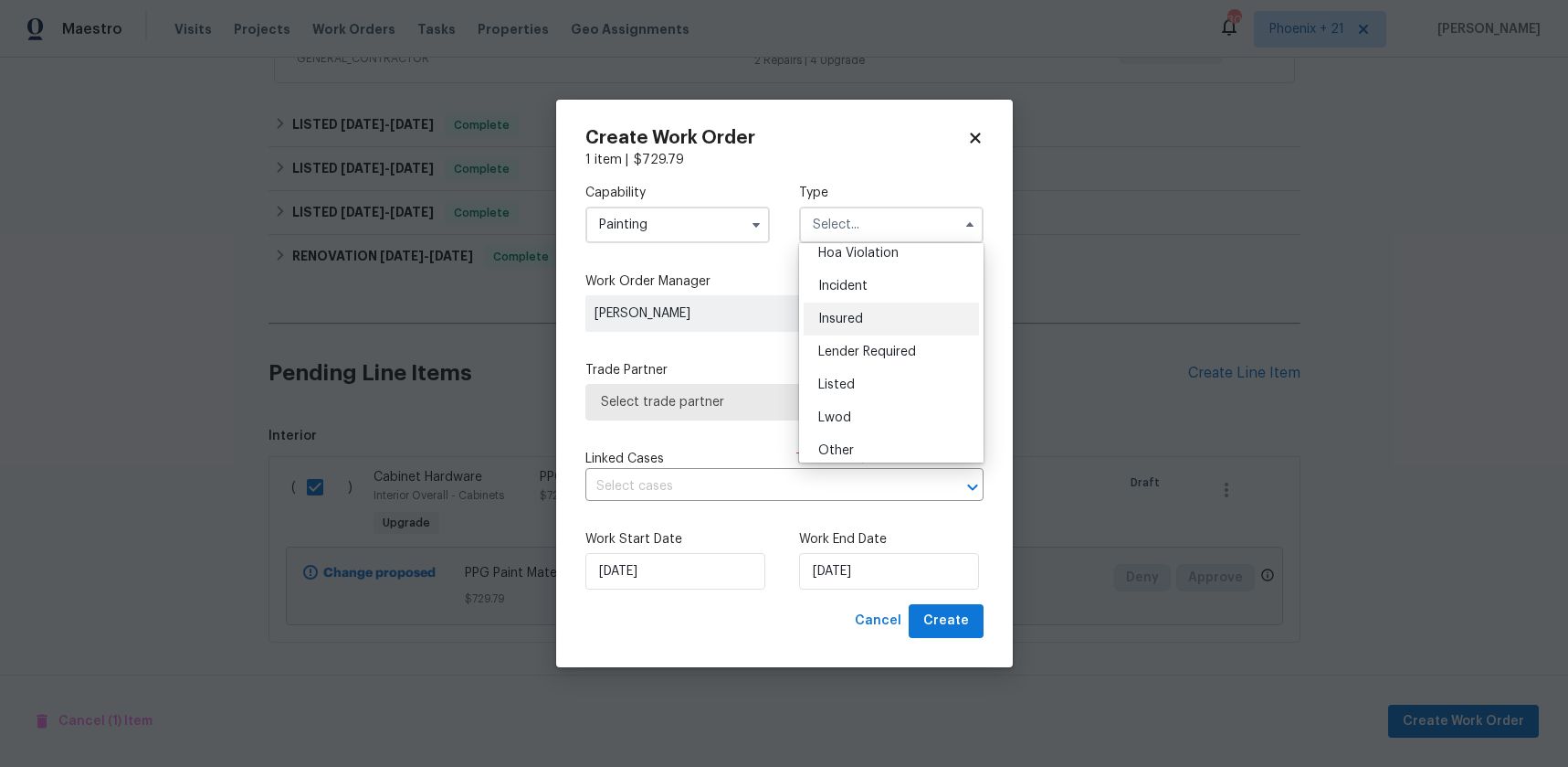
scroll to position [47, 0]
click at [893, 375] on div "Listed" at bounding box center [892, 383] width 176 height 33
type input "Listed"
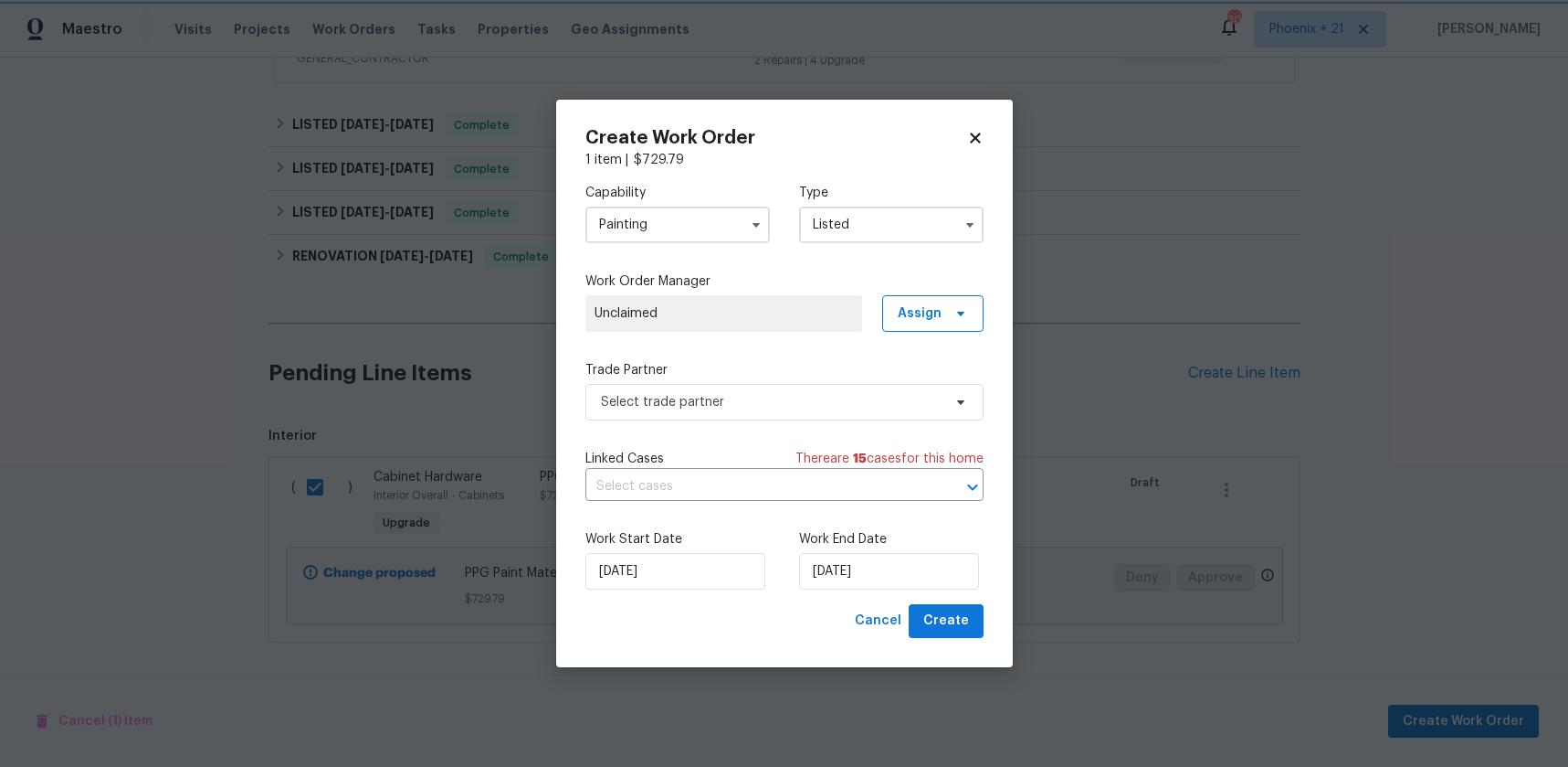
scroll to position [0, 0]
click at [951, 321] on span "Assign" at bounding box center [933, 314] width 101 height 37
click at [937, 393] on div "Assign to me" at bounding box center [936, 391] width 79 height 18
click at [770, 410] on span "Select trade partner" at bounding box center [771, 402] width 341 height 18
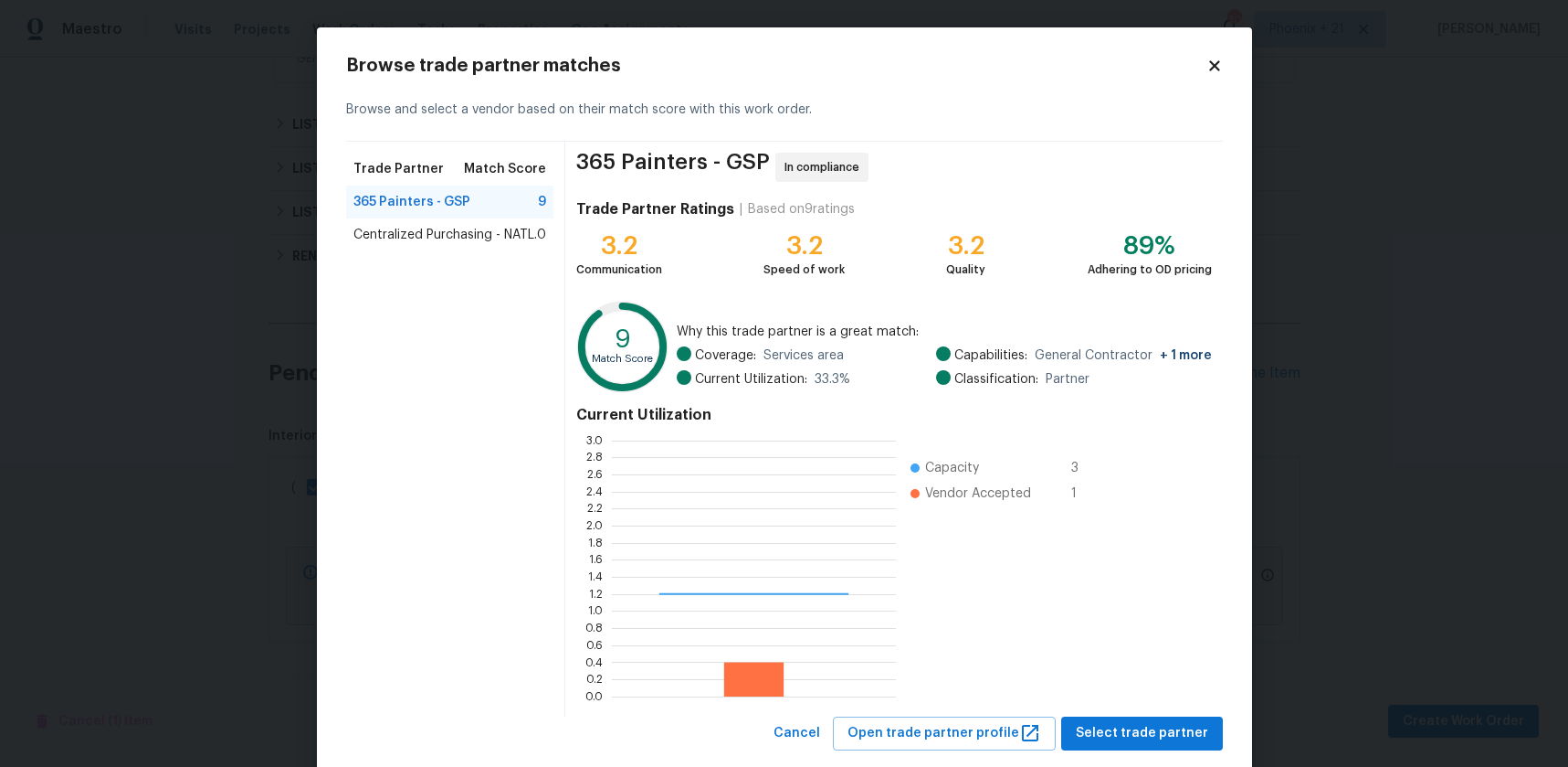
scroll to position [2, 2]
click at [506, 233] on span "Centralized Purchasing - NATL." at bounding box center [446, 235] width 184 height 18
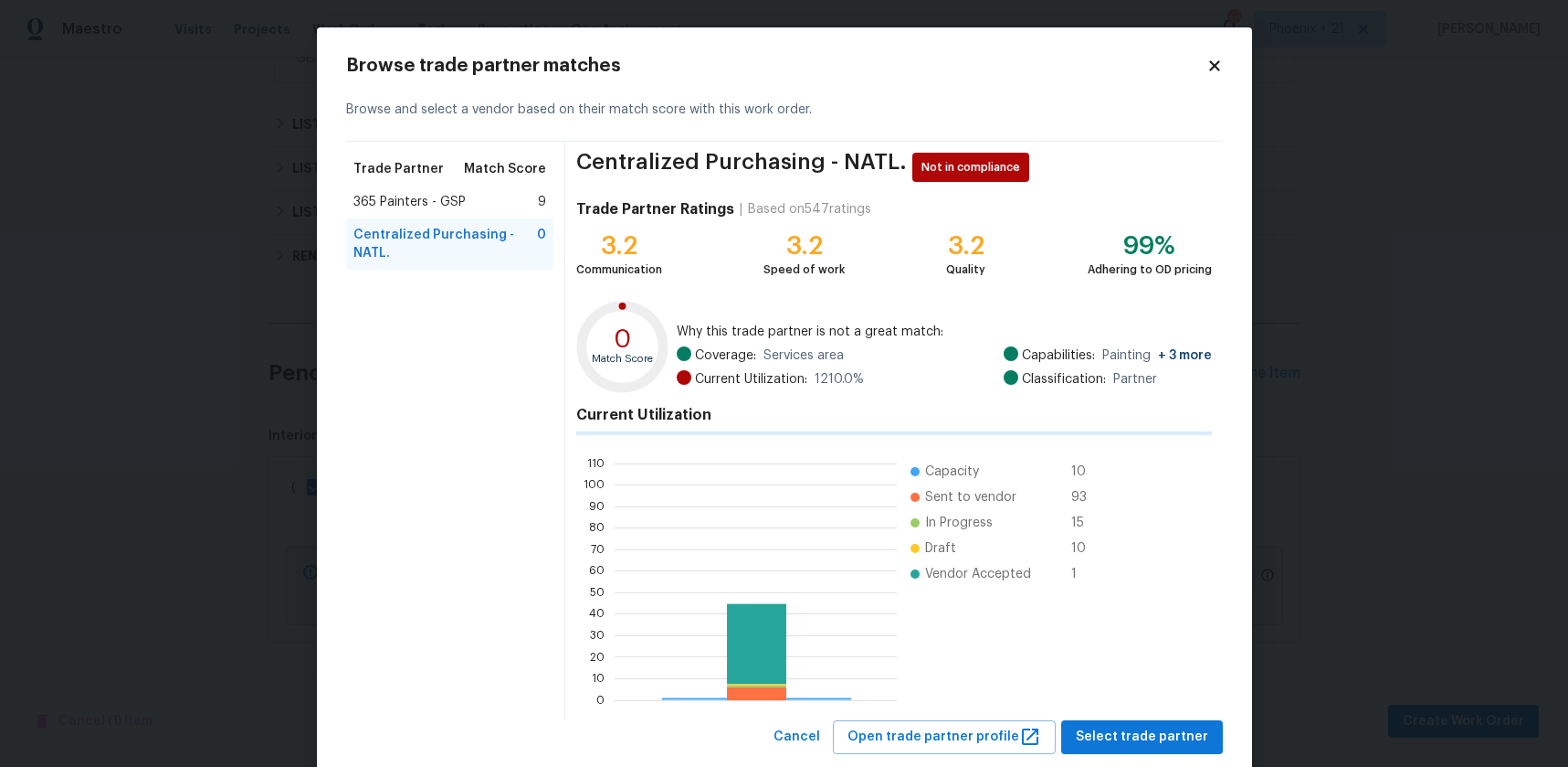
scroll to position [256, 282]
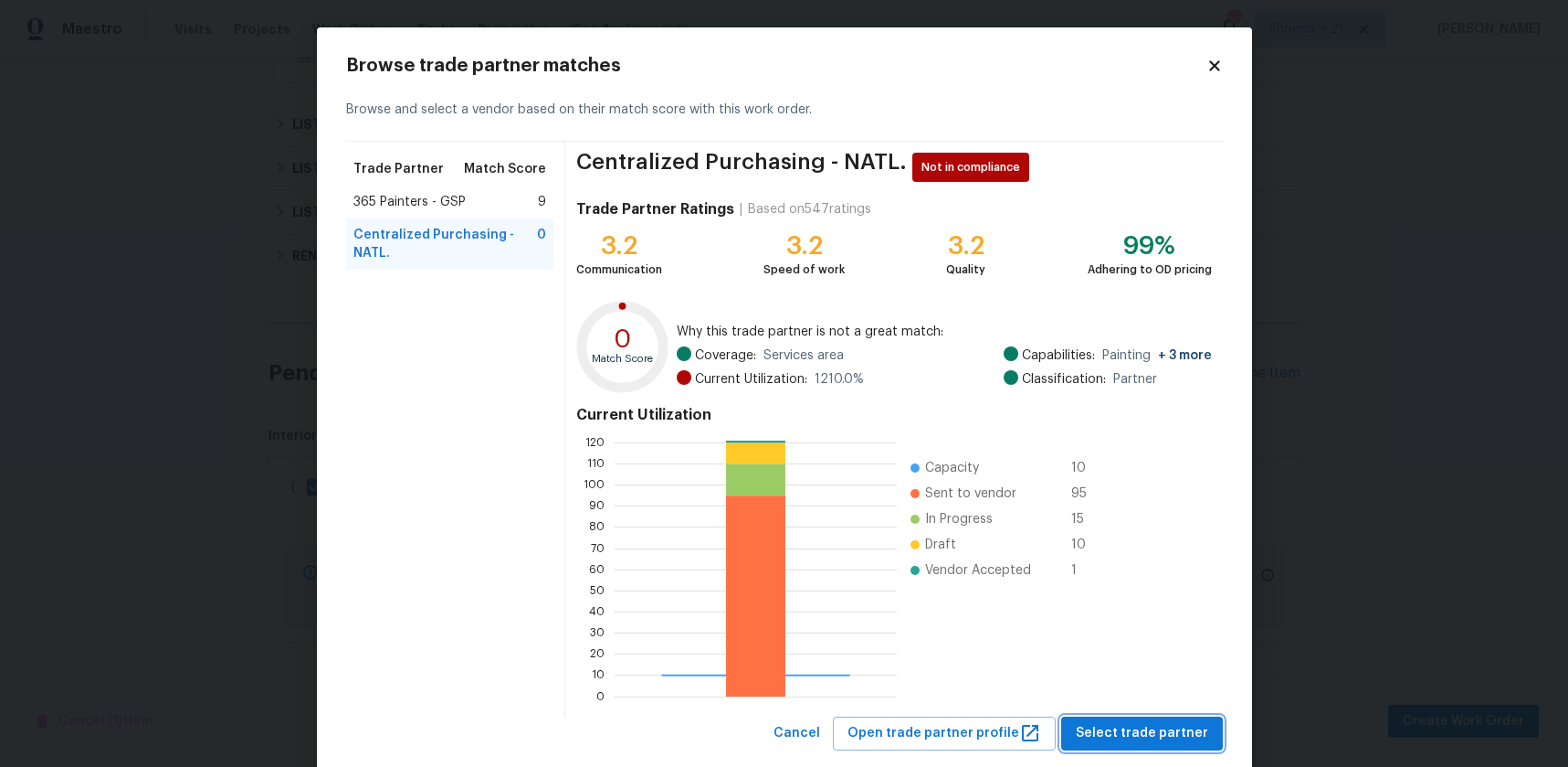
click at [1120, 739] on span "Select trade partner" at bounding box center [1142, 733] width 132 height 23
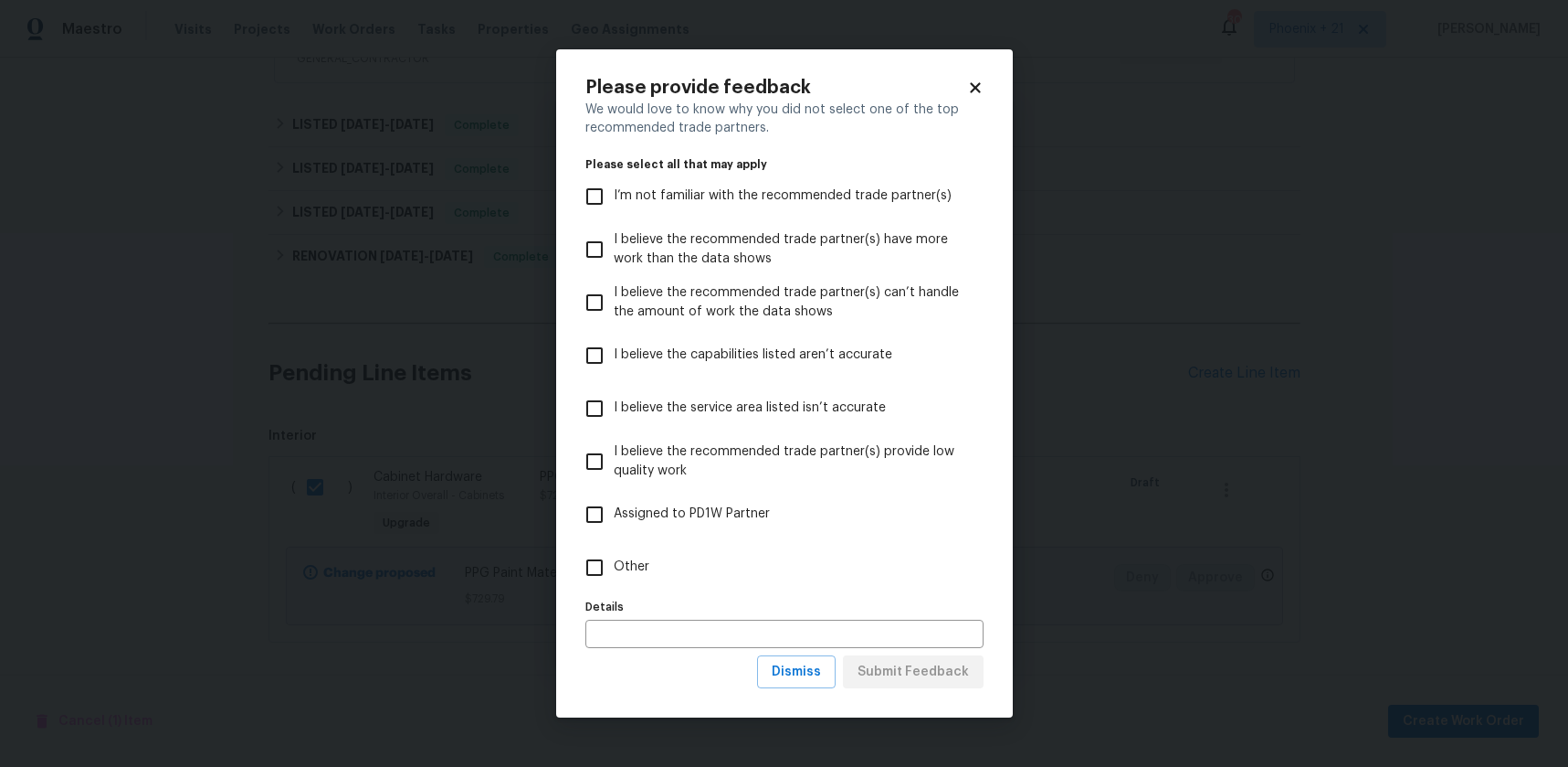
click at [695, 567] on label "Other" at bounding box center [772, 567] width 393 height 53
click at [614, 567] on input "Other" at bounding box center [595, 567] width 39 height 39
checkbox input "true"
click at [911, 674] on span "Submit Feedback" at bounding box center [913, 672] width 111 height 23
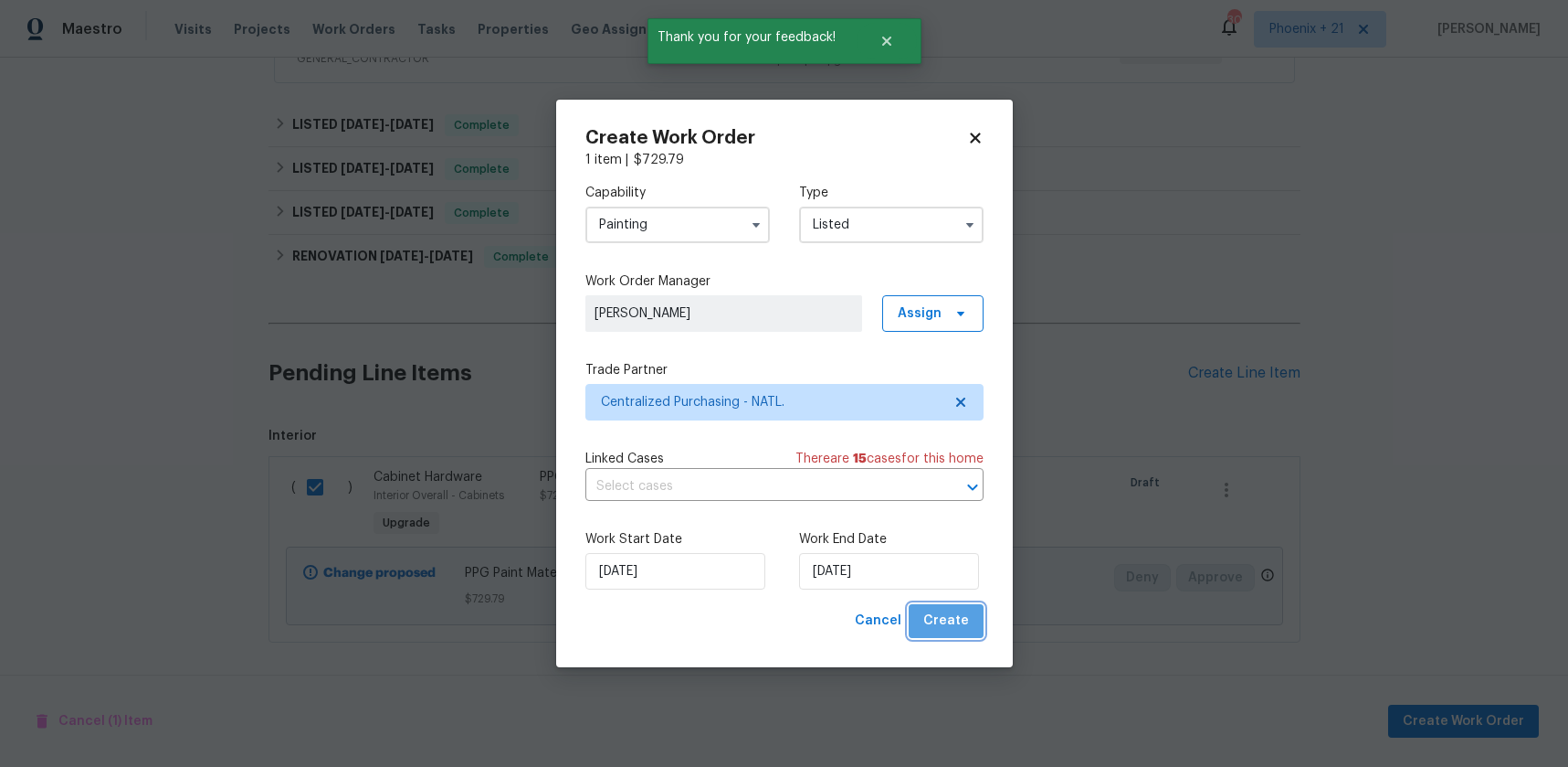
click at [960, 630] on span "Create" at bounding box center [947, 621] width 46 height 23
checkbox input "false"
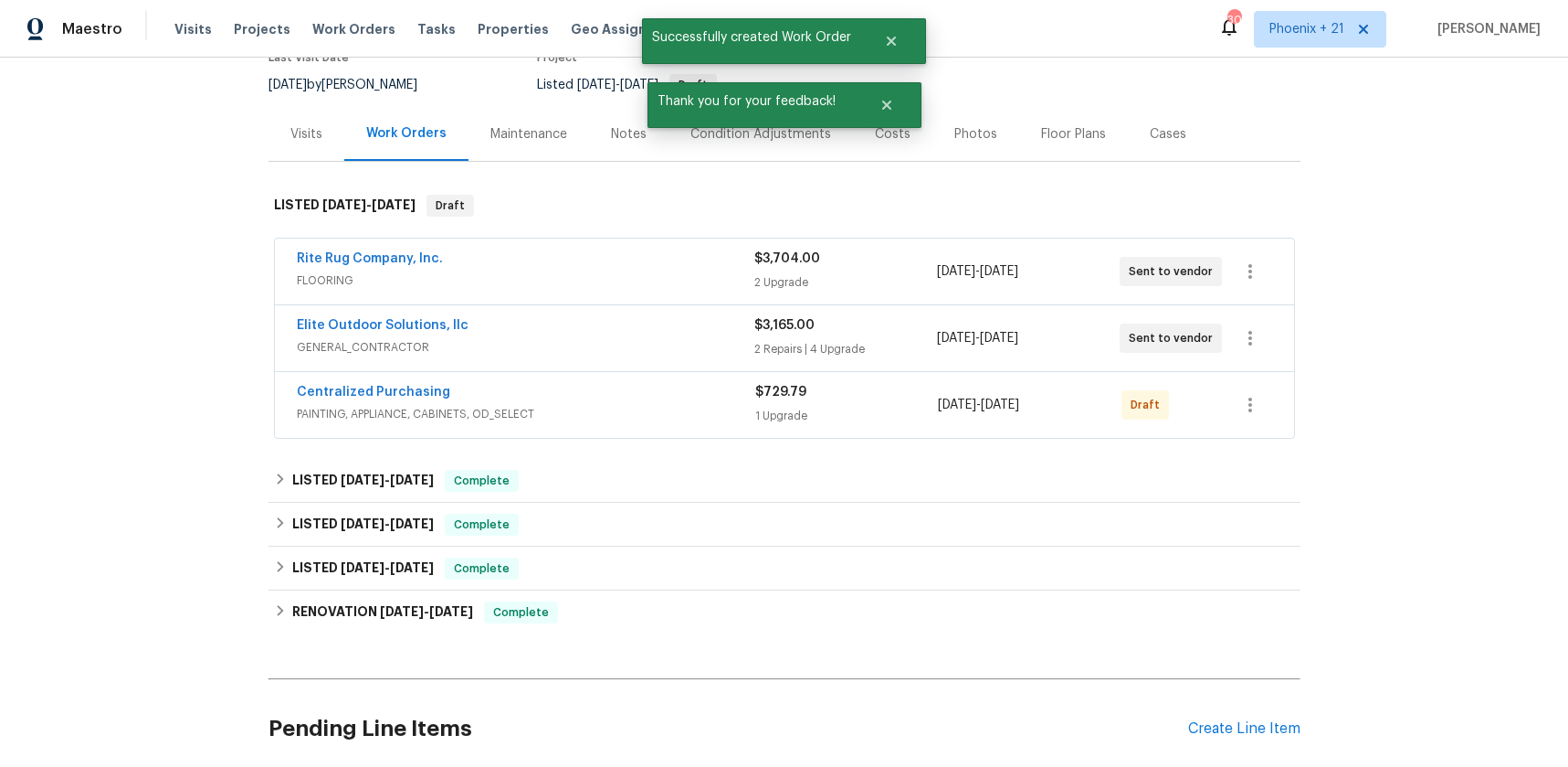
scroll to position [143, 0]
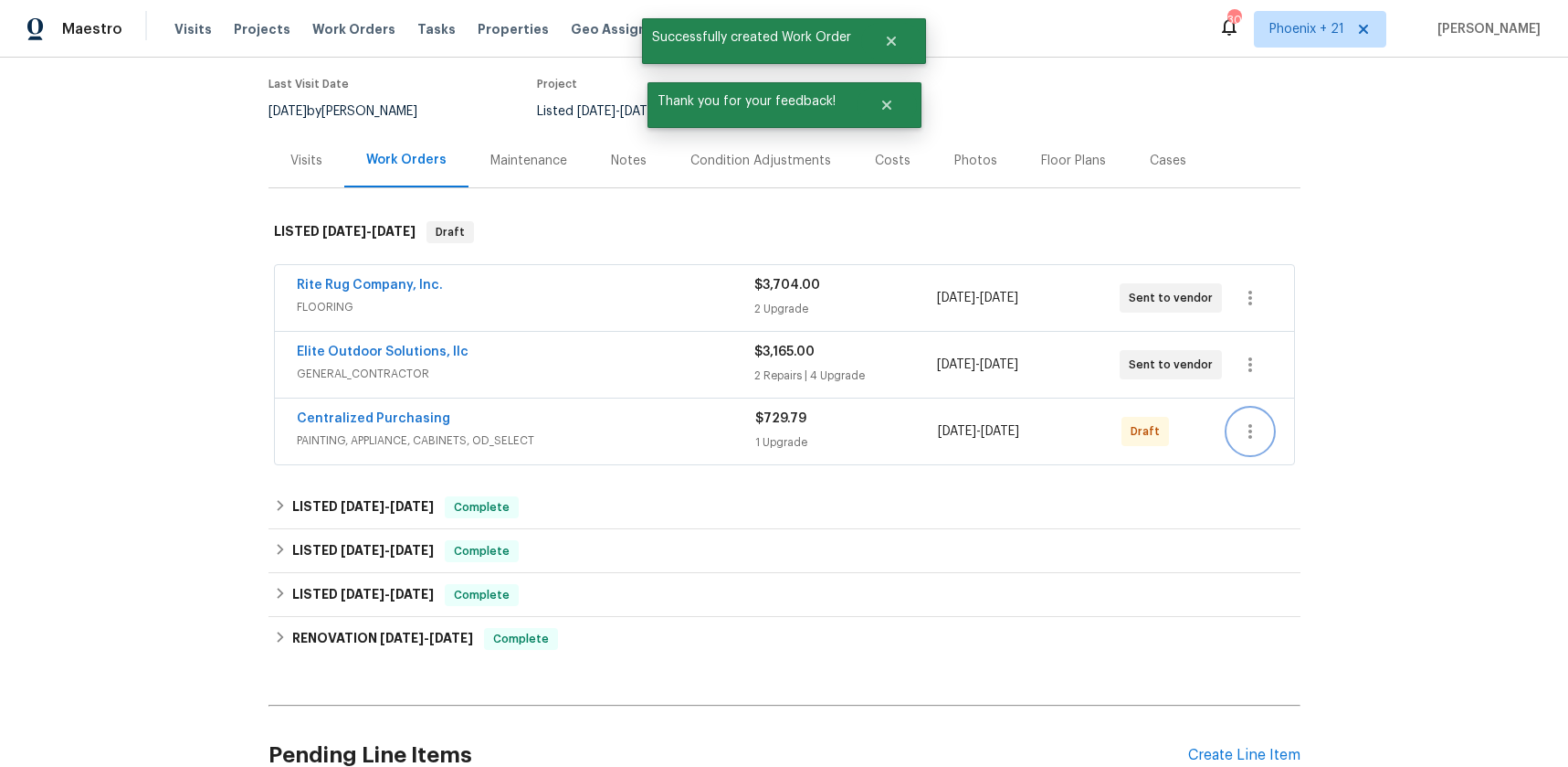
click at [1259, 438] on icon "button" at bounding box center [1251, 431] width 22 height 22
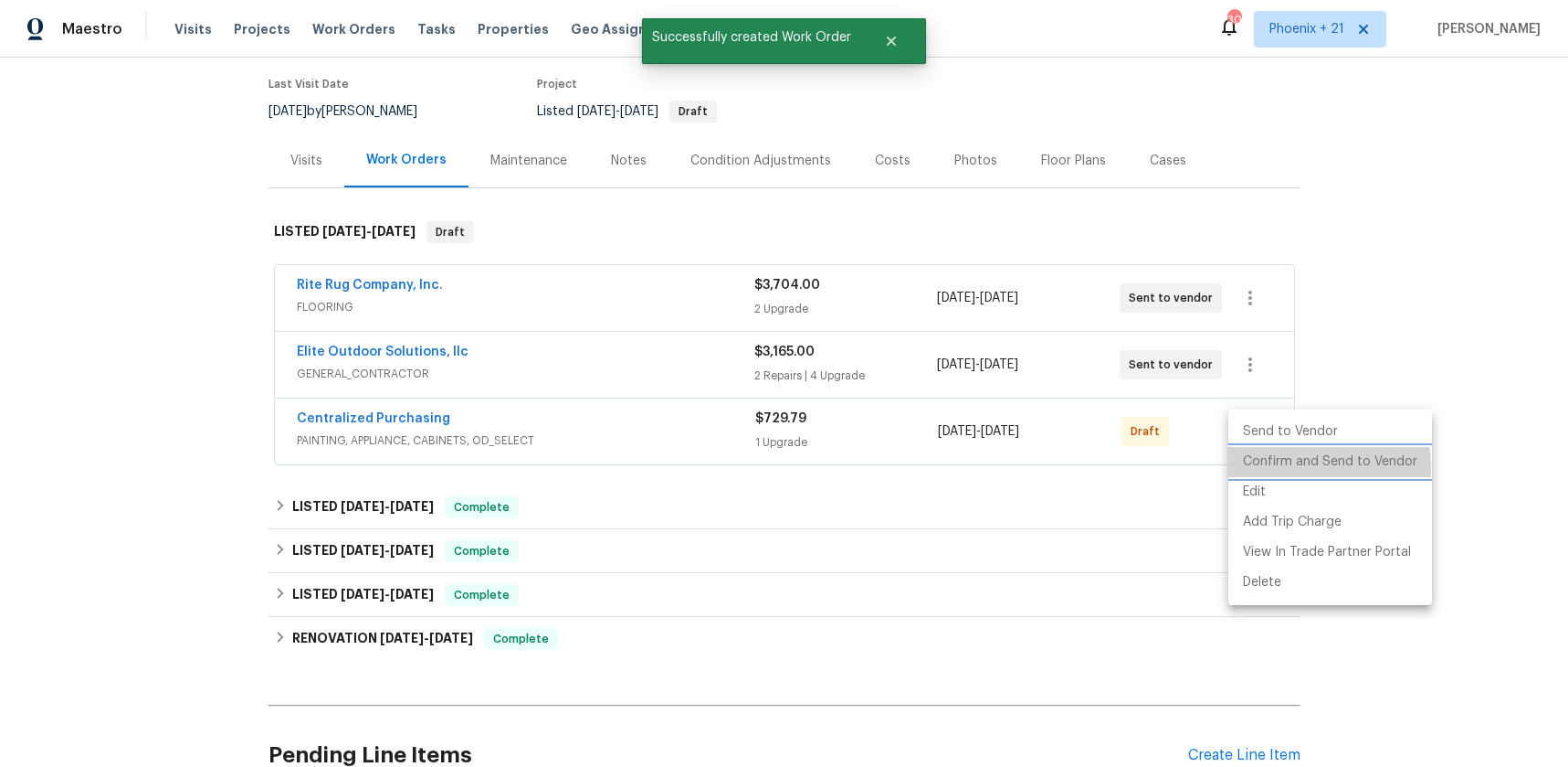
click at [1272, 469] on li "Confirm and Send to Vendor" at bounding box center [1331, 462] width 204 height 30
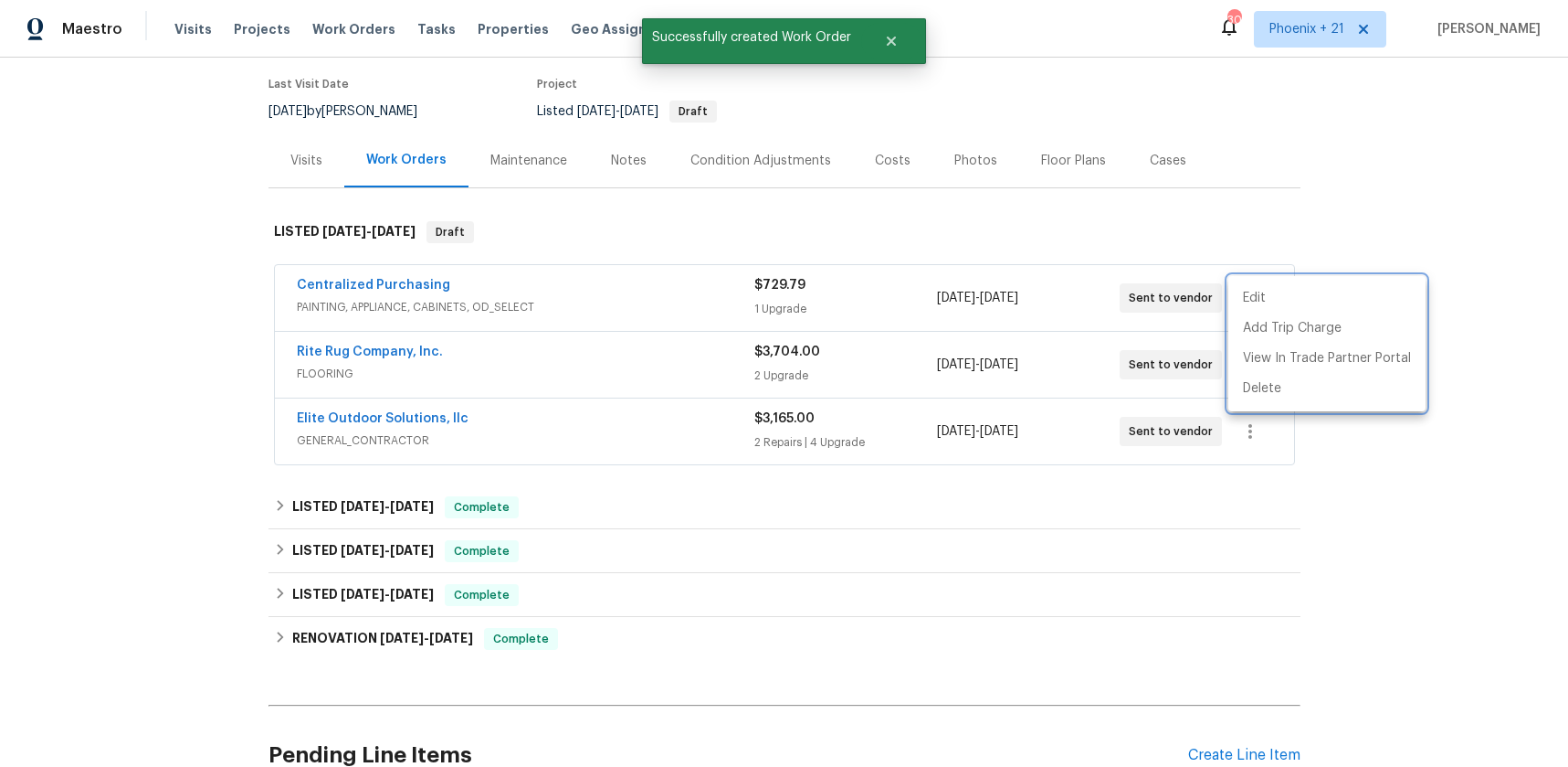
drag, startPoint x: 344, startPoint y: 301, endPoint x: 345, endPoint y: 278, distance: 23.0
click at [344, 301] on div at bounding box center [784, 384] width 1568 height 767
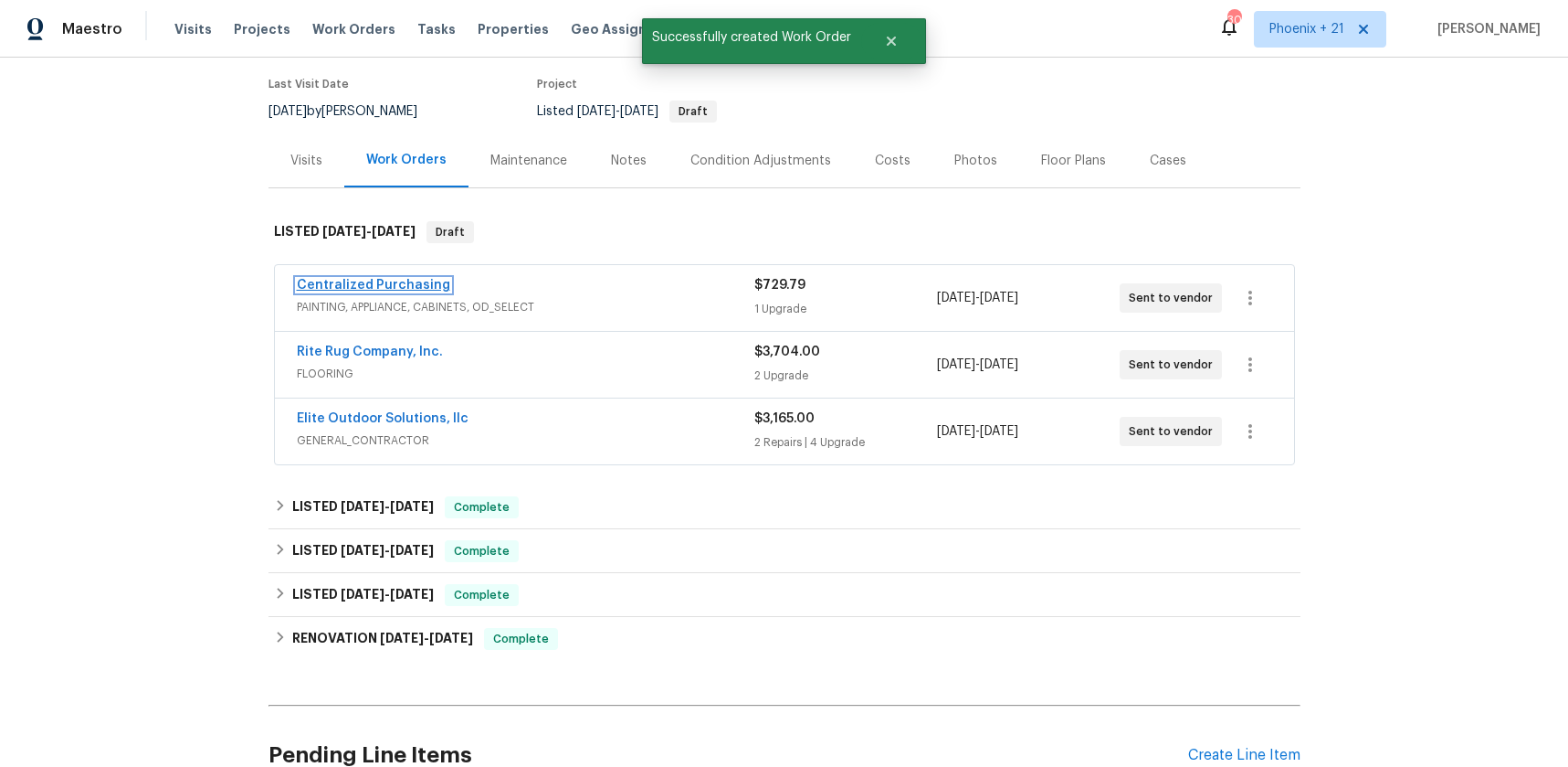
click at [345, 279] on link "Centralized Purchasing" at bounding box center [373, 285] width 153 height 13
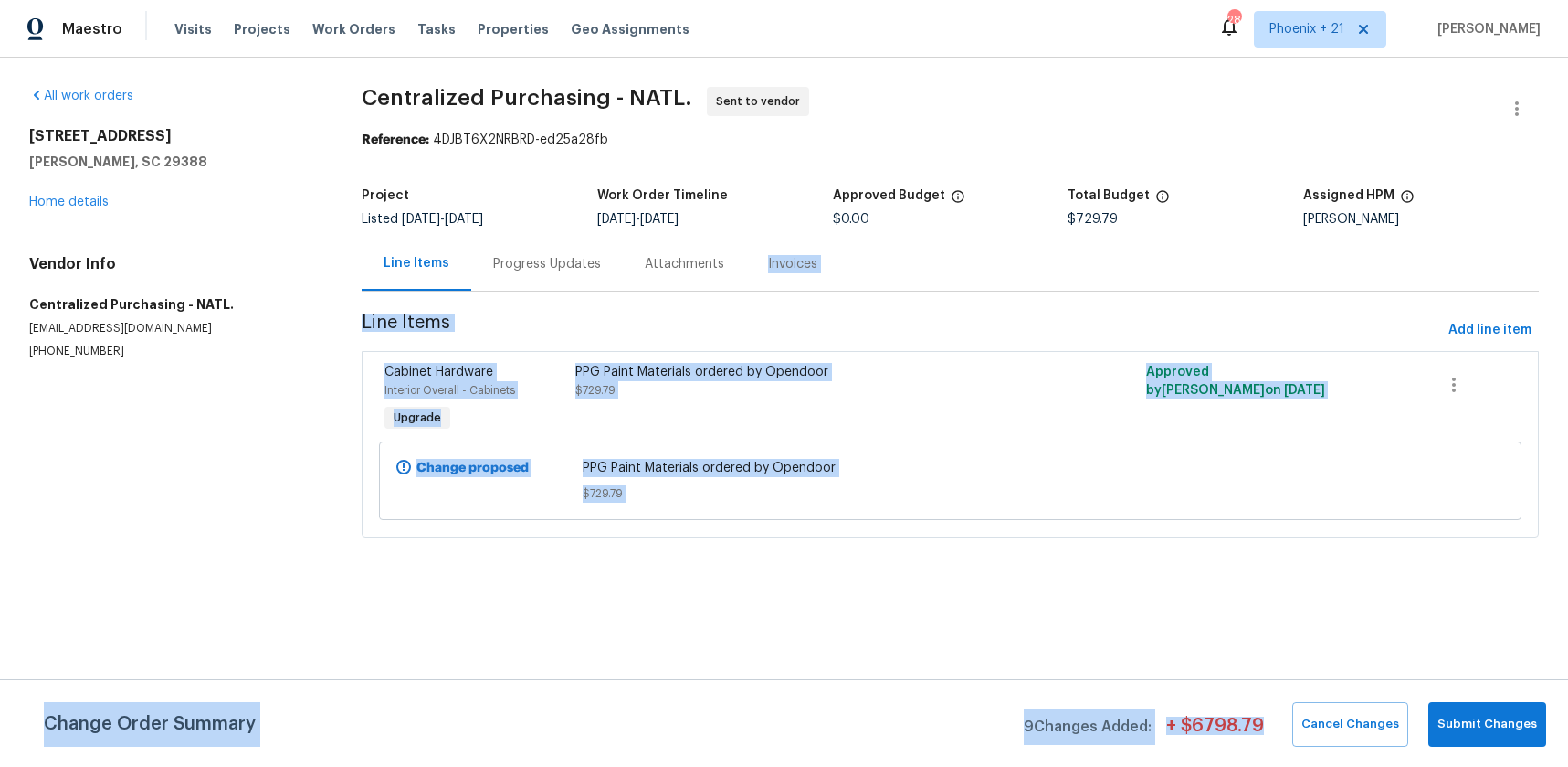
click at [1243, 589] on html "Maestro Visits Projects Work Orders Tasks Properties Geo Assignments 289 [GEOGR…" at bounding box center [784, 294] width 1568 height 589
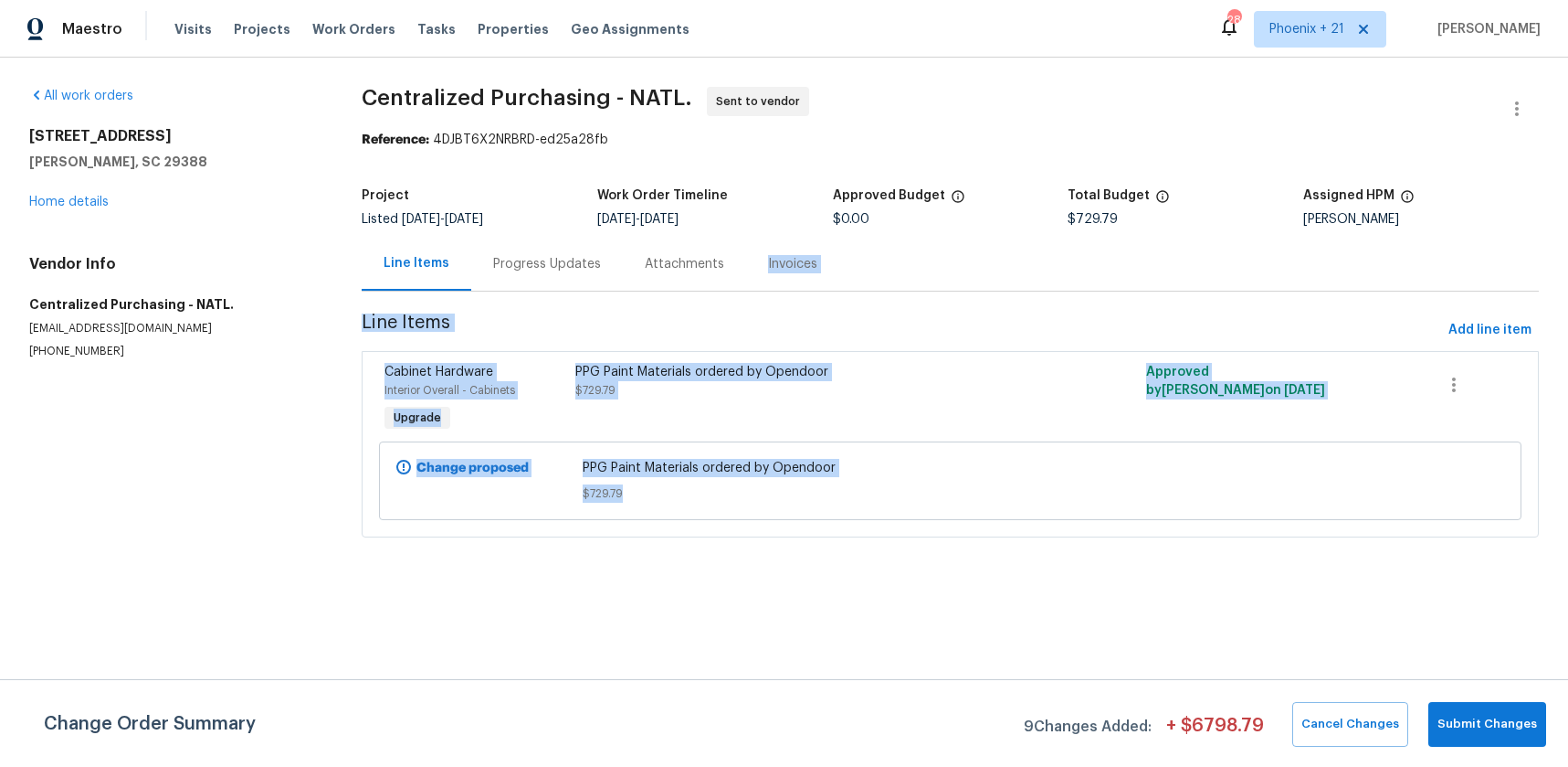
click at [1138, 589] on html "Maestro Visits Projects Work Orders Tasks Properties Geo Assignments 289 [GEOGR…" at bounding box center [784, 294] width 1568 height 589
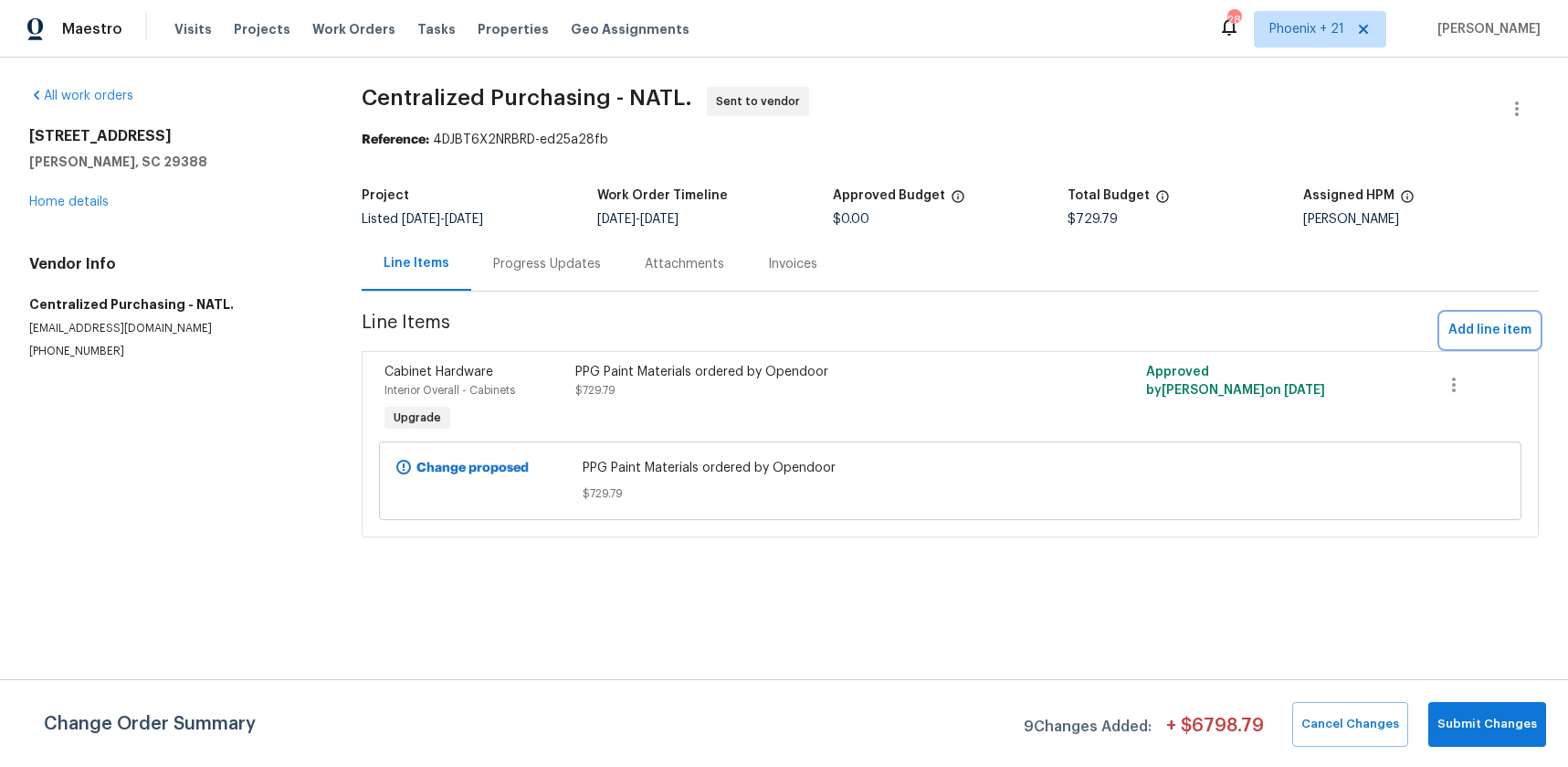
click at [1481, 319] on span "Add line item" at bounding box center [1490, 330] width 83 height 23
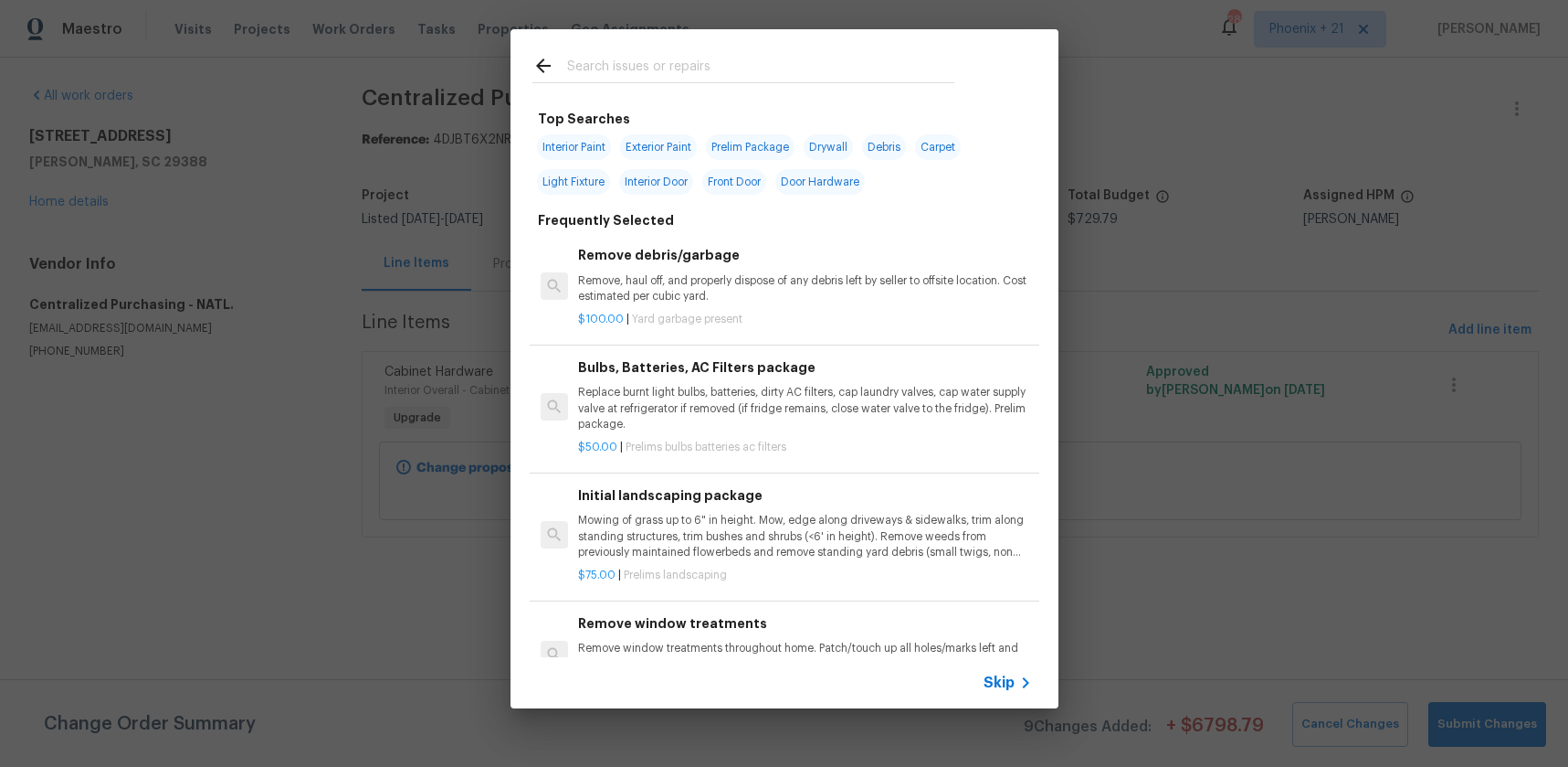
click at [769, 63] on input "text" at bounding box center [760, 69] width 387 height 28
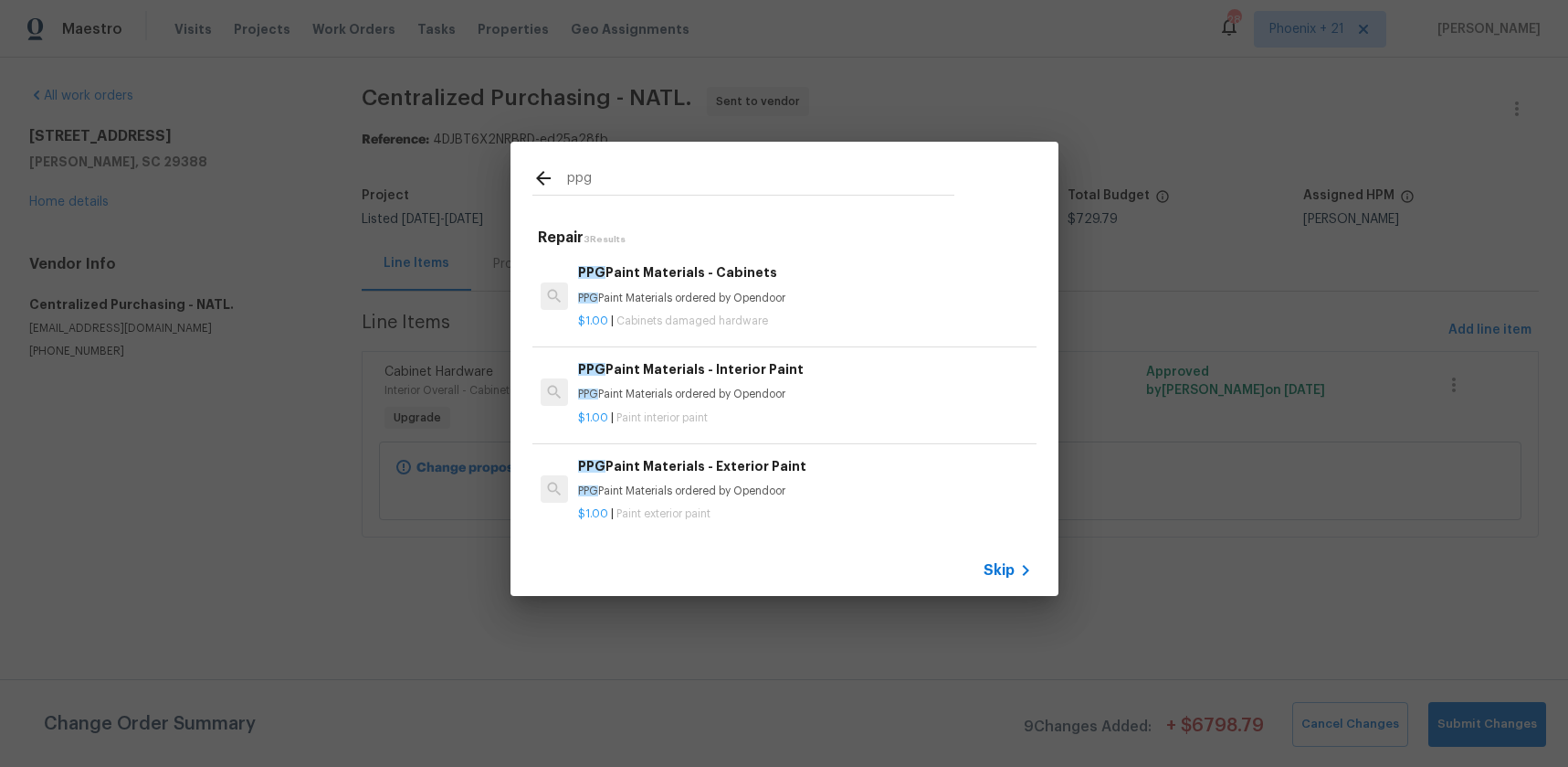
type input "ppg"
click at [827, 310] on div "$1.00 | Cabinets damaged hardware" at bounding box center [804, 317] width 453 height 23
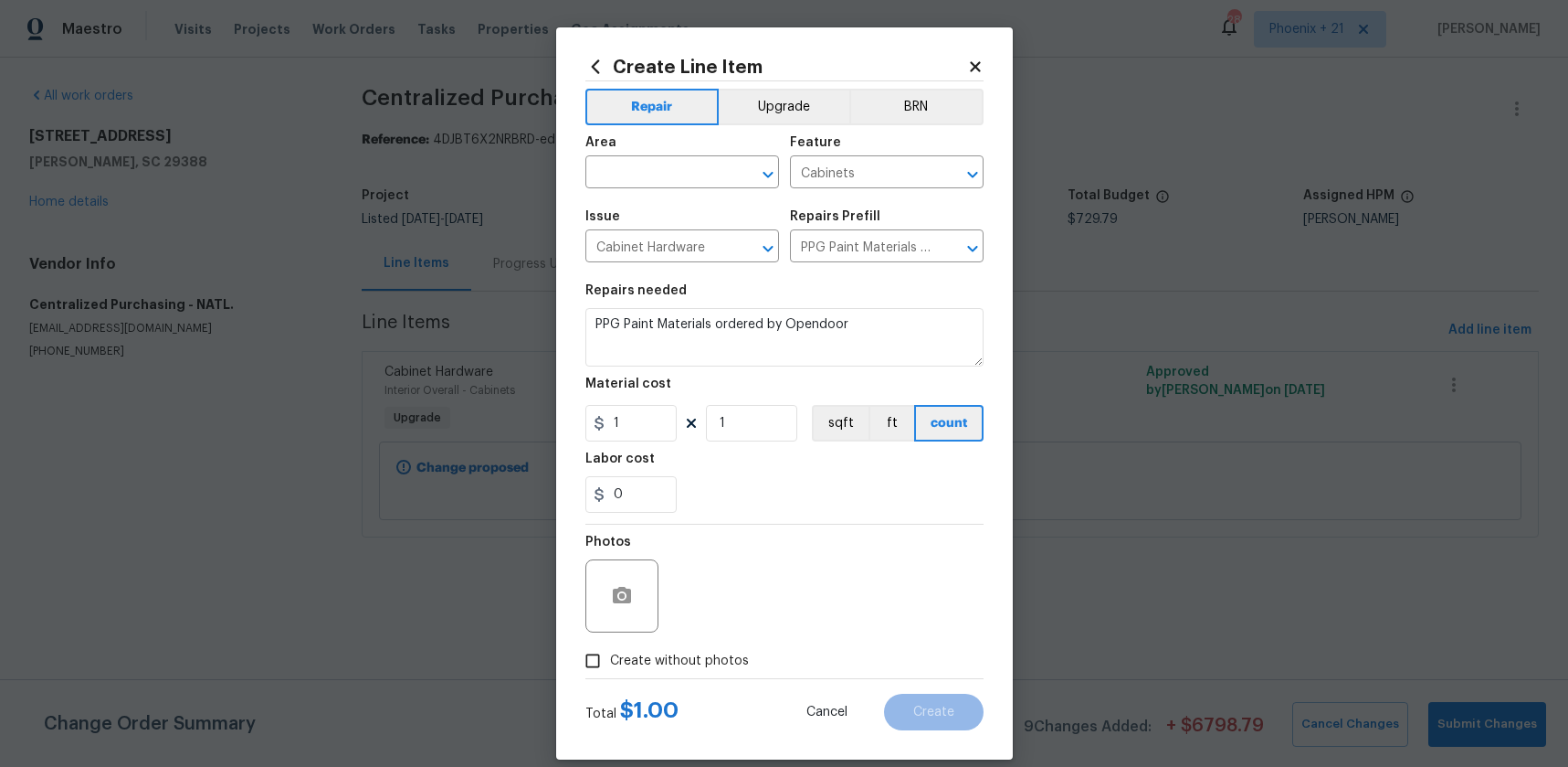
click at [593, 74] on icon at bounding box center [596, 67] width 20 height 20
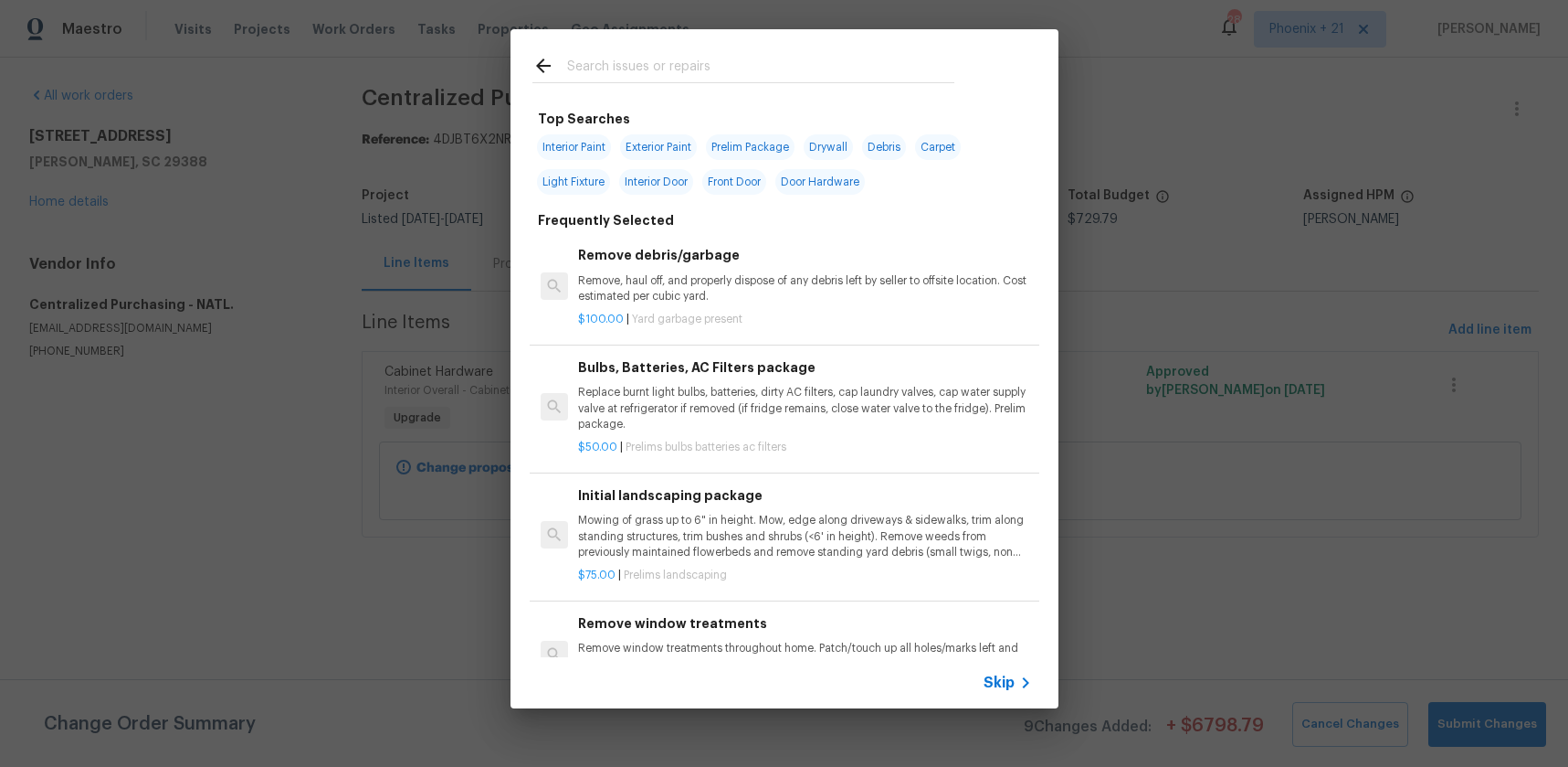
click at [719, 74] on input "text" at bounding box center [760, 69] width 387 height 28
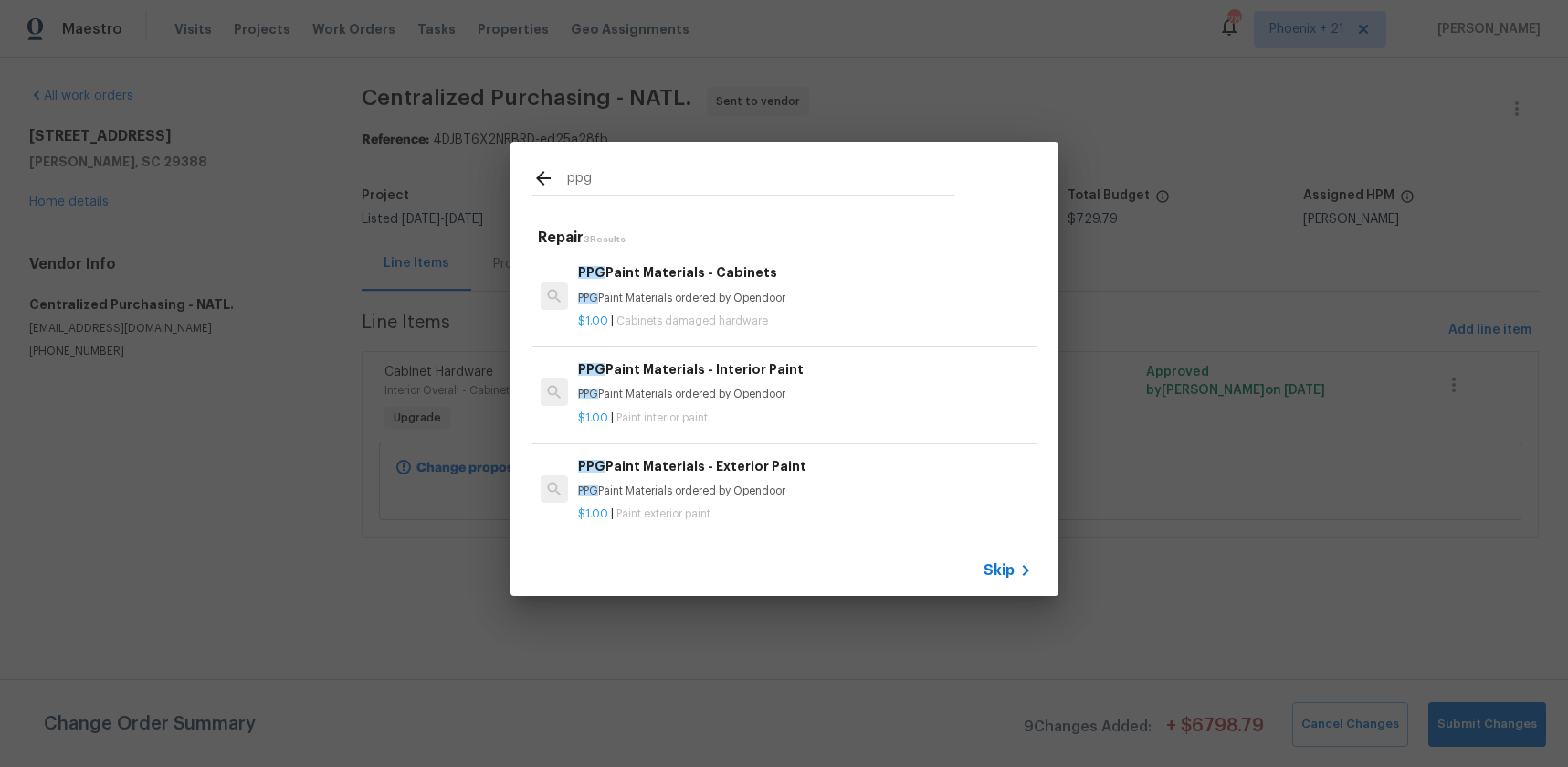
type input "ppg"
click at [868, 364] on h6 "PPG Paint Materials - Interior Paint" at bounding box center [804, 370] width 453 height 20
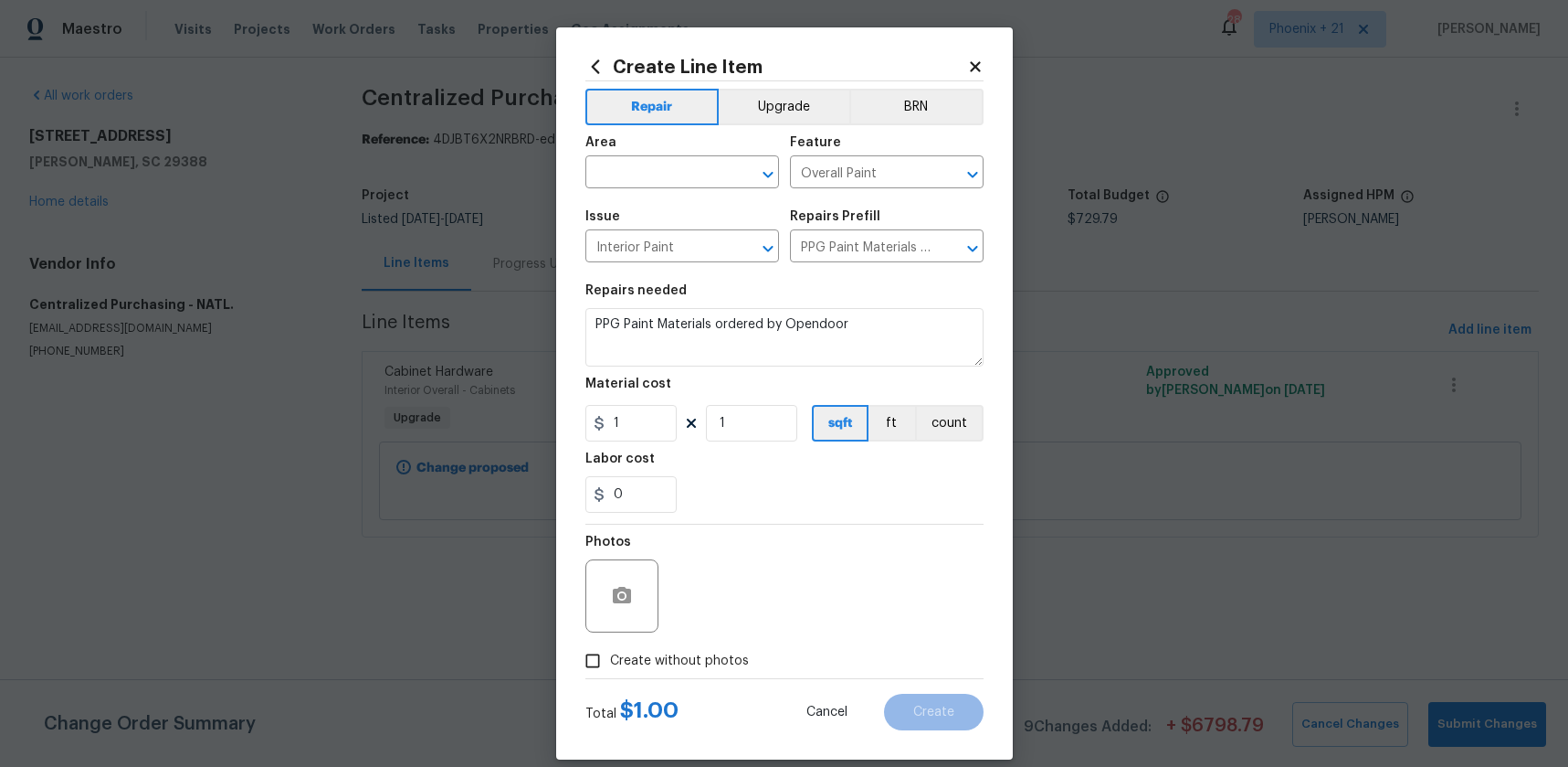
click at [978, 67] on icon at bounding box center [975, 67] width 17 height 17
